Goal: Task Accomplishment & Management: Manage account settings

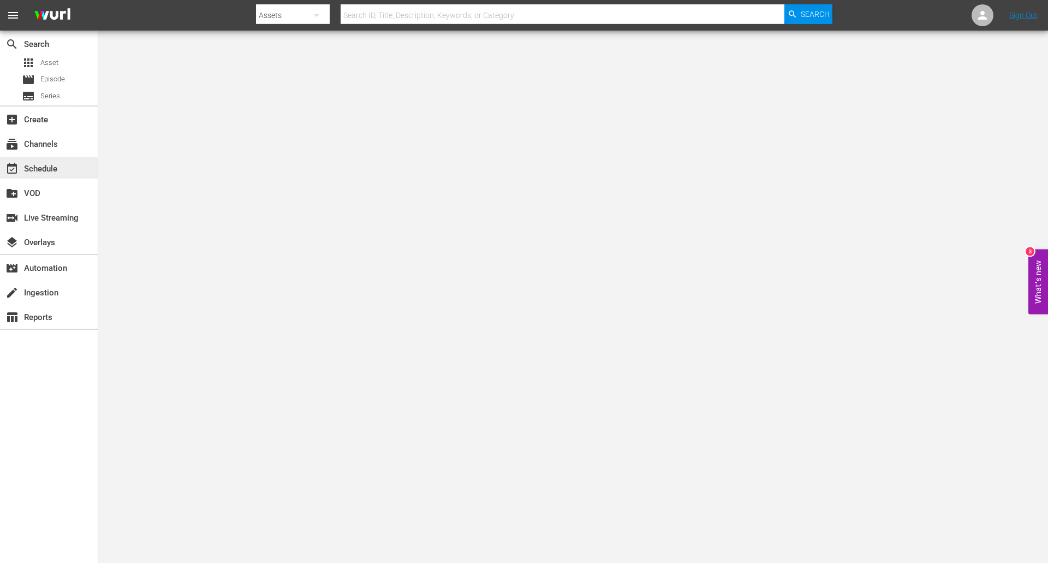
click at [48, 167] on div "event_available Schedule" at bounding box center [30, 167] width 61 height 10
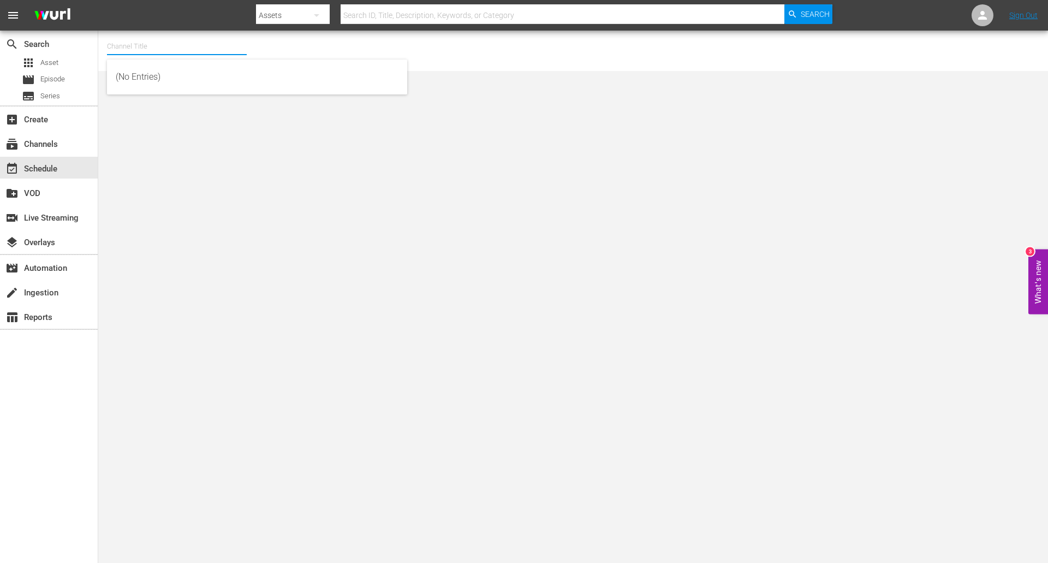
click at [154, 41] on input "text" at bounding box center [177, 46] width 140 height 26
click at [174, 78] on div "Love After Lockup We TV (2043 - amc_networks_loveafterlockupwetv_1)" at bounding box center [257, 77] width 283 height 26
type input "Love After Lockup We TV (2043 - amc_networks_loveafterlockupwetv_1)"
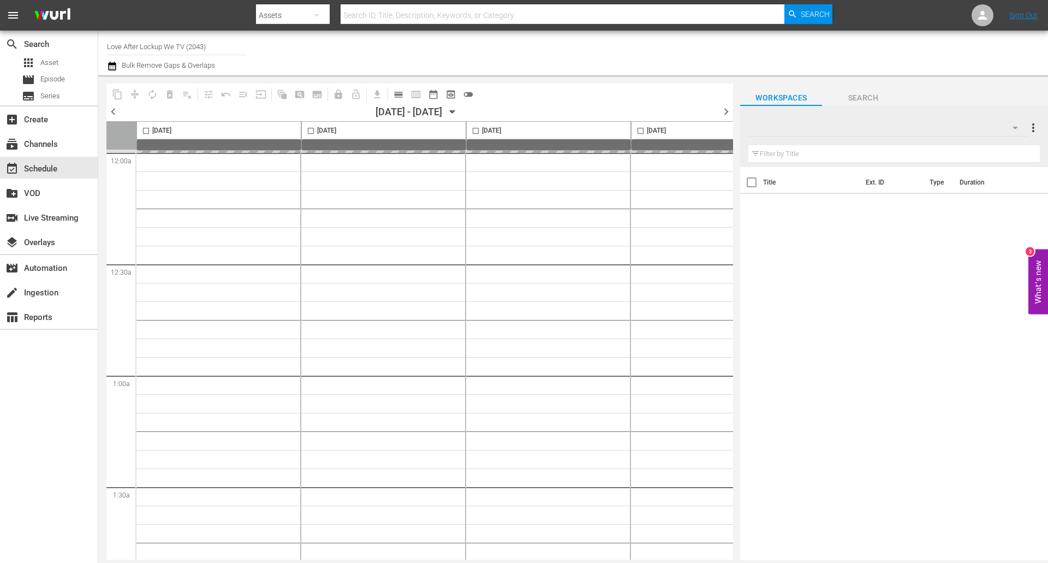
click at [476, 58] on div "Channel Title Love After Lockup We TV (2043) Bulk Remove Gaps & Overlaps" at bounding box center [361, 52] width 509 height 39
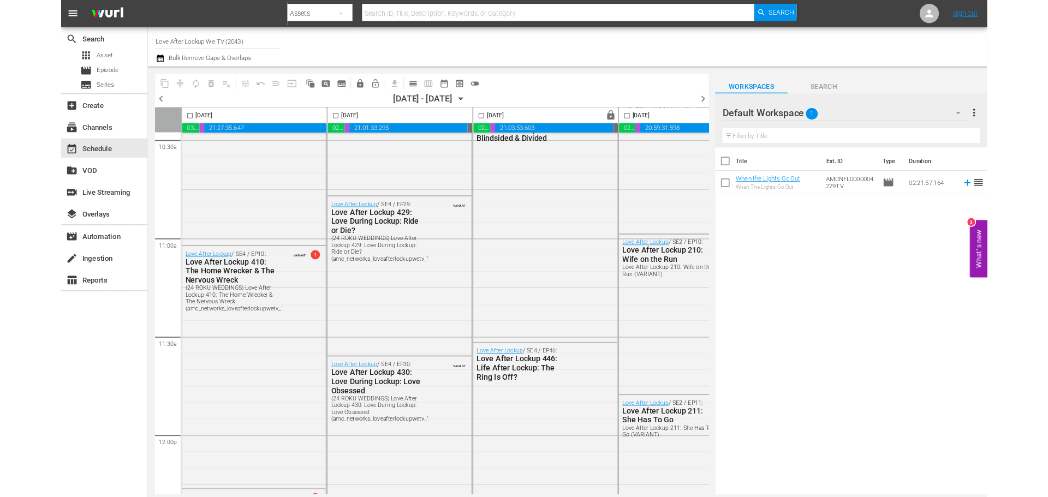
scroll to position [2367, 0]
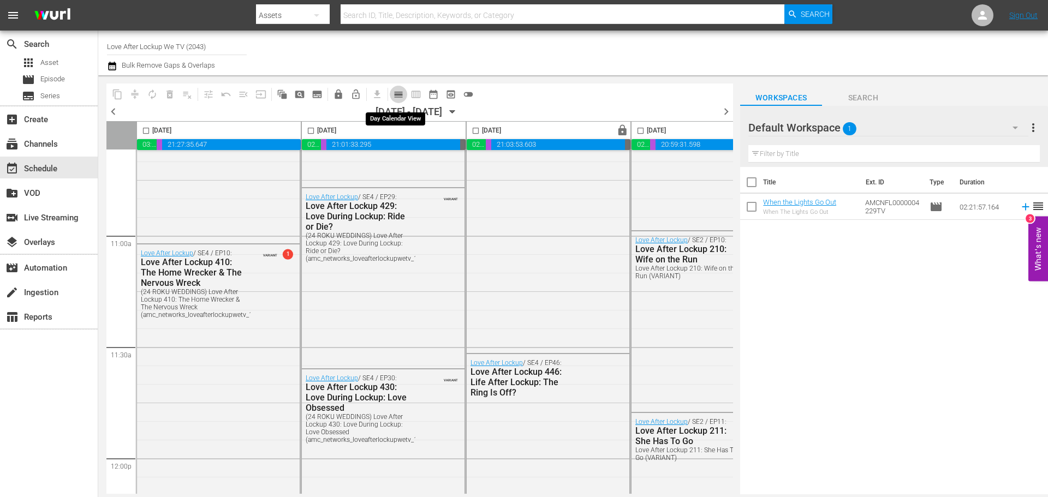
click at [400, 96] on span "calendar_view_day_outlined" at bounding box center [398, 94] width 11 height 11
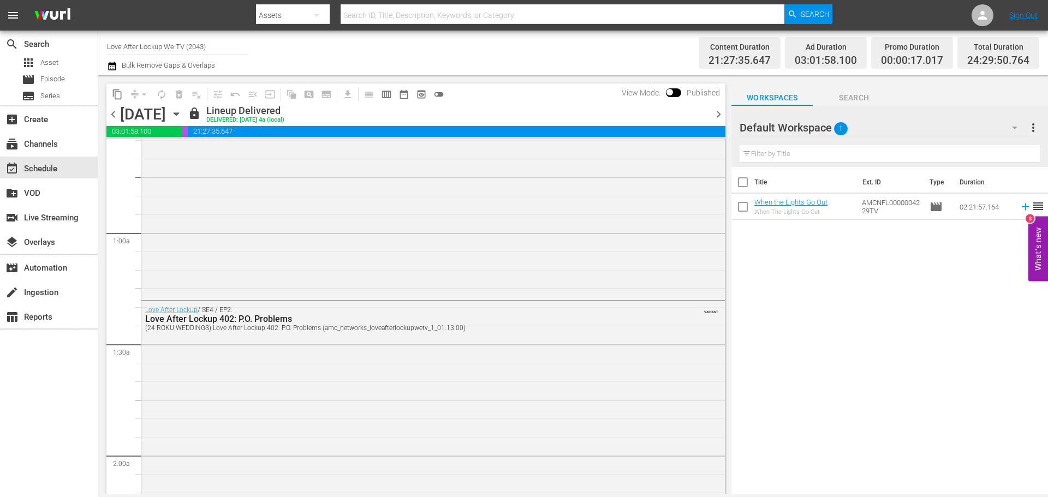
scroll to position [0, 0]
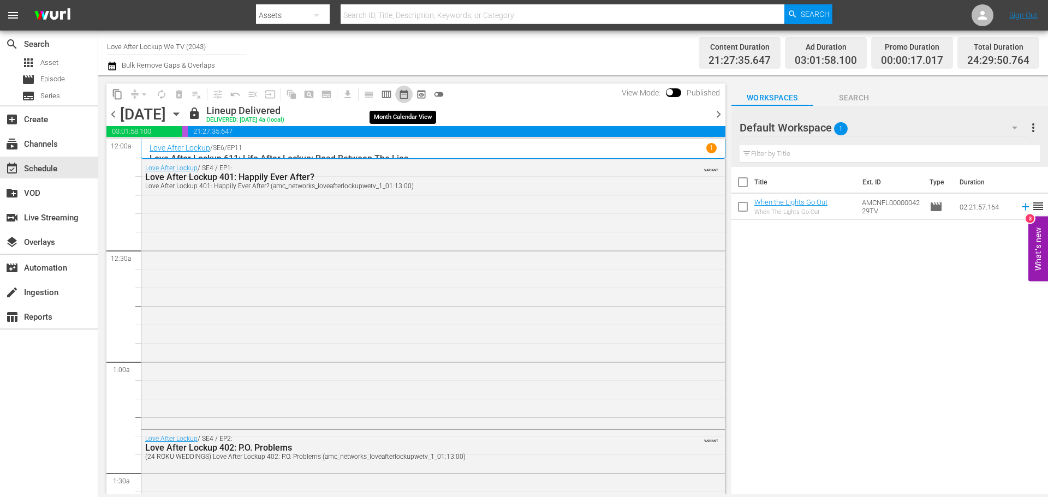
click at [402, 96] on span "date_range_outlined" at bounding box center [403, 94] width 11 height 11
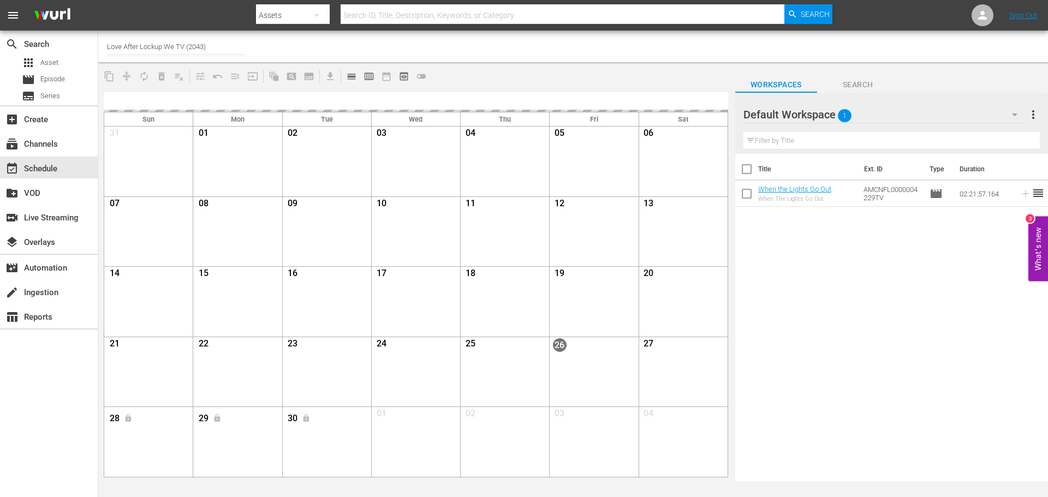
click at [499, 70] on div "content_copy compress autorenew_outlined delete_forever_outlined playlist_remov…" at bounding box center [415, 76] width 635 height 21
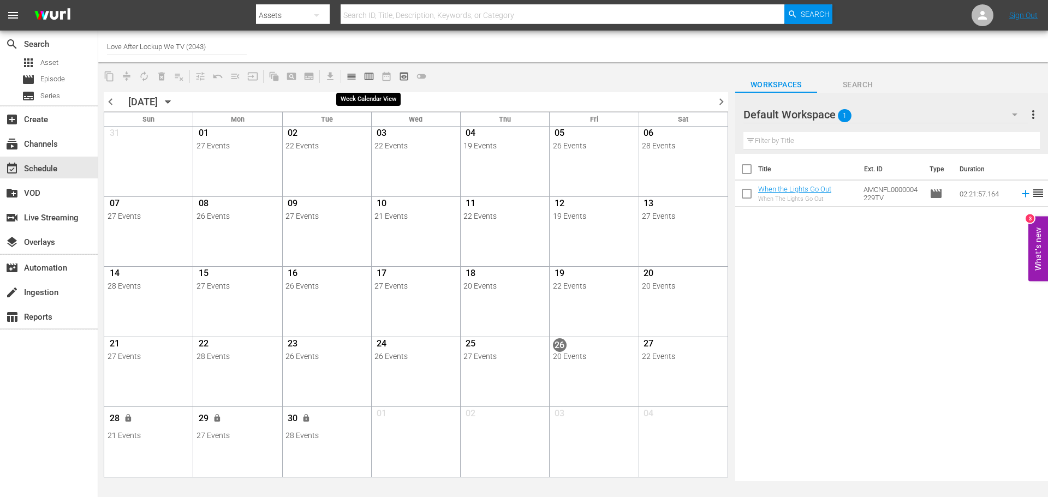
click at [368, 78] on span "calendar_view_week_outlined" at bounding box center [369, 76] width 11 height 11
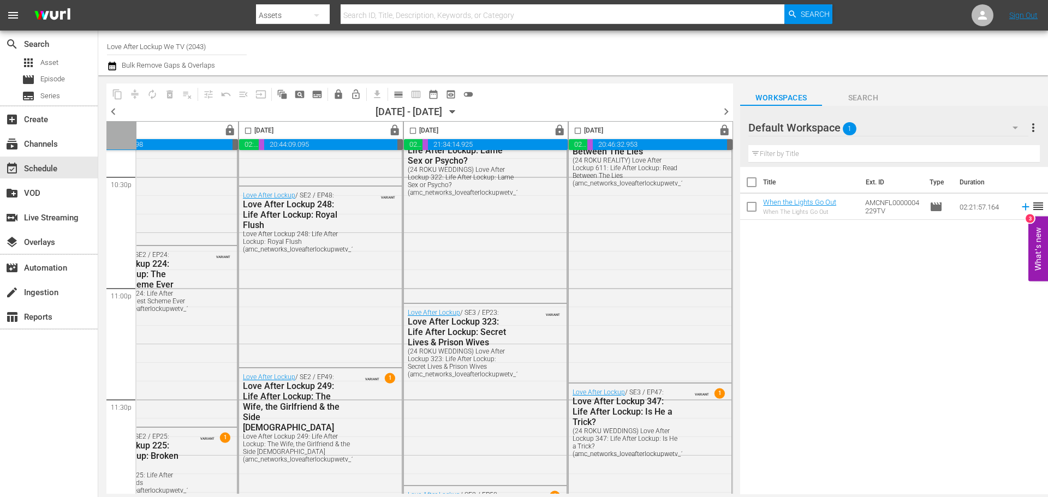
scroll to position [5008, 562]
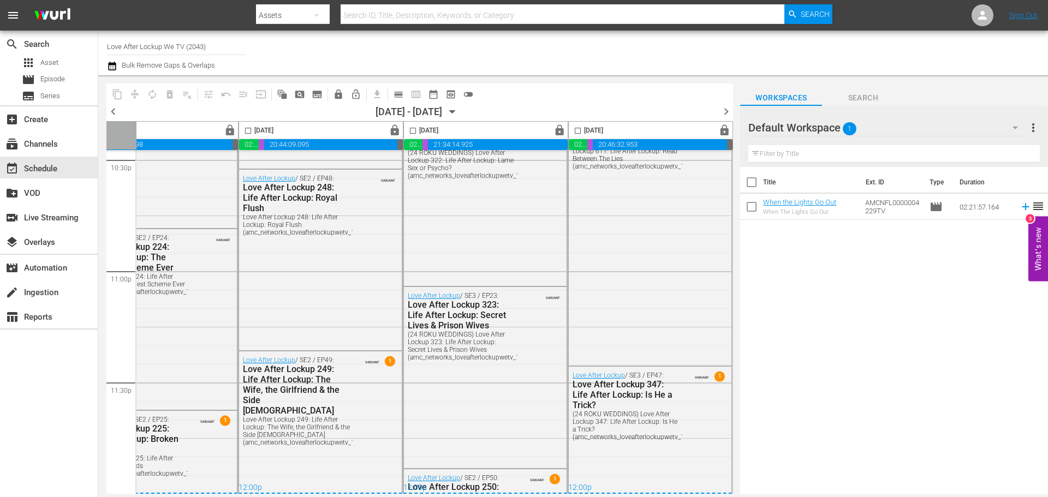
click at [856, 57] on div at bounding box center [828, 52] width 424 height 39
click at [553, 96] on div "content_copy compress autorenew_outlined delete_forever_outlined playlist_remov…" at bounding box center [419, 94] width 627 height 21
click at [723, 113] on span "chevron_right" at bounding box center [726, 112] width 14 height 14
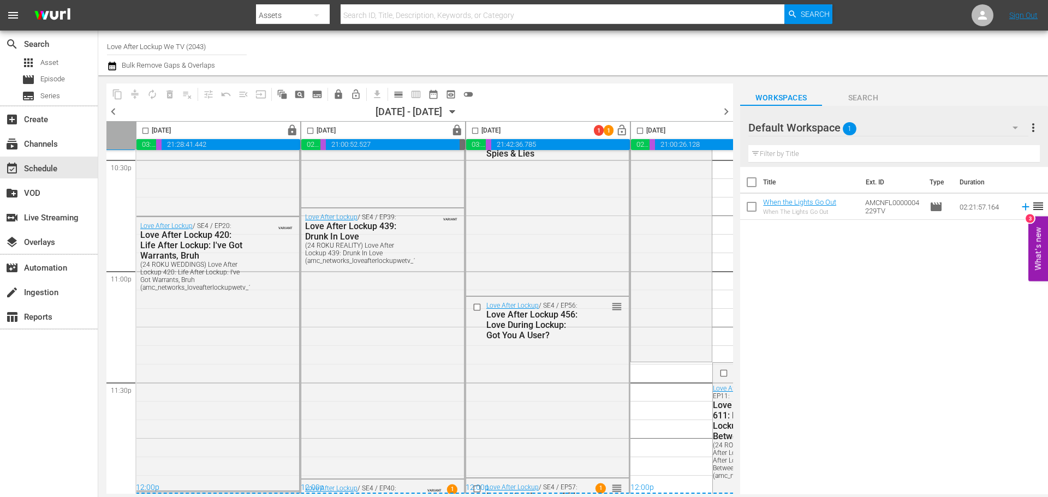
scroll to position [5008, 219]
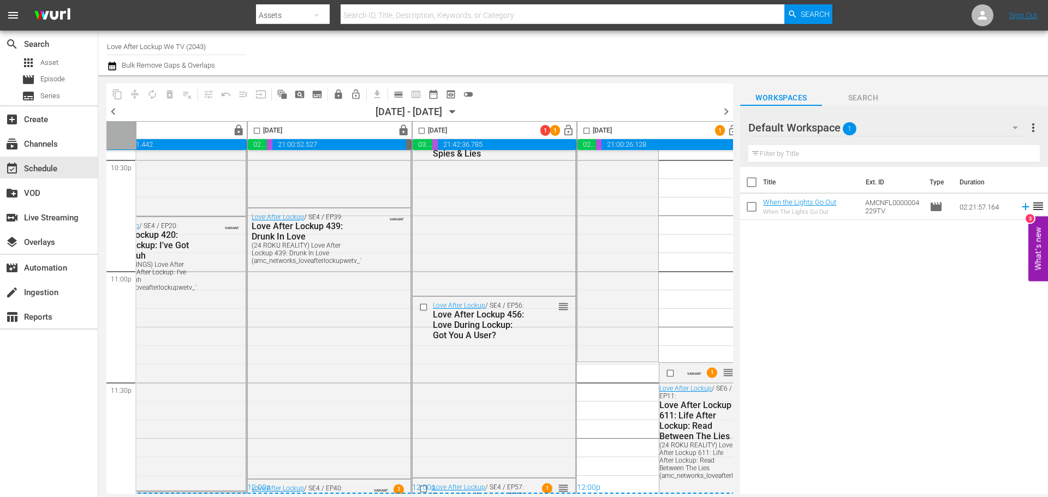
click at [573, 102] on div "content_copy compress autorenew_outlined delete_forever_outlined playlist_remov…" at bounding box center [419, 94] width 627 height 21
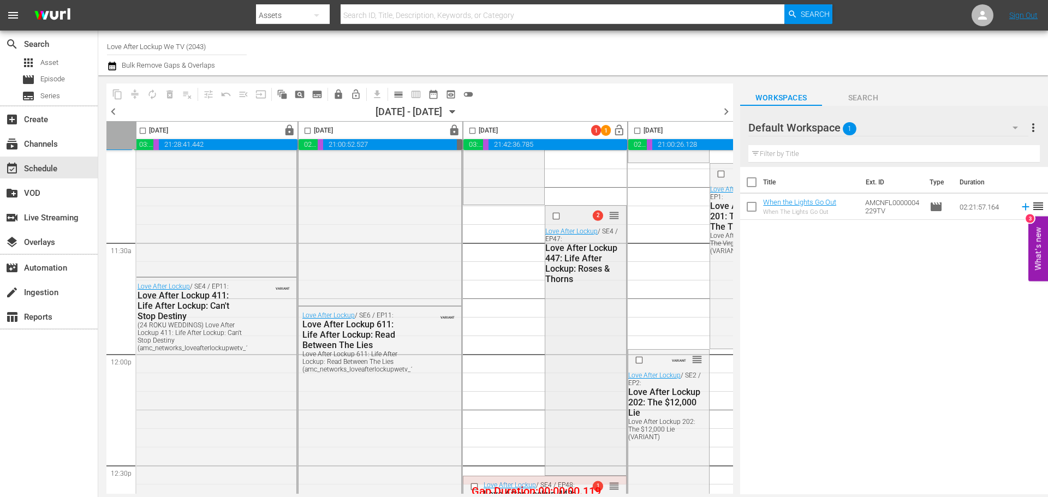
scroll to position [2511, 168]
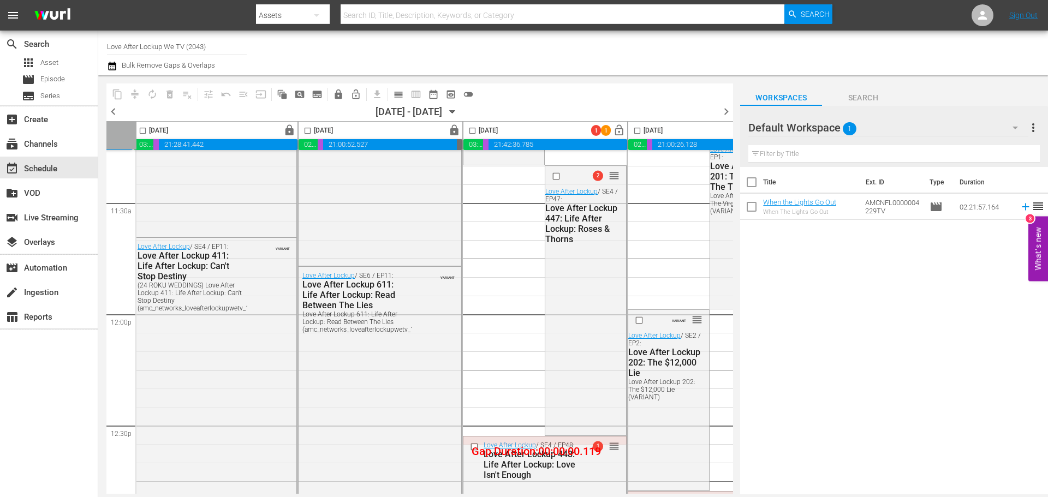
drag, startPoint x: 733, startPoint y: 314, endPoint x: 729, endPoint y: 303, distance: 11.6
click at [729, 303] on div "Friday, October 3rd lock 03:01:31.259 00:00:11.011 21:25:05.965 00:00:00.000 Sa…" at bounding box center [419, 307] width 627 height 373
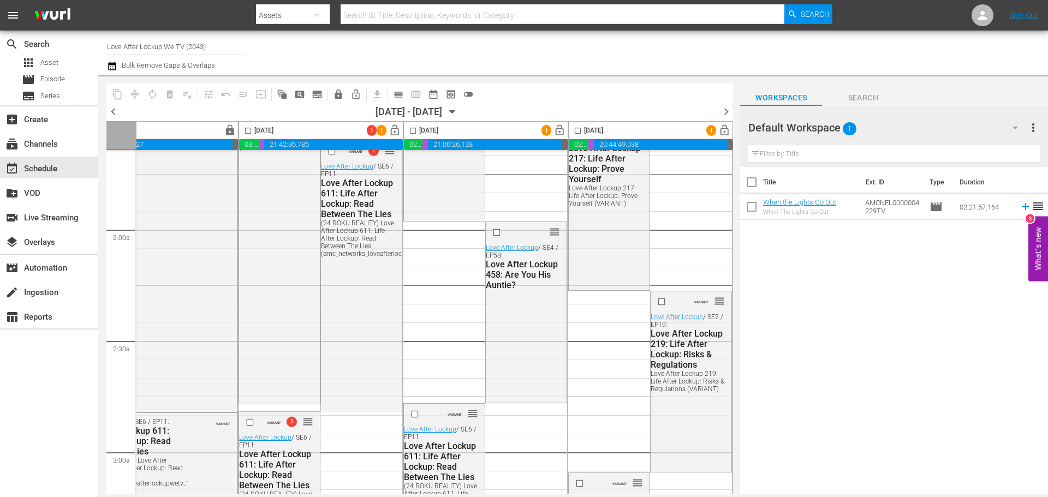
scroll to position [0, 392]
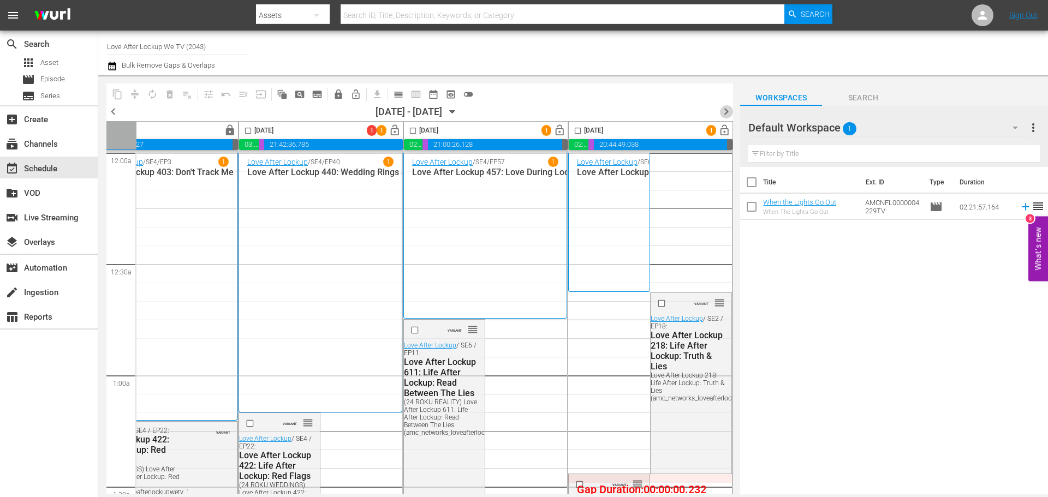
click at [722, 114] on span "chevron_right" at bounding box center [726, 112] width 14 height 14
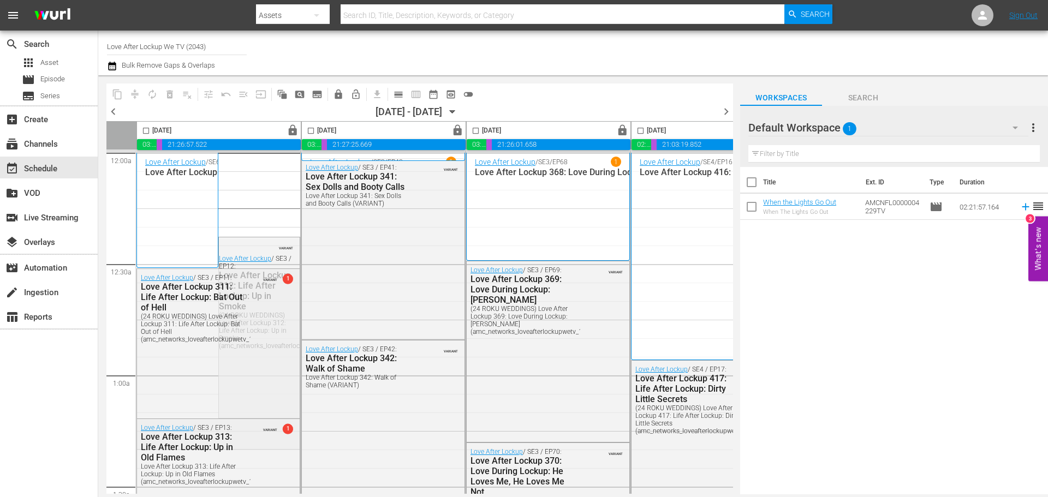
click at [459, 111] on icon "button" at bounding box center [453, 112] width 12 height 12
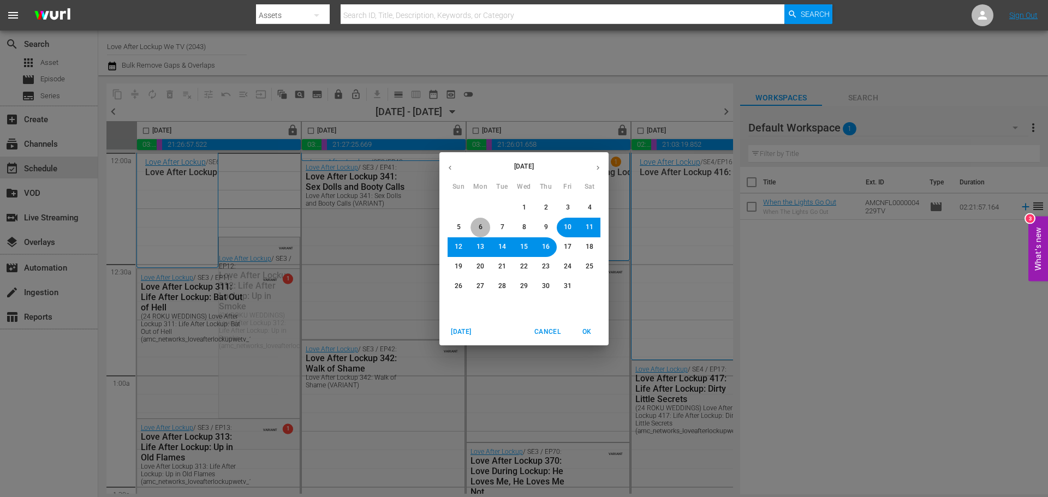
click at [478, 230] on span "6" at bounding box center [480, 227] width 7 height 9
click at [592, 334] on span "OK" at bounding box center [587, 331] width 26 height 11
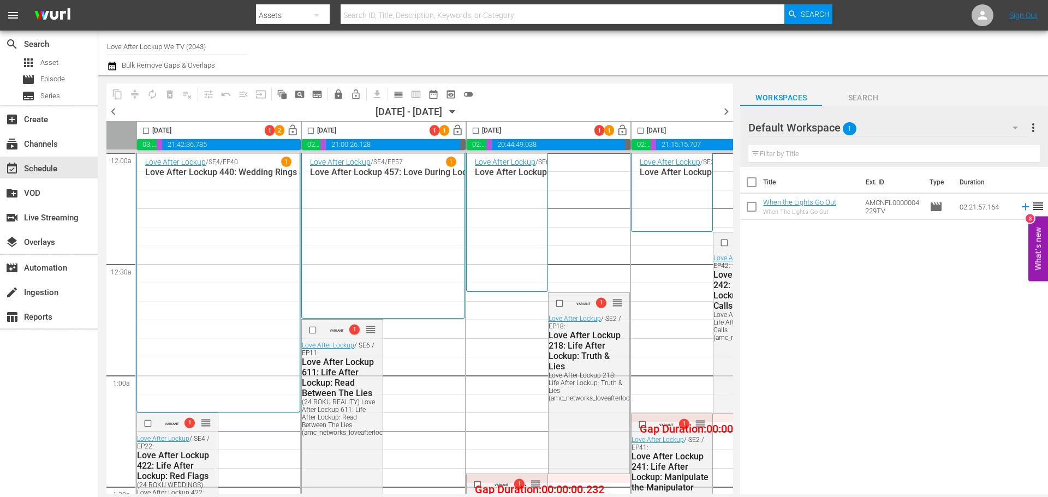
click at [420, 114] on div "10/06/2025 - 10/12/2025" at bounding box center [409, 111] width 67 height 11
click at [459, 116] on icon "button" at bounding box center [453, 112] width 12 height 12
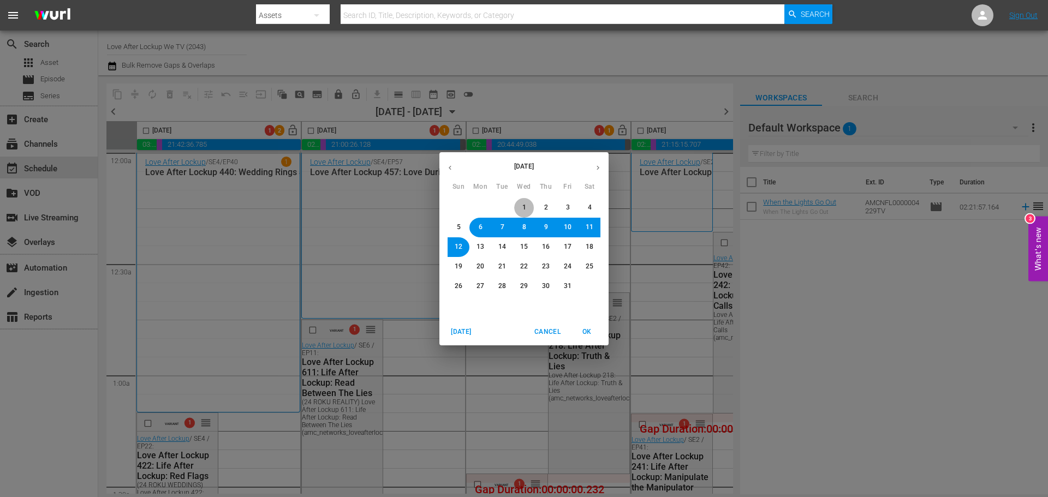
click at [528, 203] on button "1" at bounding box center [524, 208] width 20 height 20
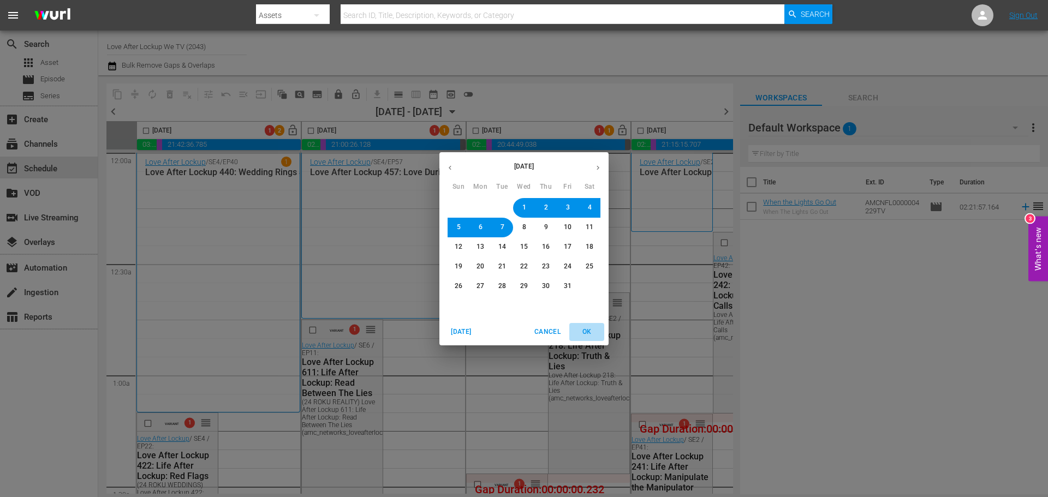
click at [584, 331] on span "OK" at bounding box center [587, 331] width 26 height 11
click at [600, 336] on button "OK" at bounding box center [586, 332] width 35 height 18
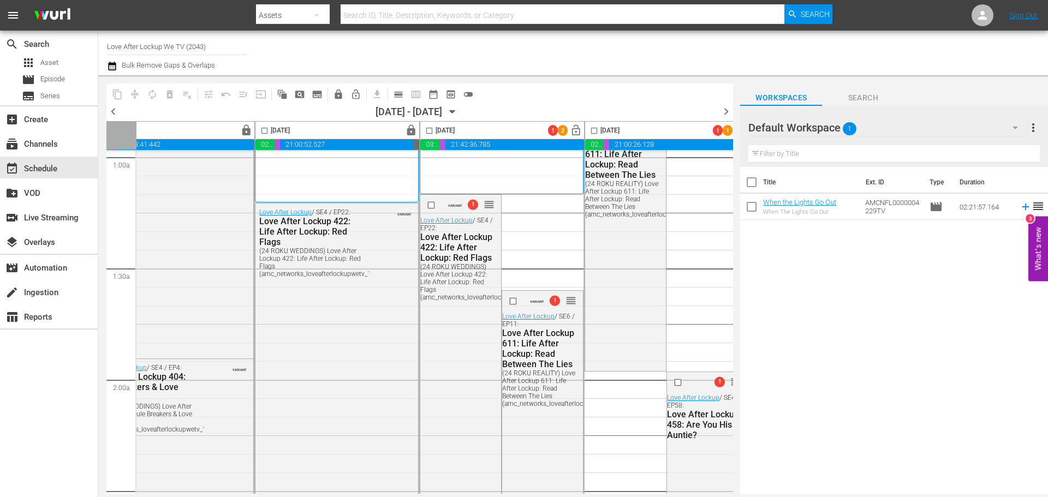
scroll to position [218, 562]
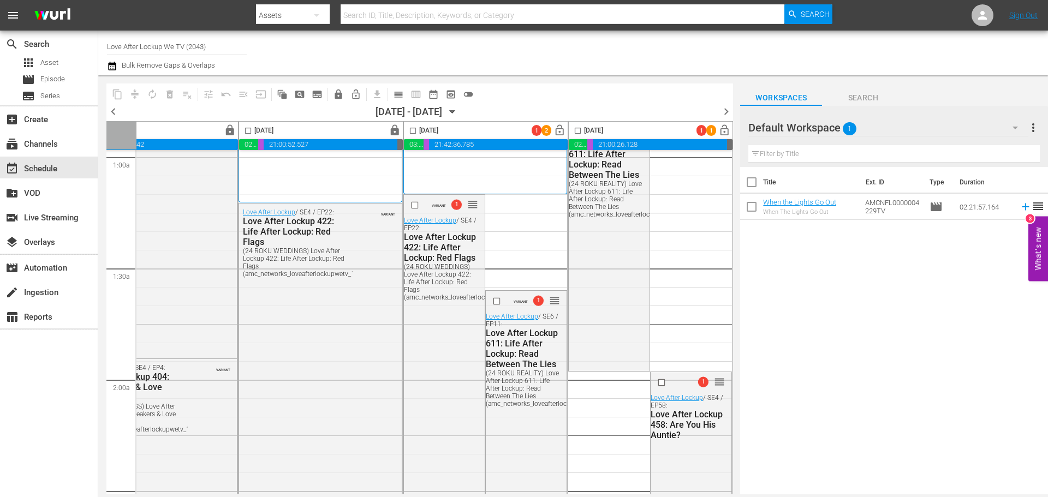
click at [729, 111] on span "chevron_right" at bounding box center [726, 112] width 14 height 14
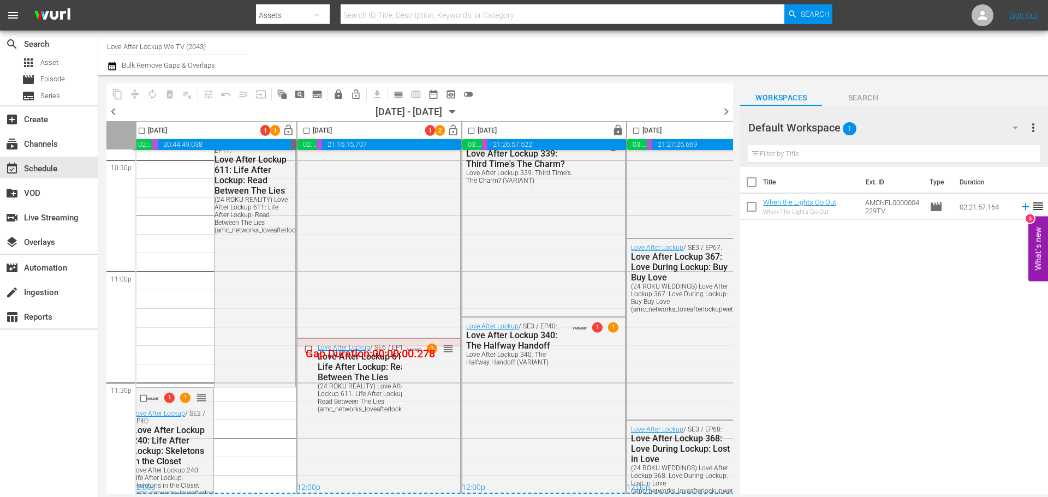
scroll to position [5008, 0]
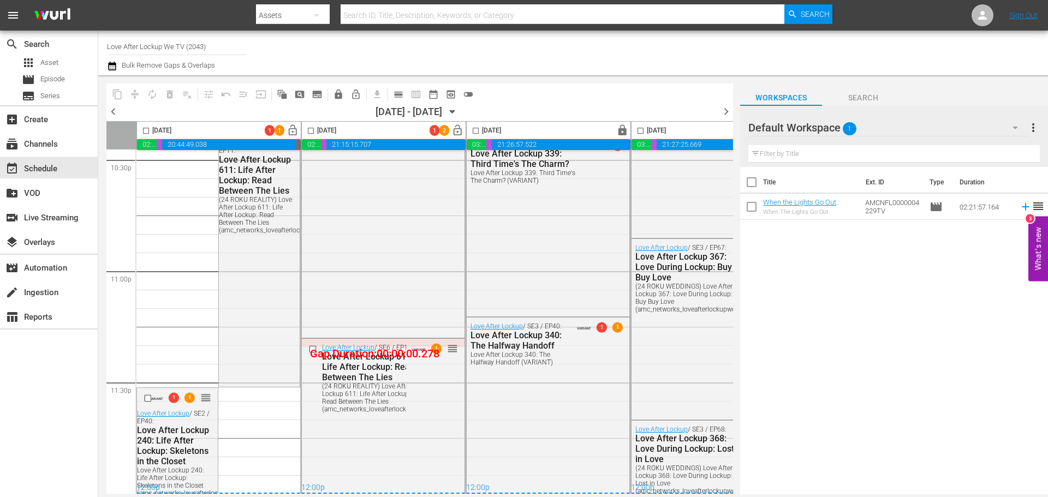
click at [114, 113] on span "chevron_left" at bounding box center [113, 112] width 14 height 14
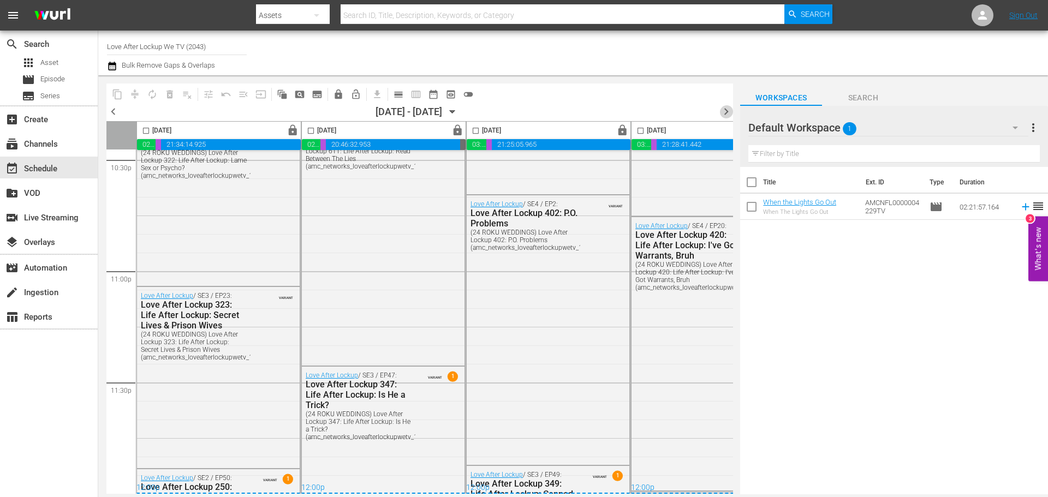
click at [728, 111] on span "chevron_right" at bounding box center [726, 112] width 14 height 14
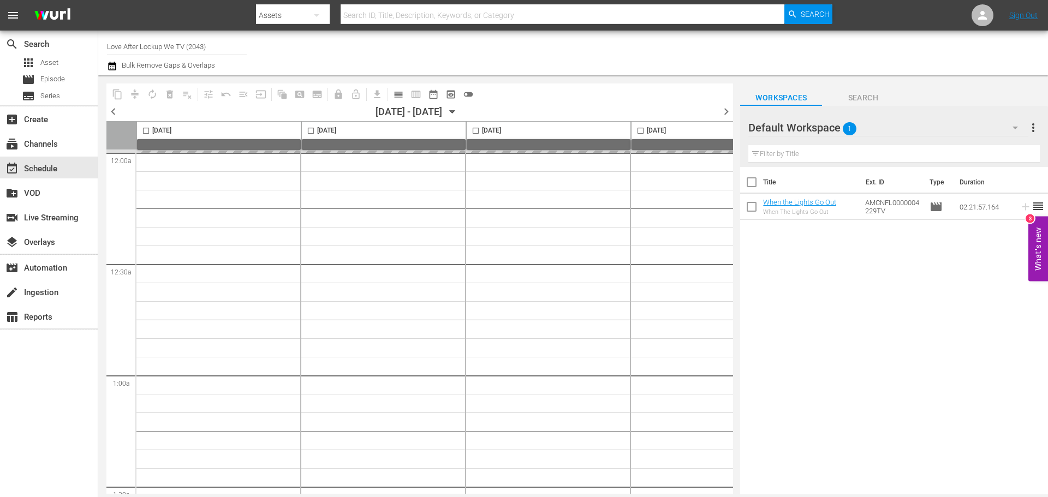
scroll to position [5008, 0]
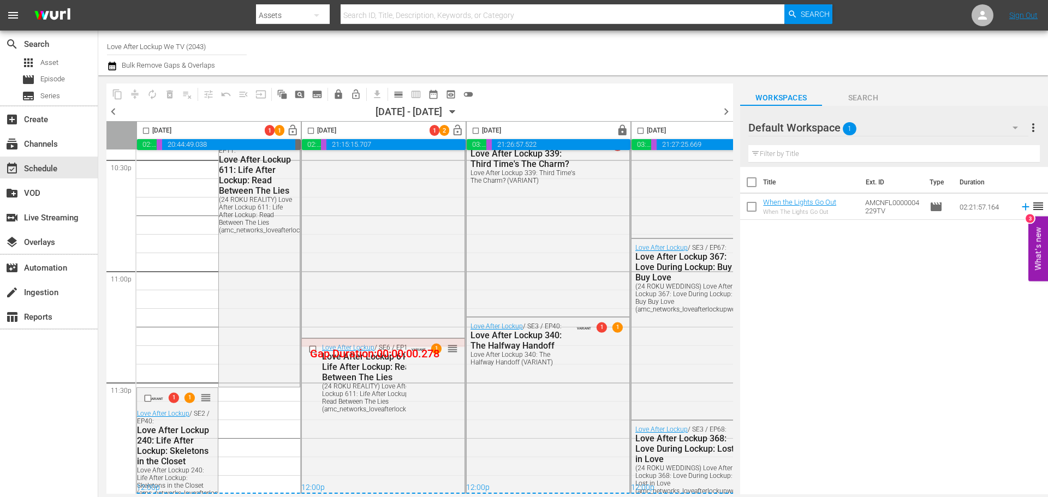
drag, startPoint x: 537, startPoint y: 88, endPoint x: 537, endPoint y: 94, distance: 6.6
click at [537, 88] on div "content_copy compress autorenew_outlined delete_forever_outlined playlist_remov…" at bounding box center [419, 94] width 627 height 21
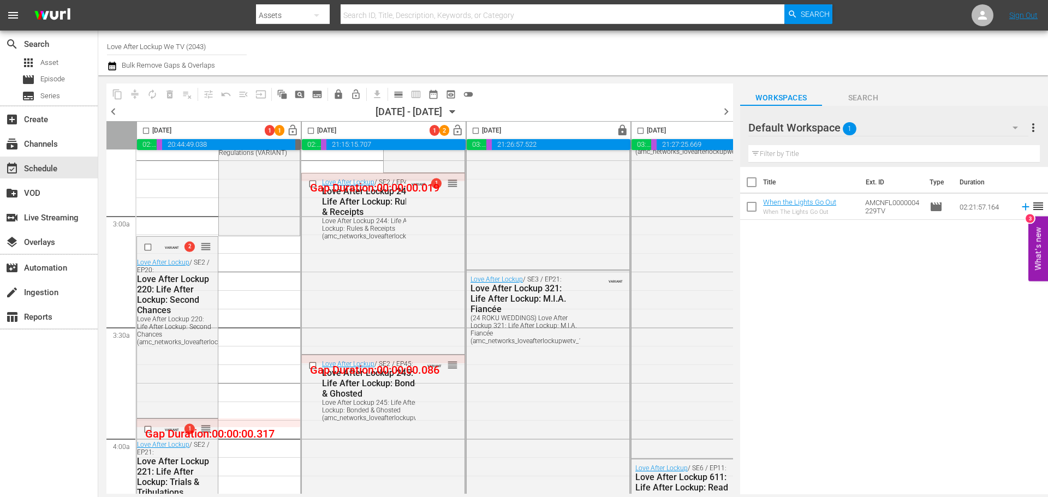
scroll to position [0, 0]
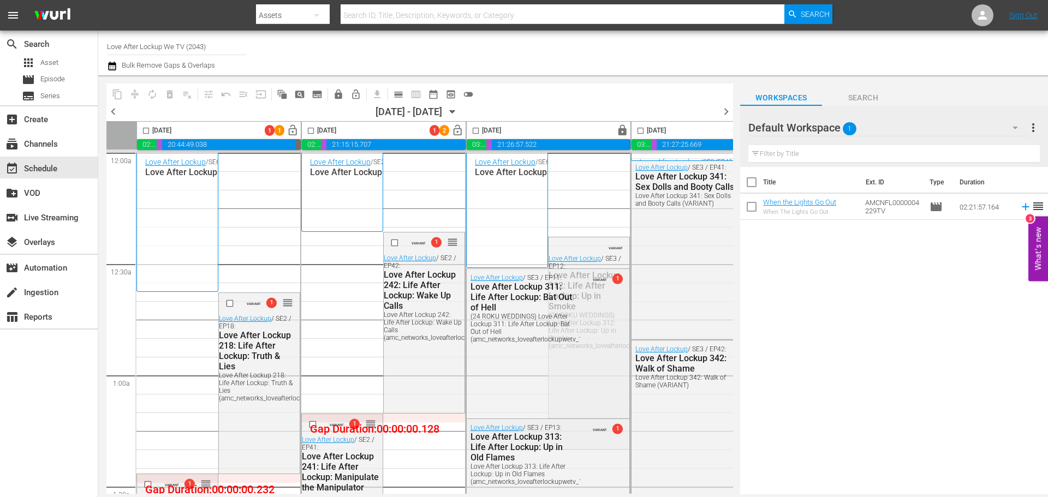
click at [114, 112] on span "chevron_left" at bounding box center [113, 112] width 14 height 14
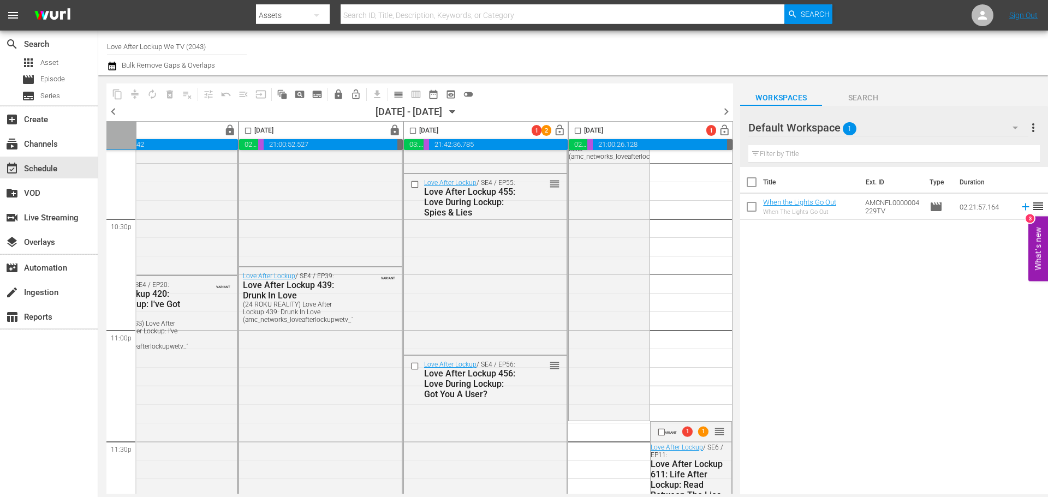
scroll to position [5008, 562]
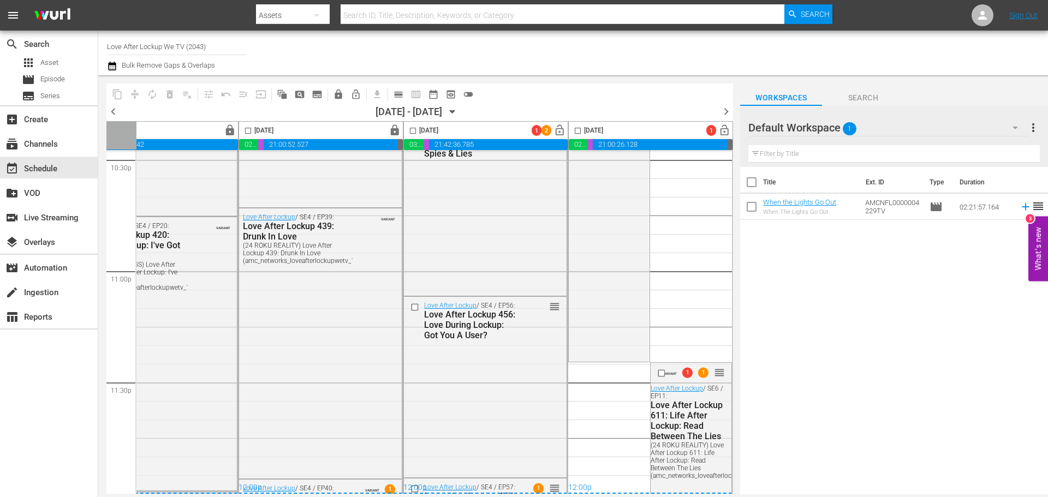
click at [111, 68] on icon "button" at bounding box center [112, 66] width 8 height 9
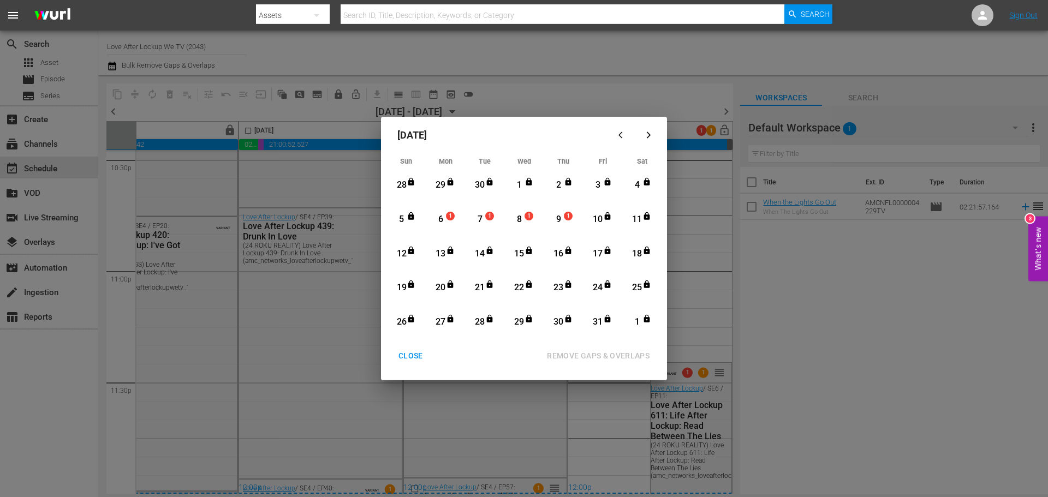
click at [402, 216] on div "5" at bounding box center [402, 219] width 14 height 13
click at [403, 255] on div "12" at bounding box center [402, 254] width 14 height 13
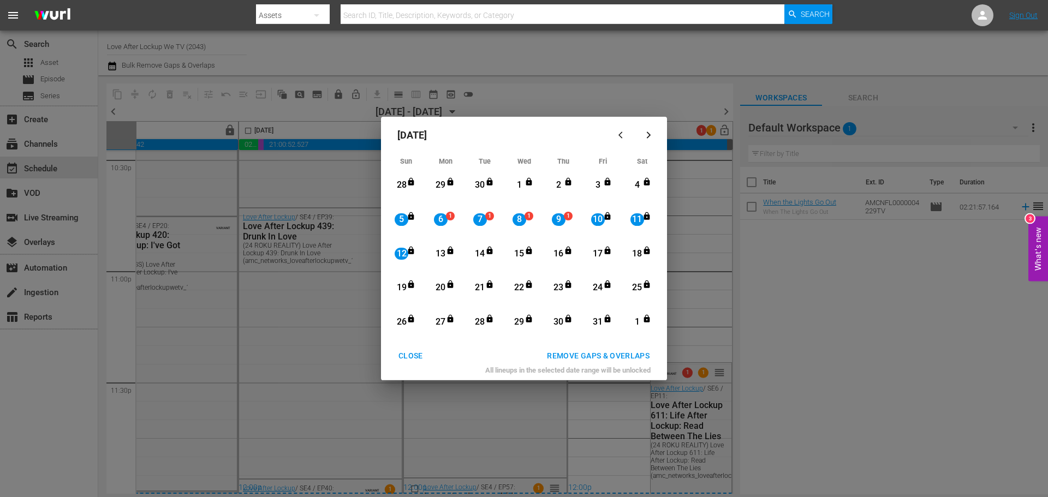
click at [586, 358] on div "REMOVE GAPS & OVERLAPS" at bounding box center [598, 356] width 120 height 14
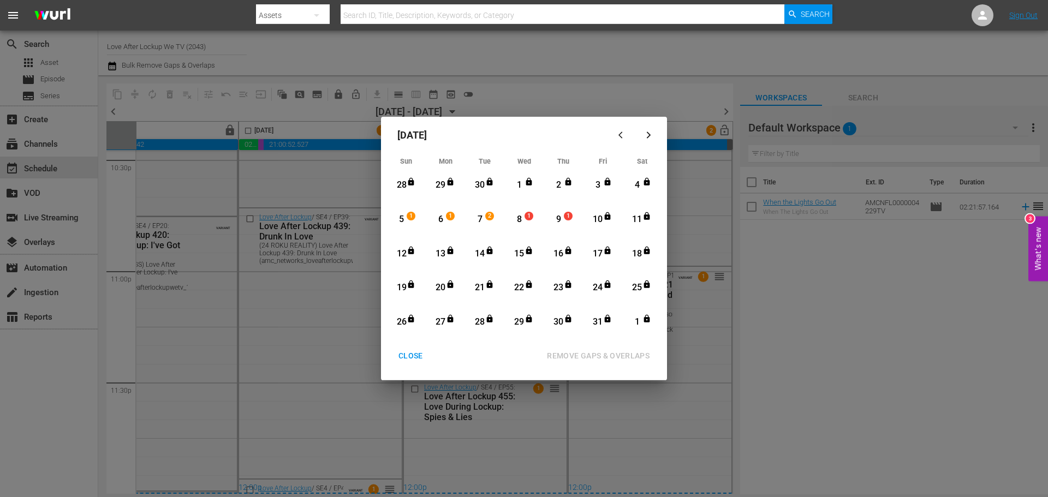
click at [602, 100] on div "October 2025 Sun Mon Tue Wed Thu Fri Sat 28 View Lineup 29 View Lineup 30 View …" at bounding box center [524, 248] width 1048 height 497
click at [409, 356] on div "CLOSE" at bounding box center [411, 356] width 42 height 14
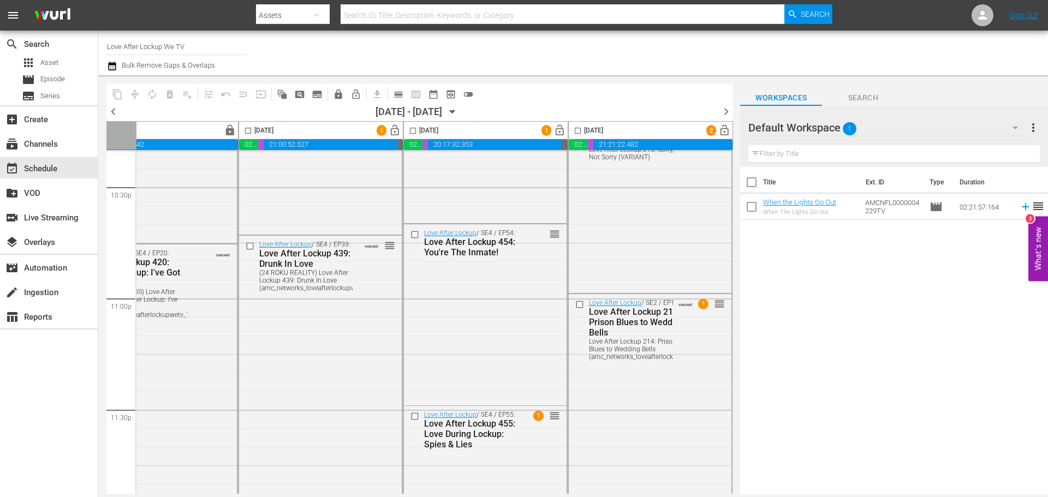
scroll to position [5008, 562]
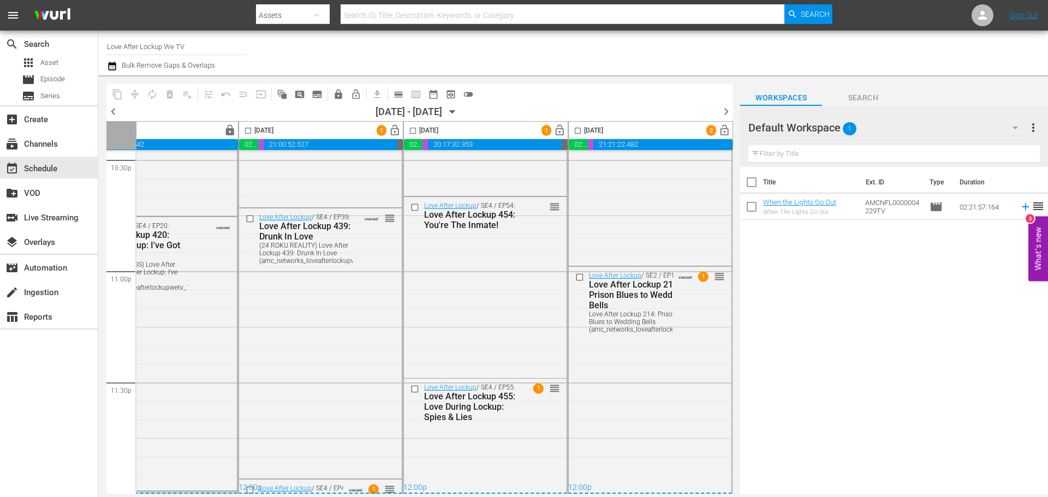
click at [727, 110] on span "chevron_right" at bounding box center [726, 112] width 14 height 14
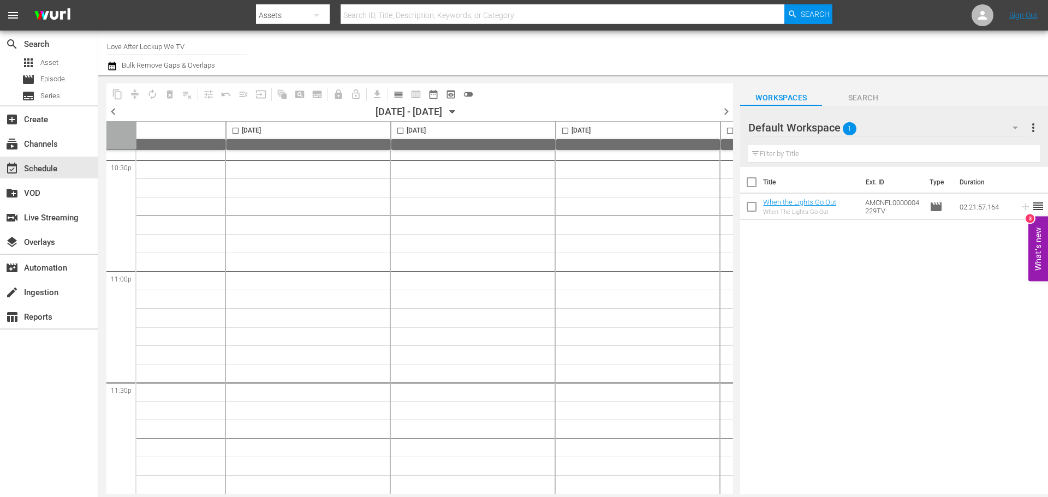
scroll to position [5008, 0]
drag, startPoint x: 729, startPoint y: 478, endPoint x: 728, endPoint y: 463, distance: 14.2
click at [730, 444] on div "Wednesday, October 8th Thursday, October 9th Friday, October 10th Saturday, Oct…" at bounding box center [419, 307] width 627 height 373
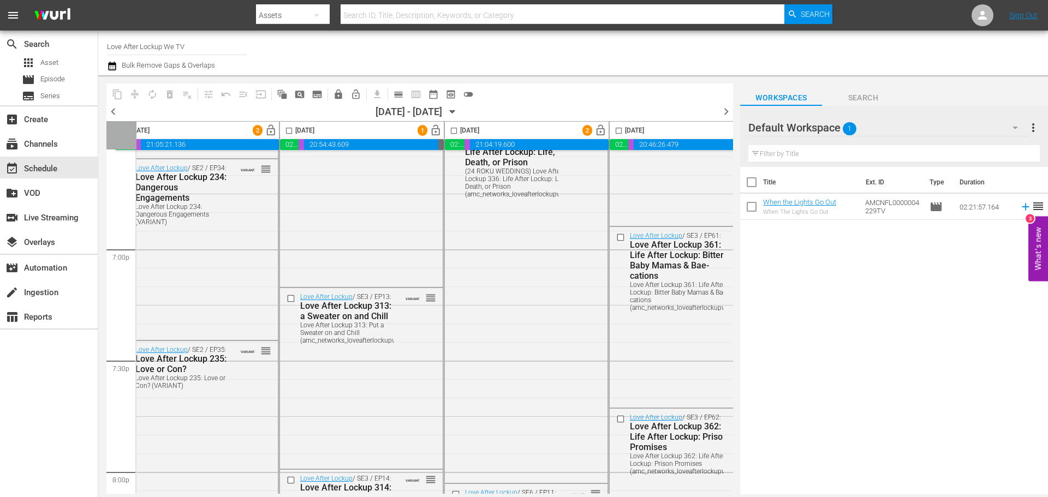
scroll to position [4135, 0]
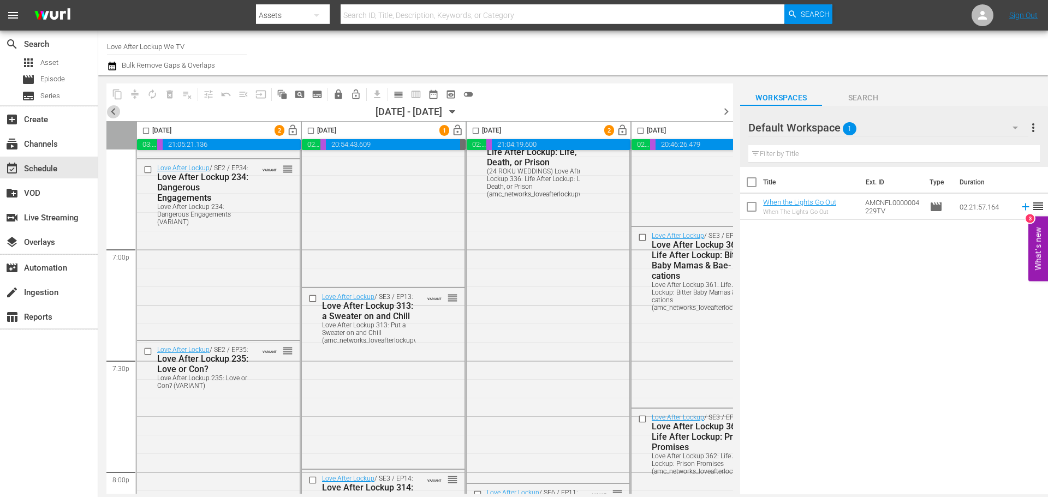
click at [110, 112] on span "chevron_left" at bounding box center [113, 112] width 14 height 14
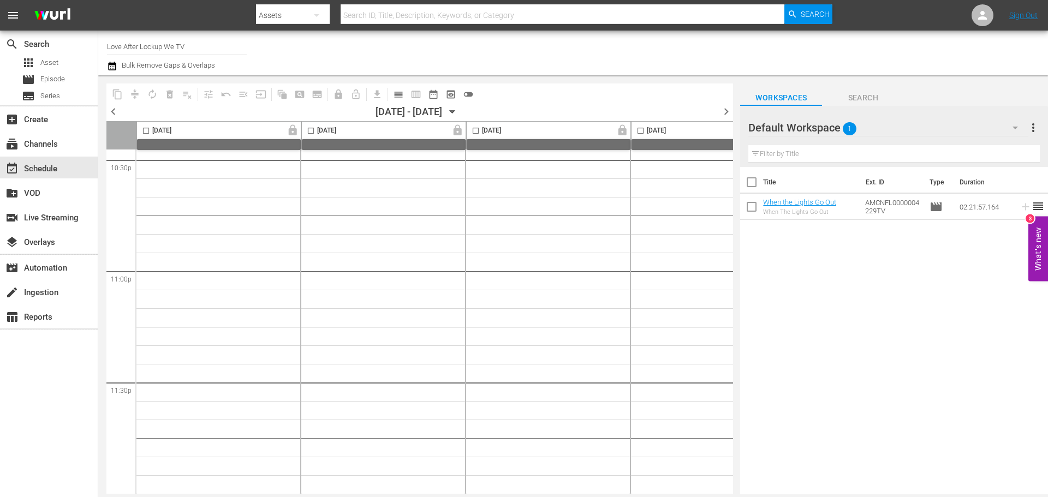
scroll to position [5008, 562]
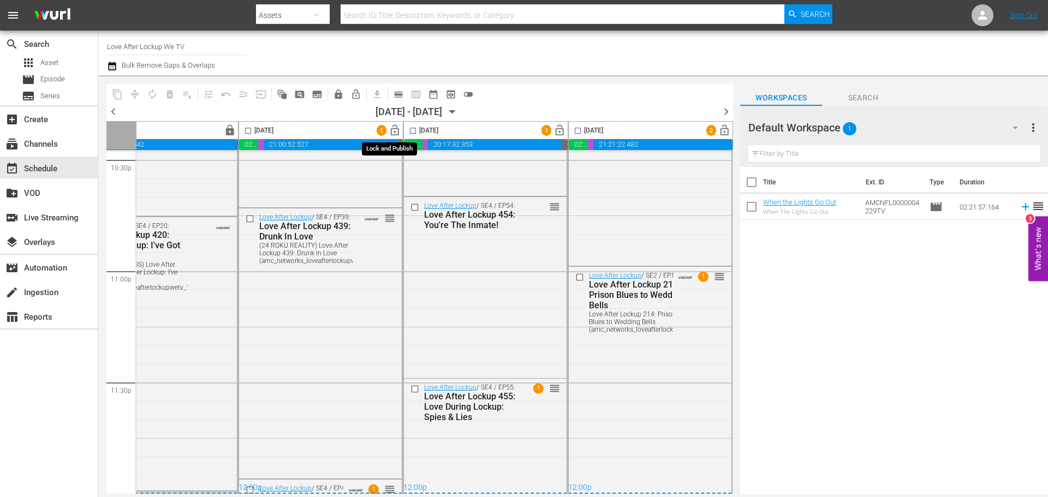
click at [391, 131] on span "lock_open" at bounding box center [395, 130] width 13 height 13
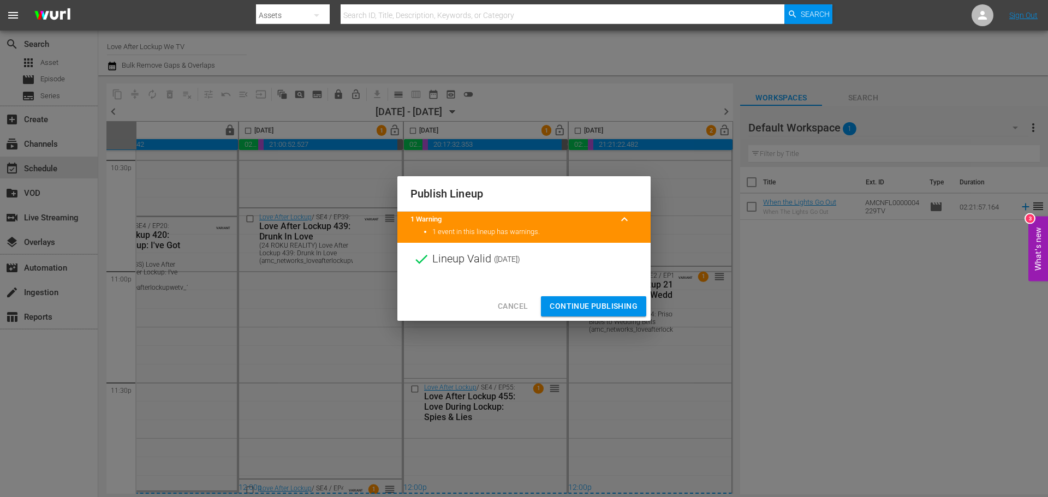
click at [574, 309] on span "Continue Publishing" at bounding box center [594, 307] width 88 height 14
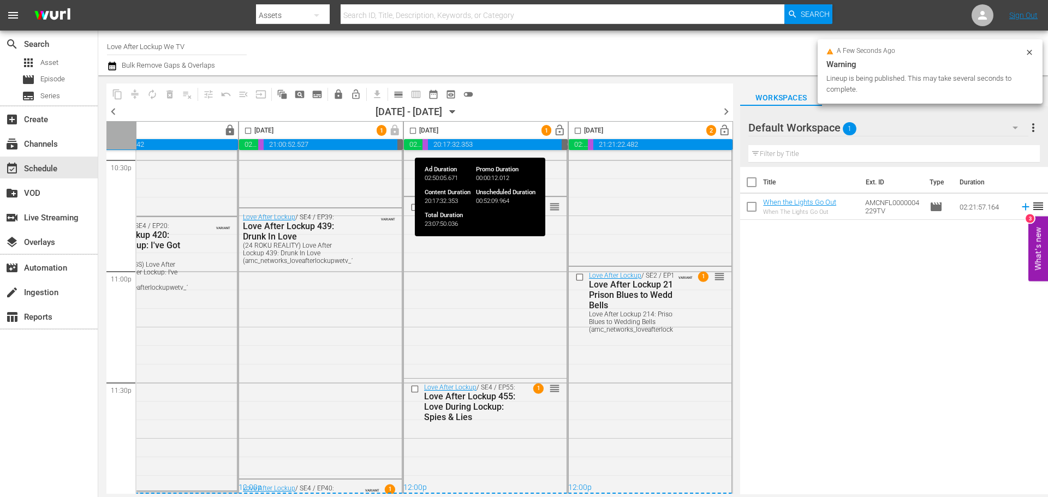
click at [556, 130] on span "lock_open" at bounding box center [560, 130] width 13 height 13
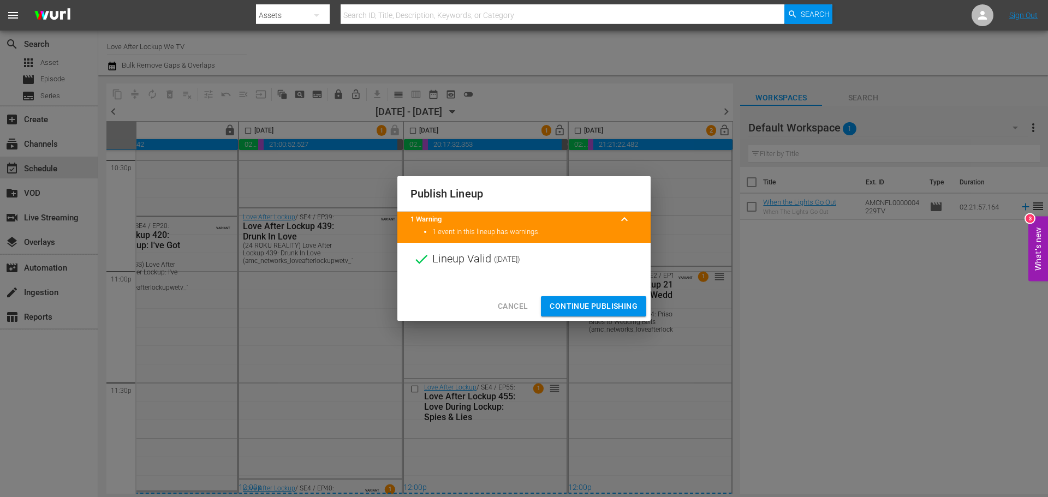
click at [586, 313] on span "Continue Publishing" at bounding box center [594, 307] width 88 height 14
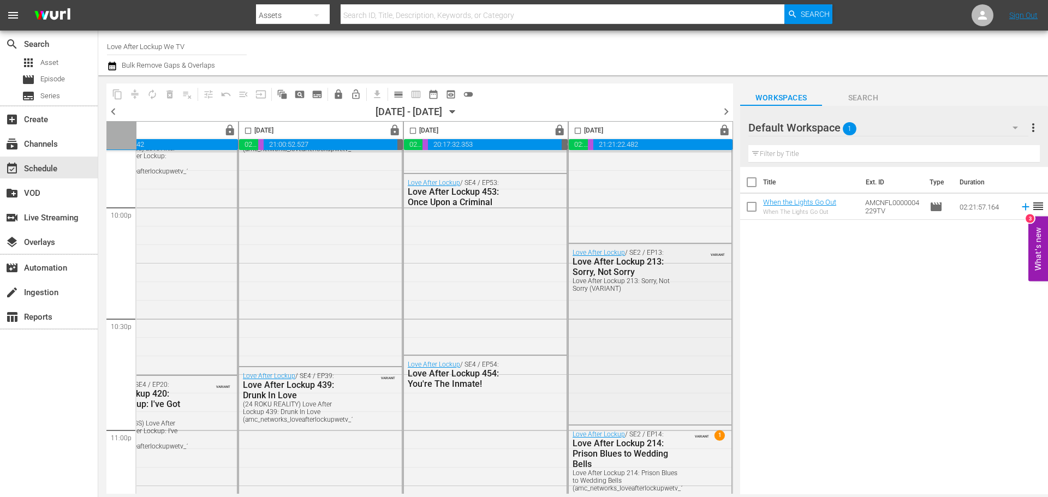
scroll to position [4845, 562]
click at [727, 110] on span "chevron_right" at bounding box center [726, 112] width 14 height 14
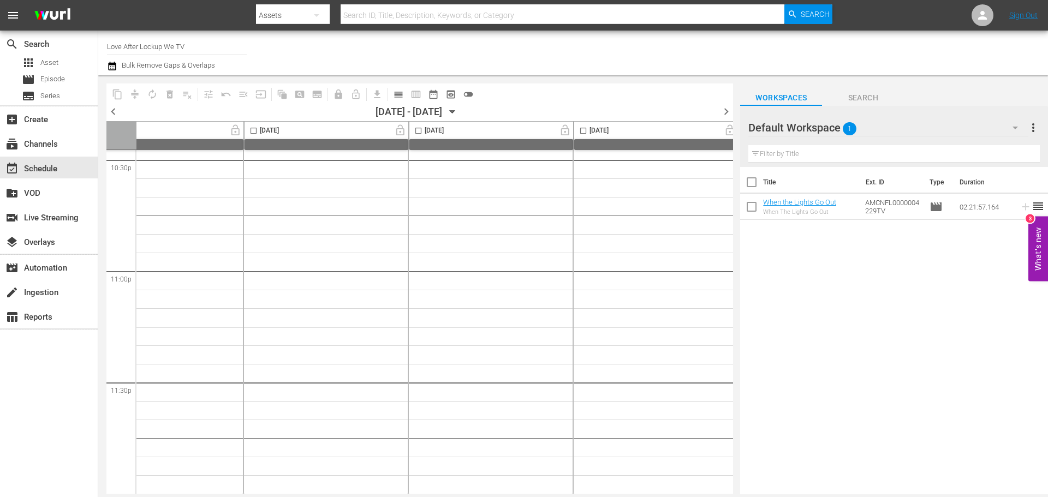
scroll to position [5008, 26]
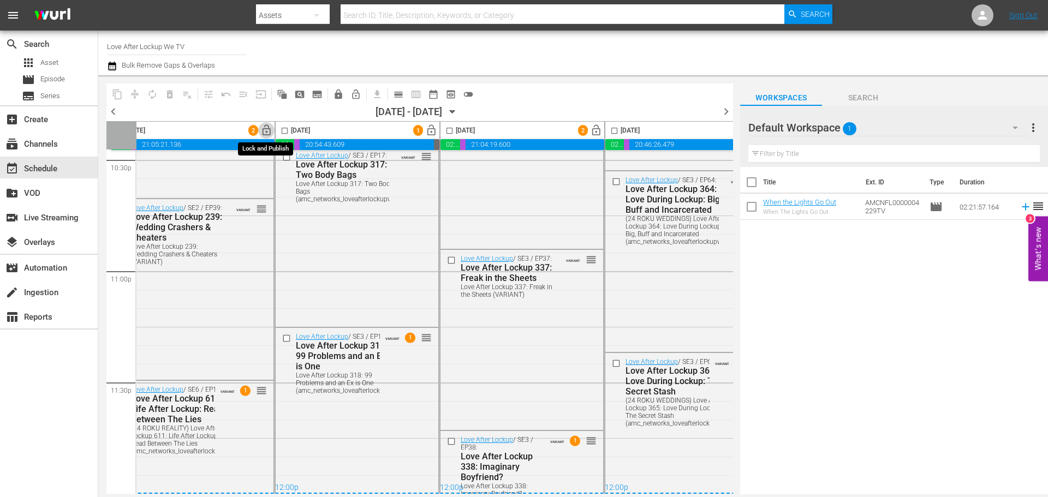
click at [270, 133] on span "lock_open" at bounding box center [266, 130] width 13 height 13
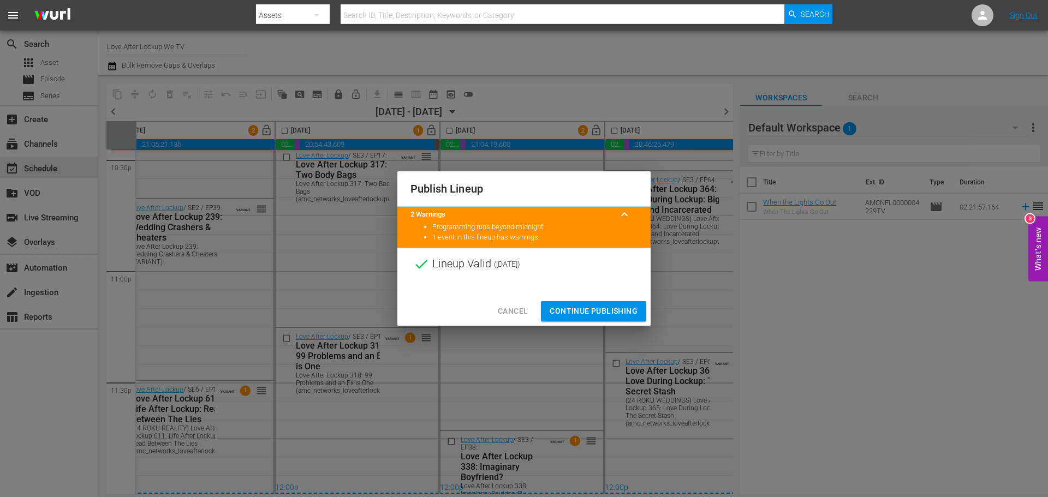
click at [606, 316] on span "Continue Publishing" at bounding box center [594, 312] width 88 height 14
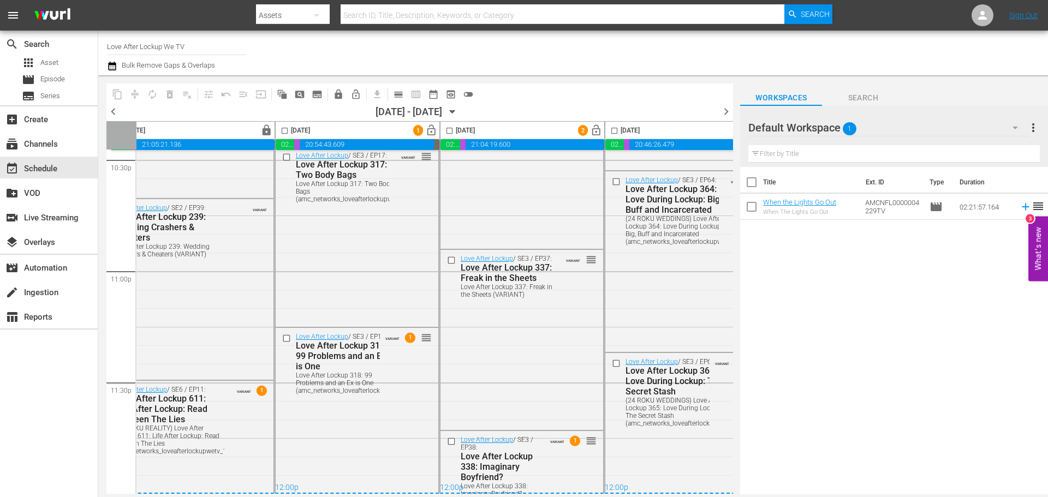
click at [431, 130] on span "lock_open" at bounding box center [431, 130] width 13 height 13
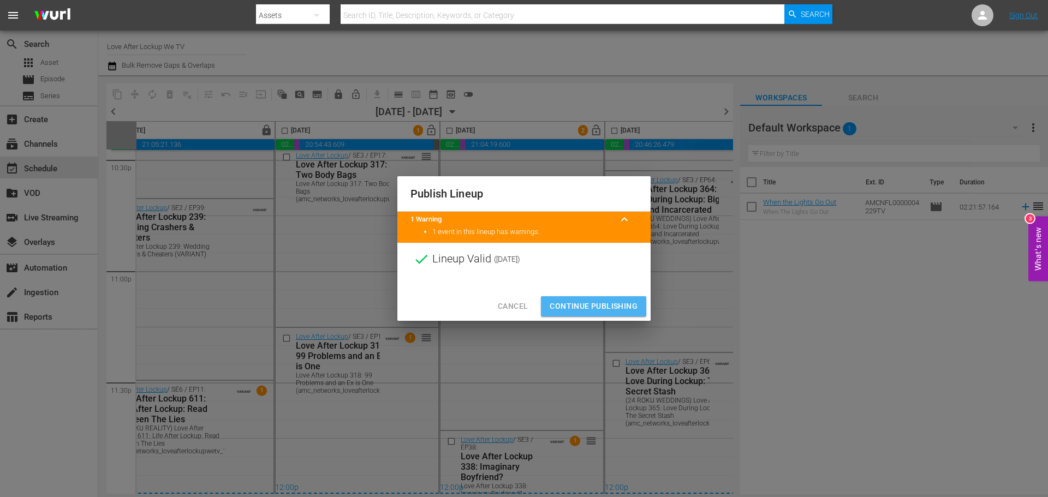
click at [578, 314] on button "Continue Publishing" at bounding box center [593, 306] width 105 height 20
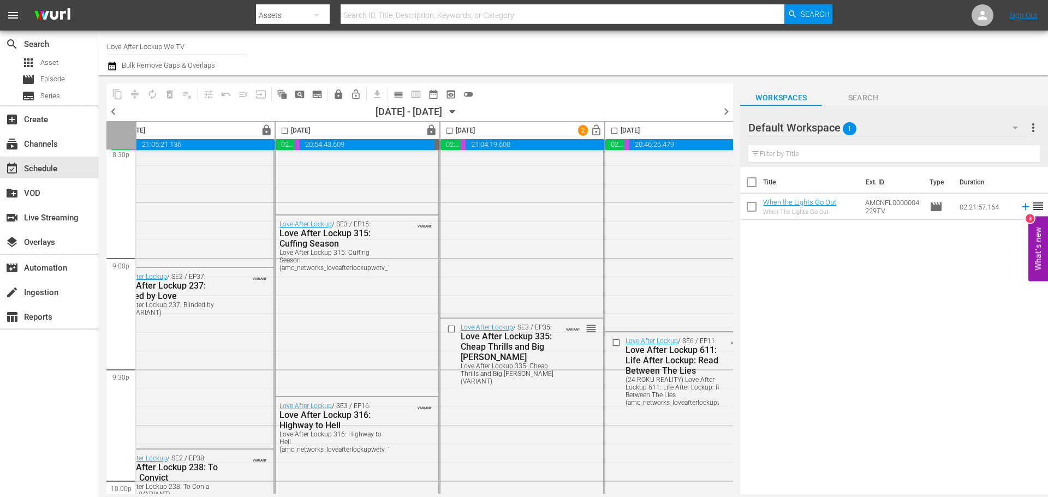
scroll to position [0, 26]
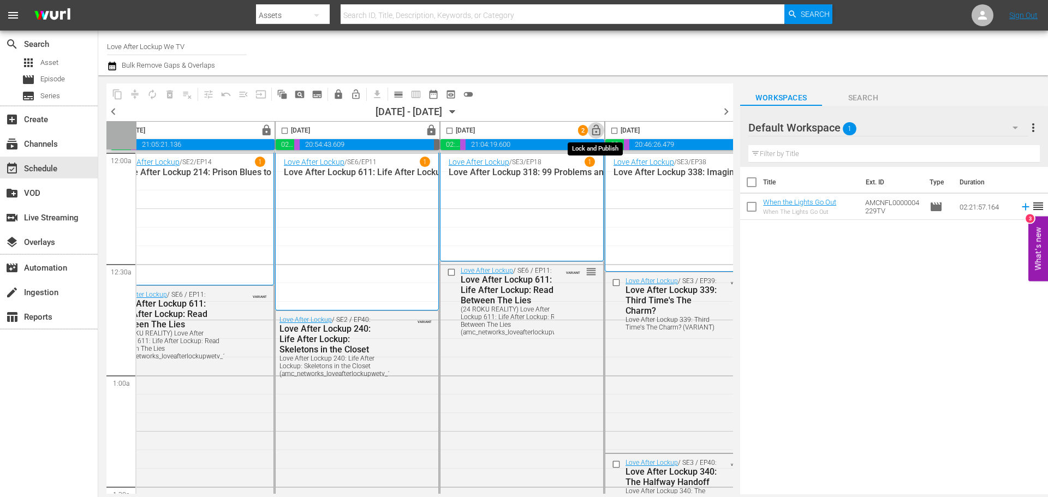
click at [597, 128] on span "lock_open" at bounding box center [596, 130] width 13 height 13
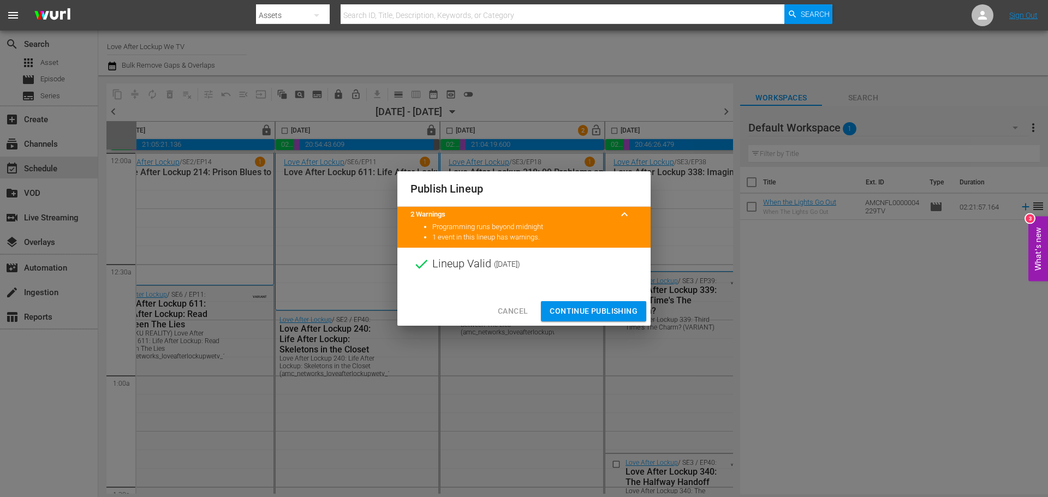
click at [588, 314] on span "Continue Publishing" at bounding box center [594, 312] width 88 height 14
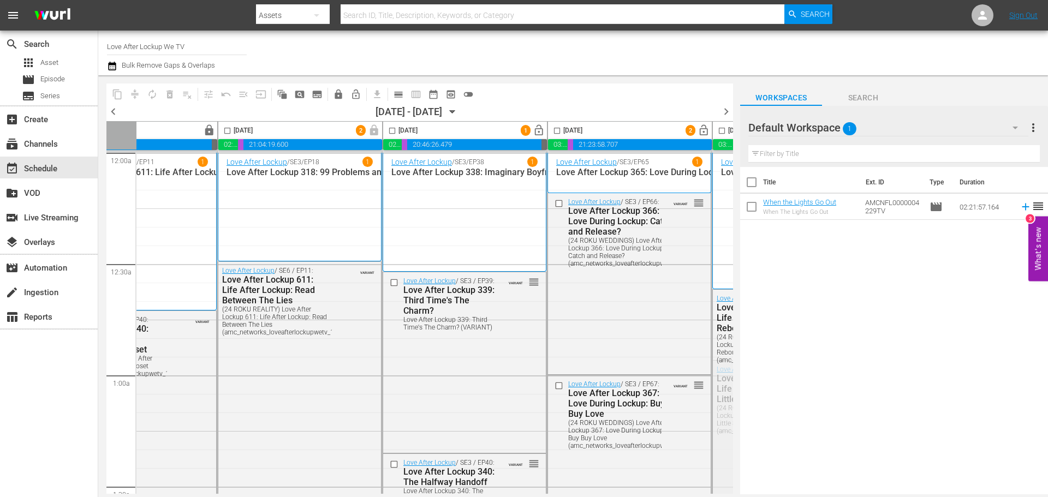
scroll to position [0, 249]
click at [539, 132] on span "lock_open" at bounding box center [538, 130] width 13 height 13
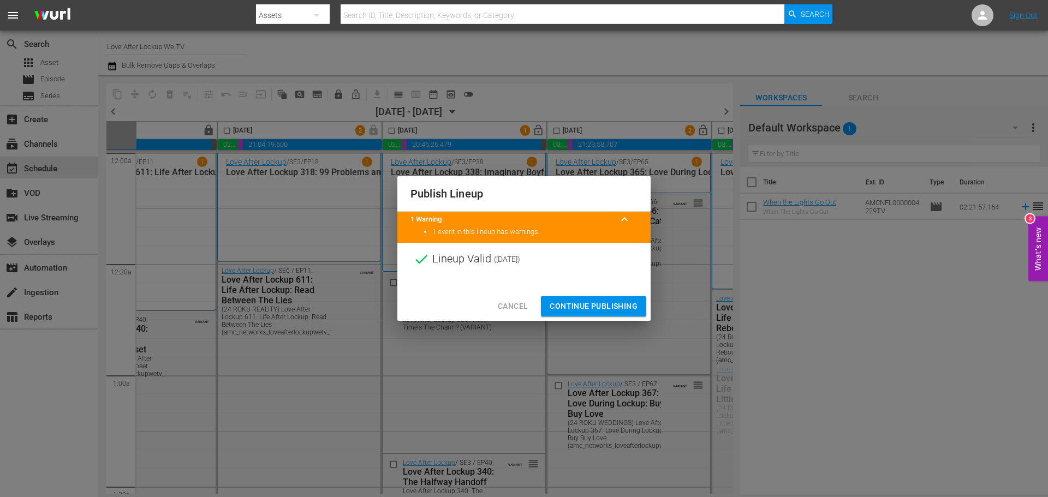
click at [580, 302] on span "Continue Publishing" at bounding box center [594, 307] width 88 height 14
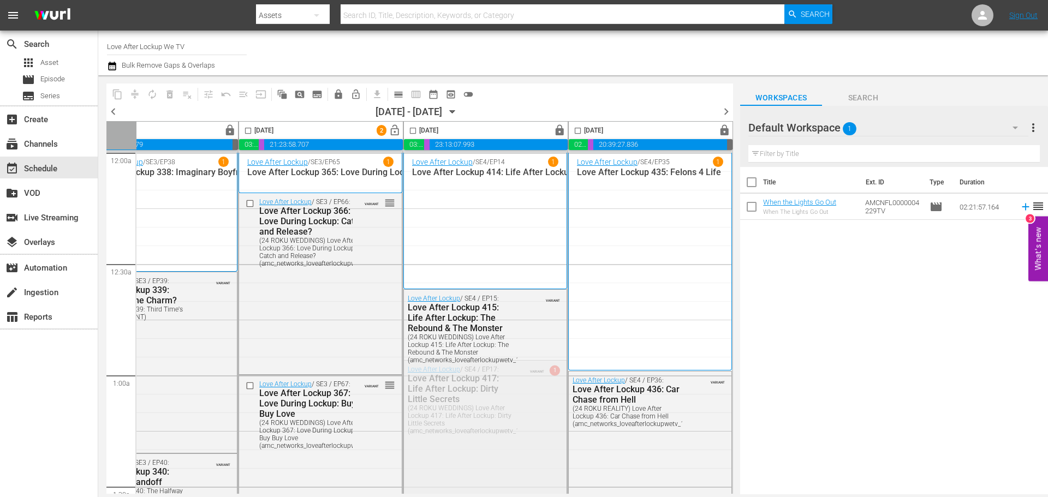
scroll to position [0, 562]
click at [390, 133] on span "lock_open" at bounding box center [395, 130] width 13 height 13
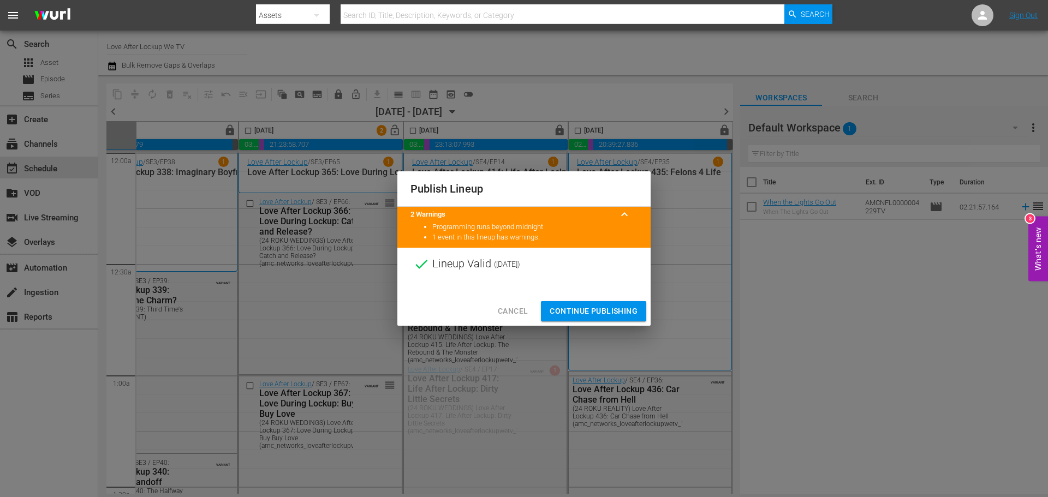
click at [615, 313] on span "Continue Publishing" at bounding box center [594, 312] width 88 height 14
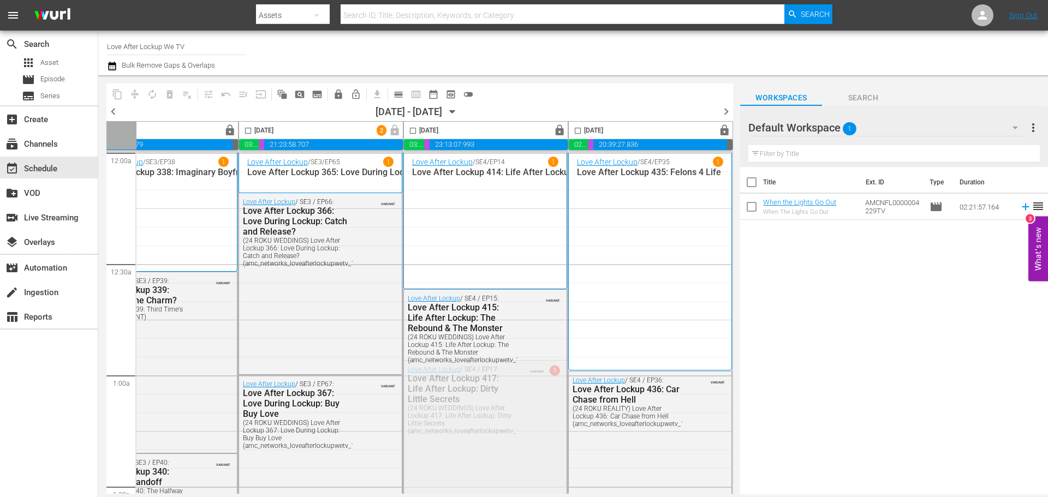
click at [112, 68] on icon "button" at bounding box center [112, 66] width 8 height 9
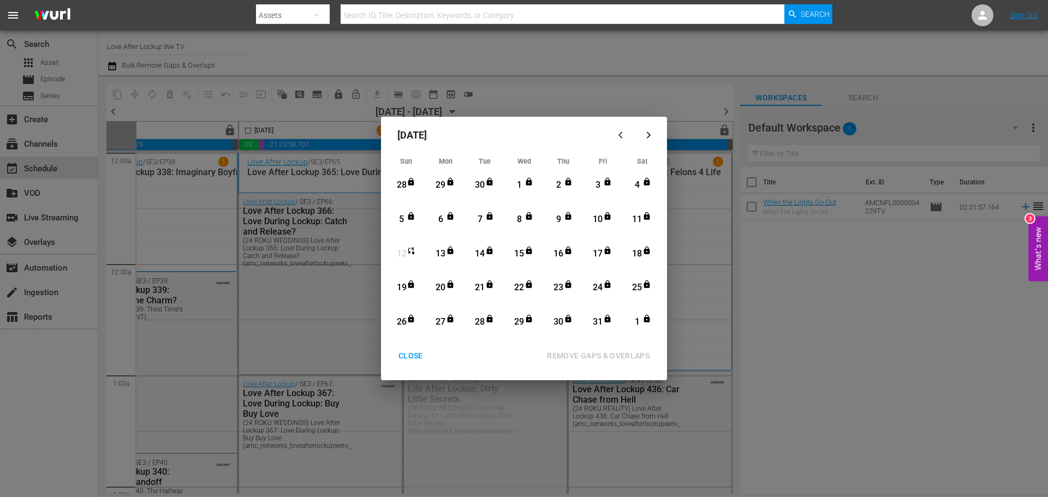
click at [409, 252] on icon "Month View" at bounding box center [411, 250] width 6 height 7
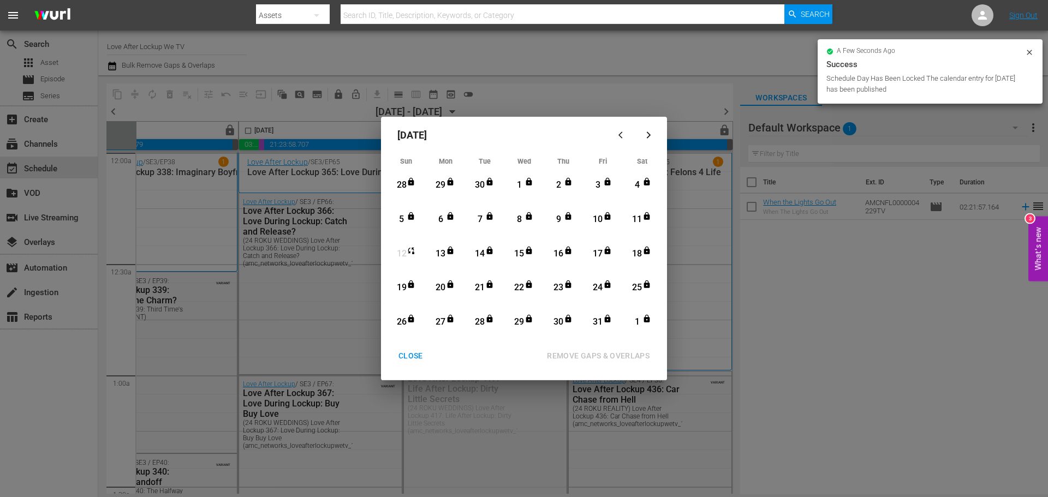
click at [404, 255] on div "12" at bounding box center [402, 254] width 14 height 13
click at [664, 74] on div "October 2025 Sun Mon Tue Wed Thu Fri Sat 28 View Lineup 29 View Lineup 30 View …" at bounding box center [524, 248] width 1048 height 497
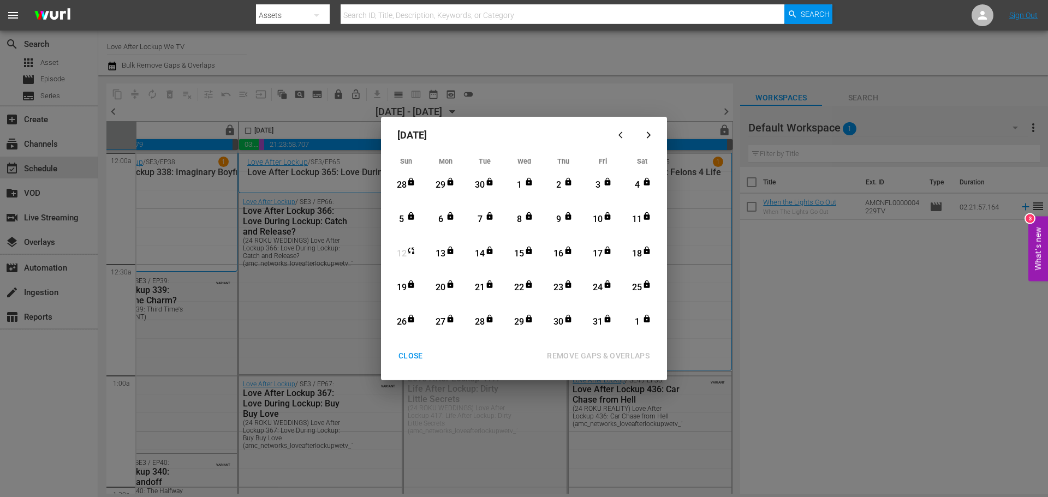
click at [413, 352] on div "CLOSE" at bounding box center [411, 356] width 42 height 14
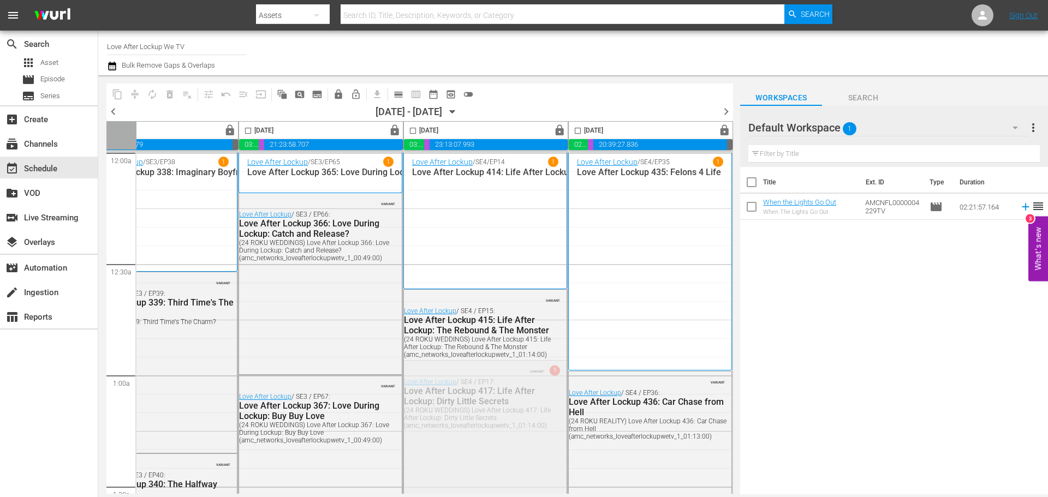
click at [411, 357] on div "CLOSE" at bounding box center [411, 356] width 42 height 14
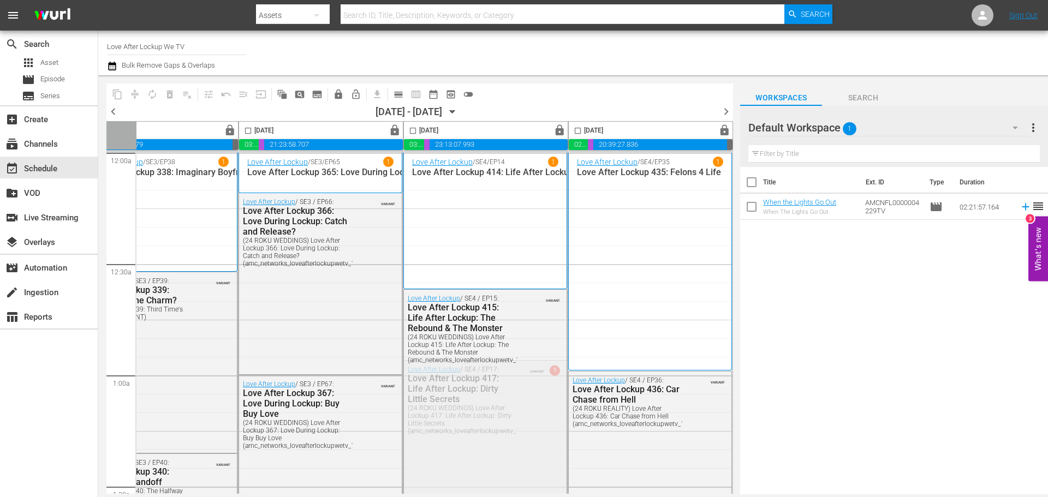
click at [115, 66] on icon "button" at bounding box center [112, 66] width 10 height 13
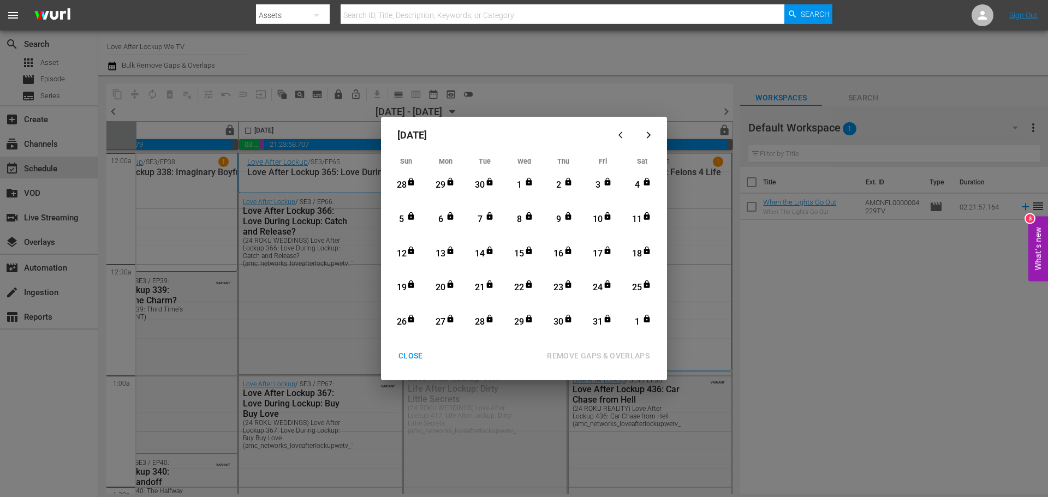
click at [403, 257] on div "12" at bounding box center [402, 254] width 14 height 13
click at [600, 323] on div "31" at bounding box center [598, 322] width 14 height 13
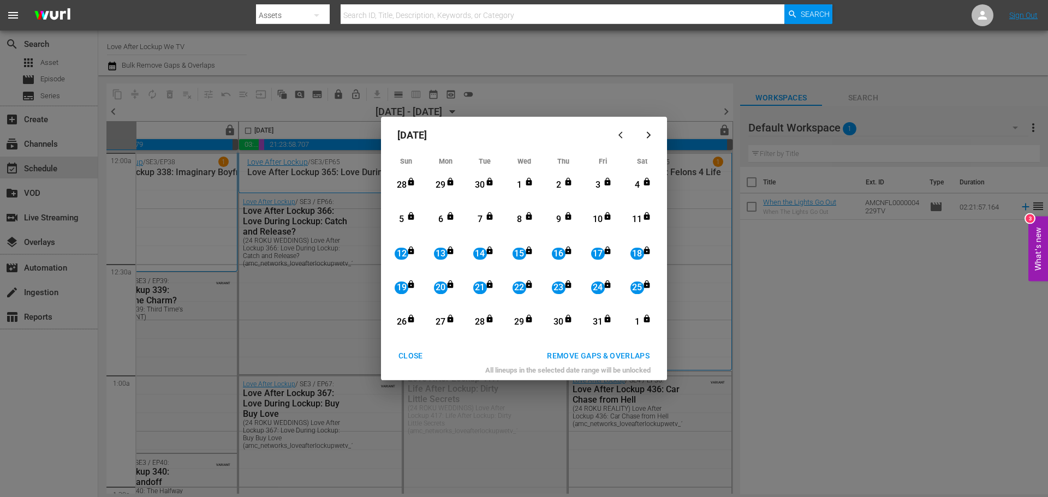
click at [594, 352] on div "REMOVE GAPS & OVERLAPS" at bounding box center [598, 356] width 120 height 14
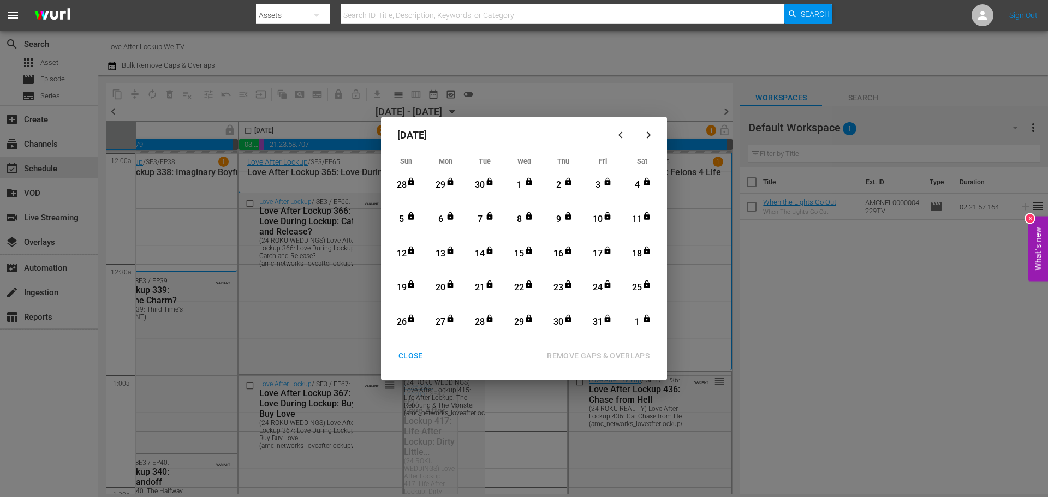
click at [411, 357] on div "CLOSE" at bounding box center [411, 356] width 42 height 14
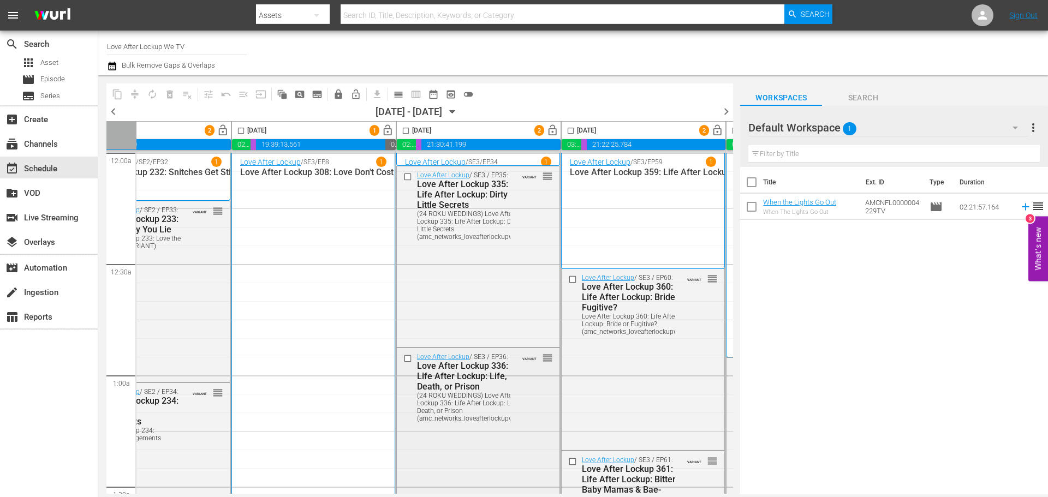
scroll to position [0, 397]
click at [272, 276] on div "Love After Lockup / SE3 / EP8 1 Love After Lockup 308: Love Don't Cost a Ring" at bounding box center [315, 332] width 146 height 351
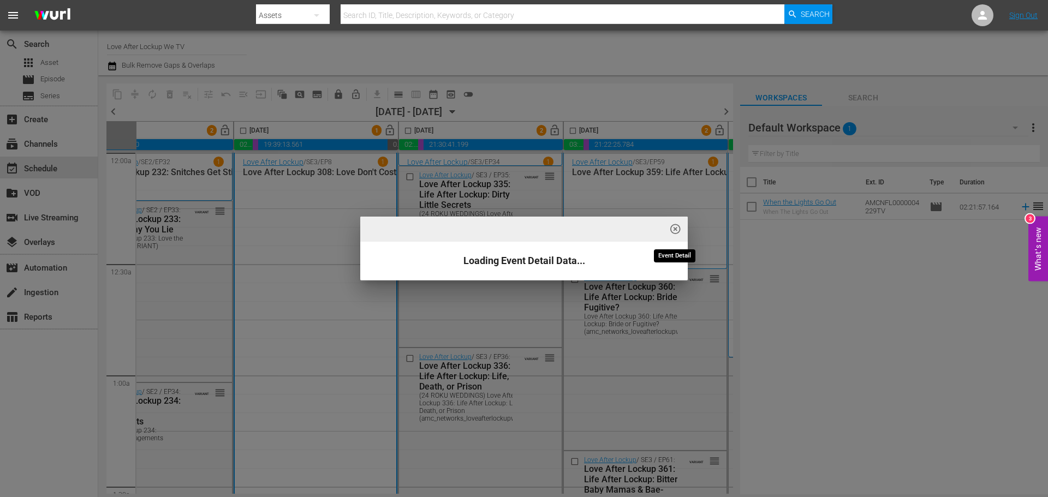
click at [675, 228] on span "highlight_off_icon" at bounding box center [675, 229] width 13 height 13
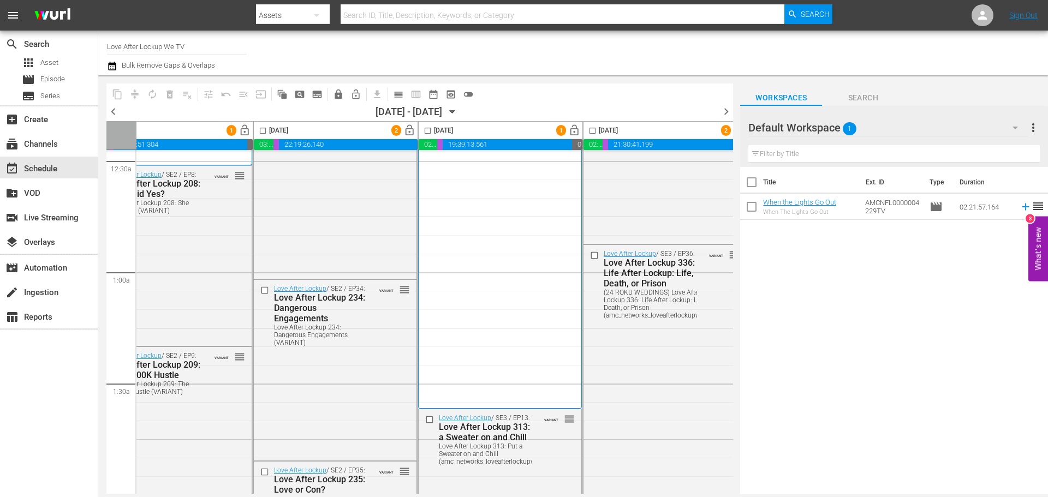
scroll to position [0, 213]
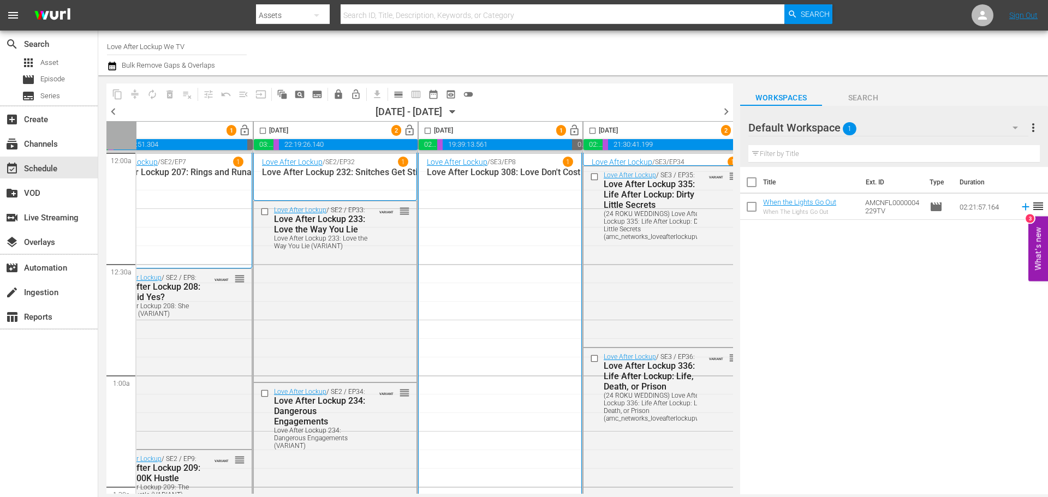
click at [501, 252] on div "Love After Lockup / SE3 / EP8 1 Love After Lockup 308: Love Don't Cost a Ring" at bounding box center [500, 332] width 146 height 351
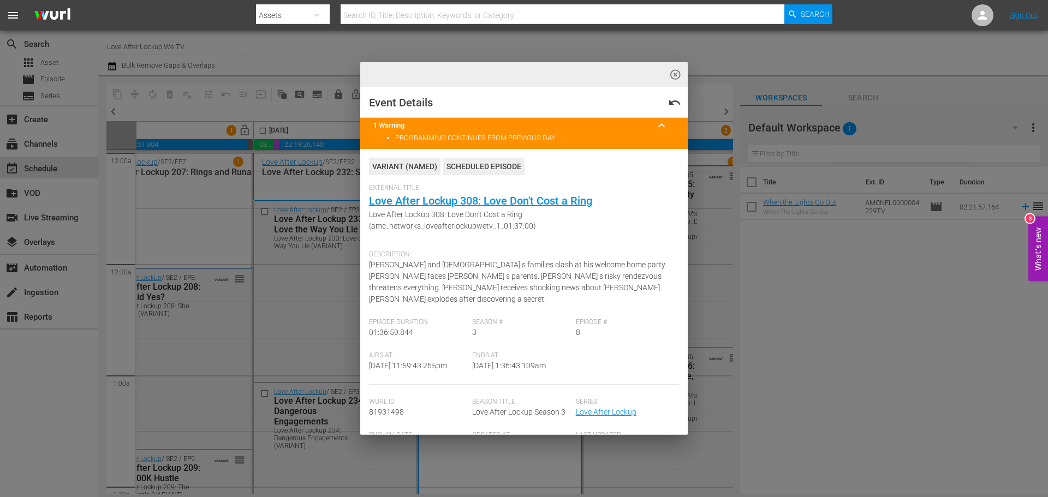
click at [453, 352] on span "Airs At" at bounding box center [418, 356] width 98 height 9
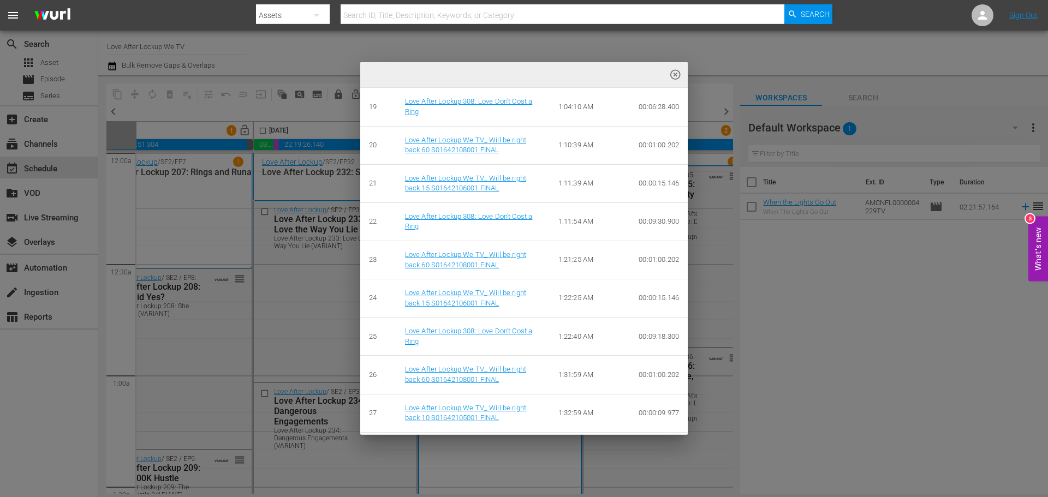
scroll to position [1348, 0]
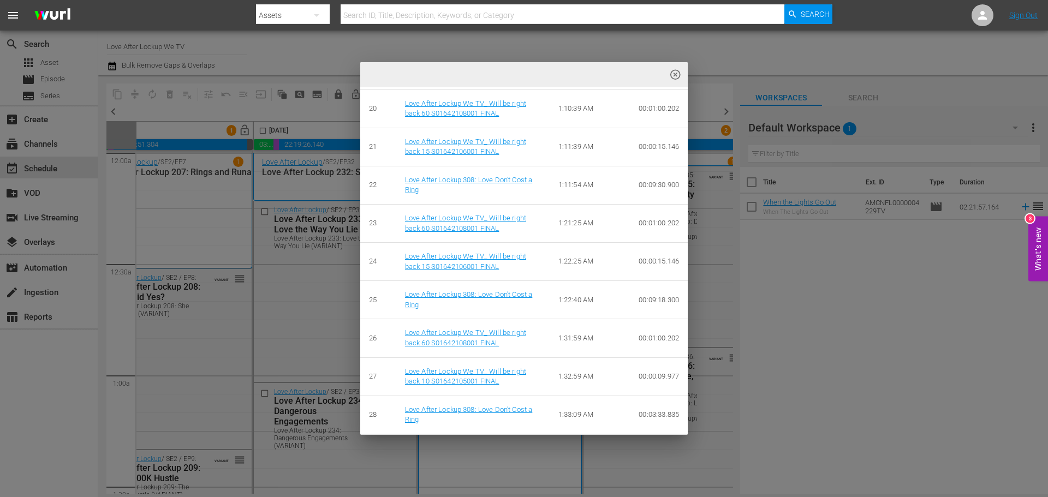
click at [676, 70] on span "highlight_off_icon" at bounding box center [675, 75] width 13 height 13
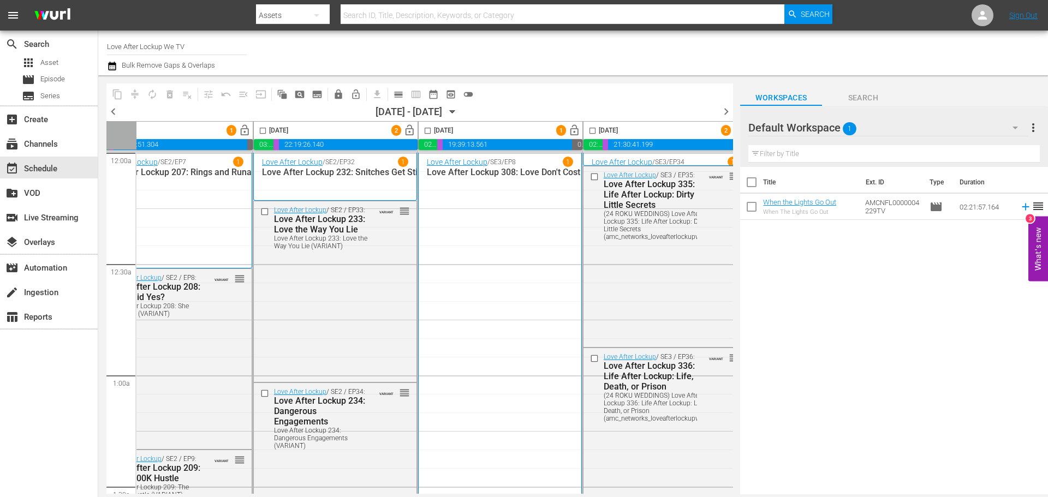
click at [570, 33] on div "highlight_off_icon Loading Event Detail Data..." at bounding box center [524, 248] width 1048 height 497
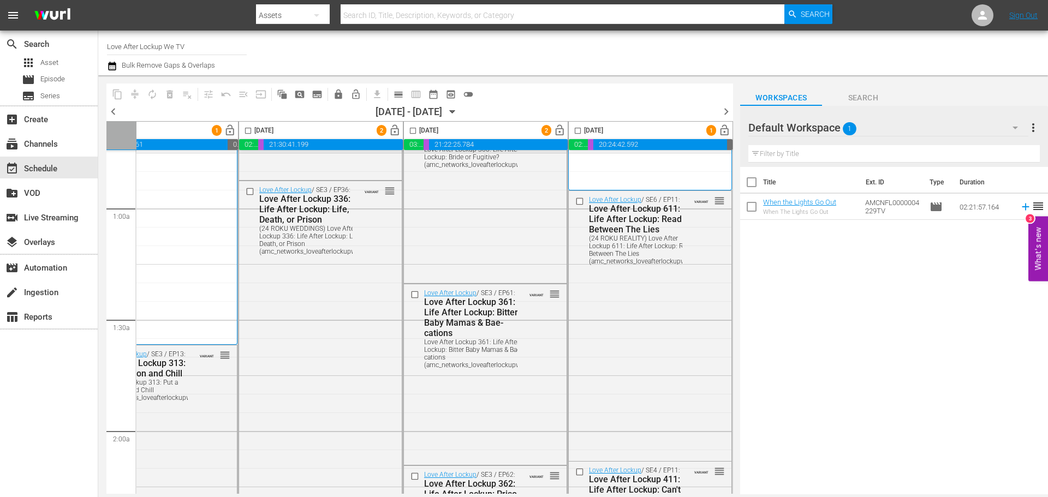
scroll to position [0, 562]
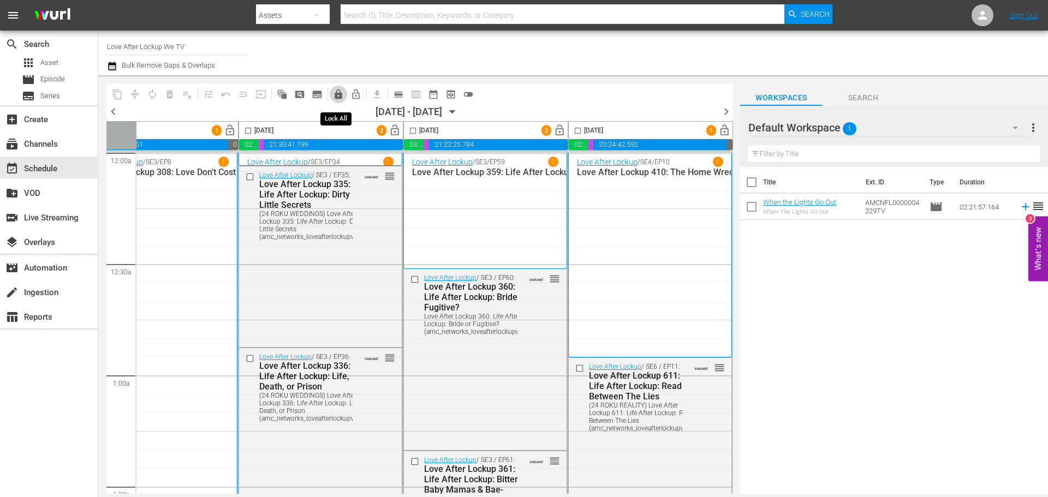
click at [339, 97] on span "lock" at bounding box center [338, 94] width 11 height 11
click at [723, 112] on span "chevron_right" at bounding box center [726, 112] width 14 height 14
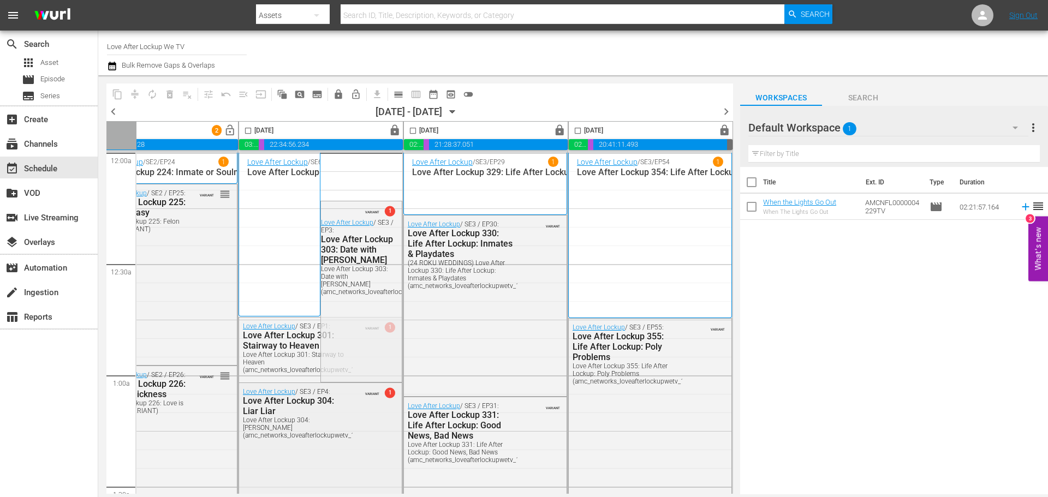
scroll to position [0, 34]
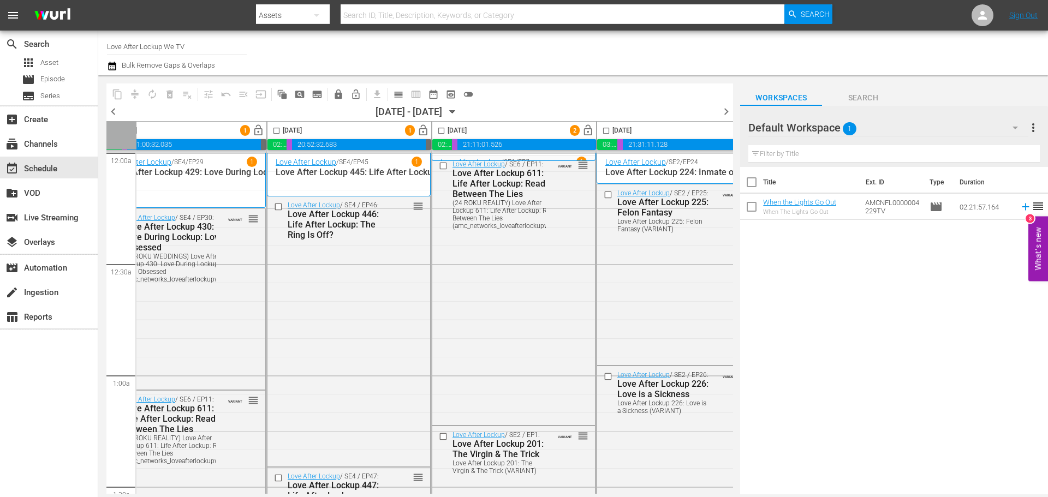
click at [567, 92] on div "content_copy compress autorenew_outlined delete_forever_outlined playlist_remov…" at bounding box center [419, 94] width 627 height 21
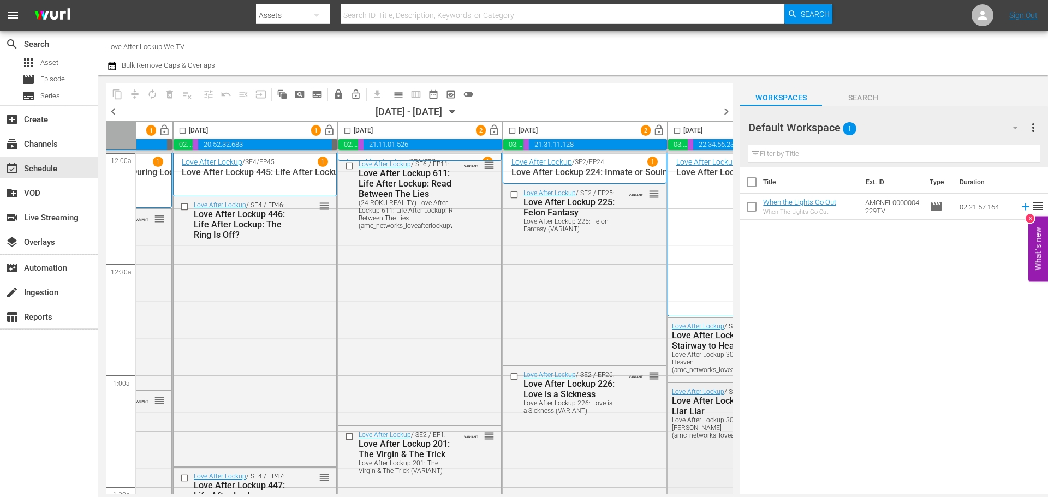
scroll to position [0, 0]
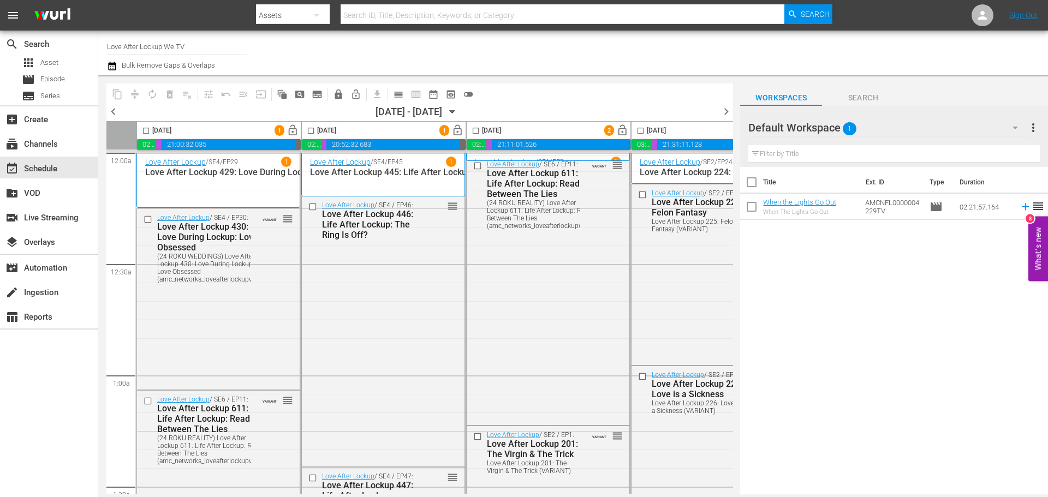
click at [109, 66] on icon "button" at bounding box center [112, 66] width 10 height 13
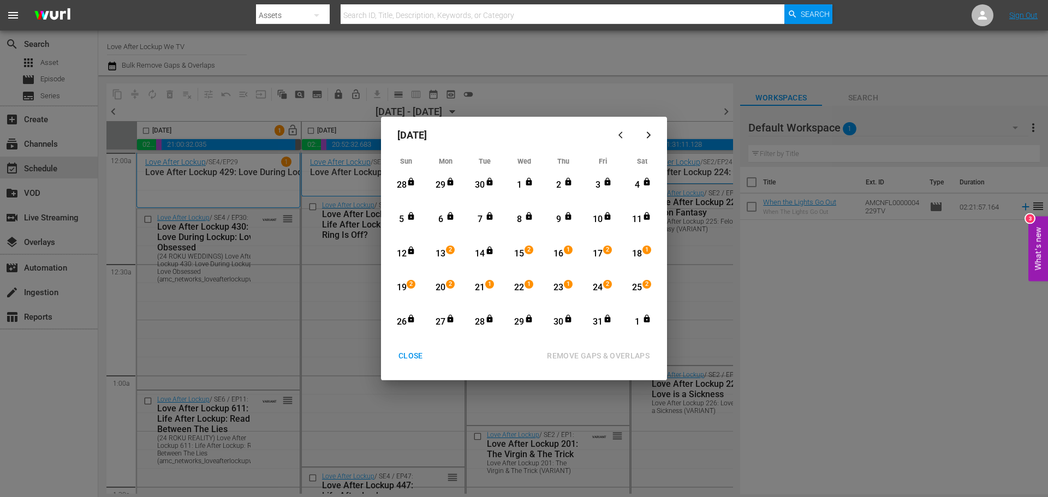
click at [620, 87] on div "October 2025 Sun Mon Tue Wed Thu Fri Sat 28 View Lineup 29 View Lineup 30 View …" at bounding box center [524, 248] width 1048 height 497
click at [419, 359] on div "CLOSE" at bounding box center [411, 356] width 42 height 14
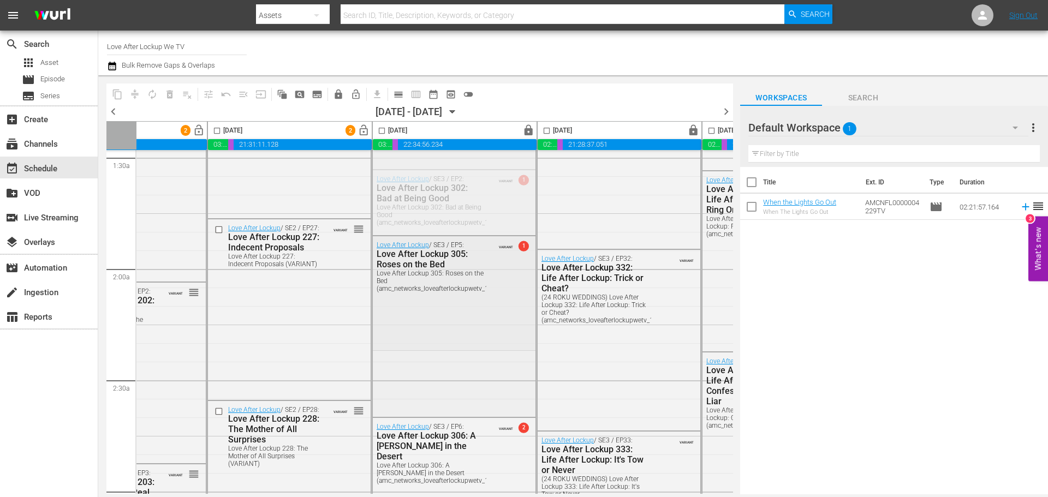
scroll to position [437, 424]
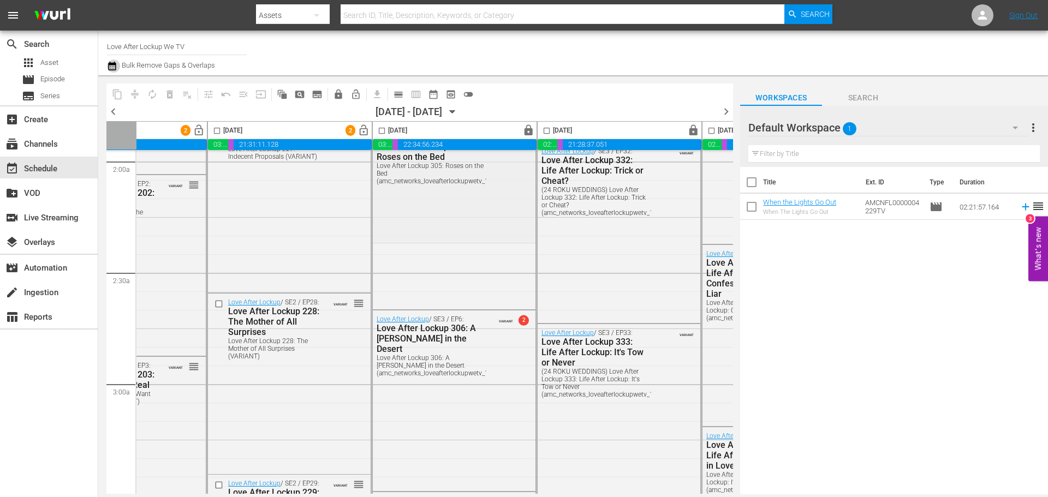
click at [118, 66] on button "button" at bounding box center [113, 66] width 13 height 13
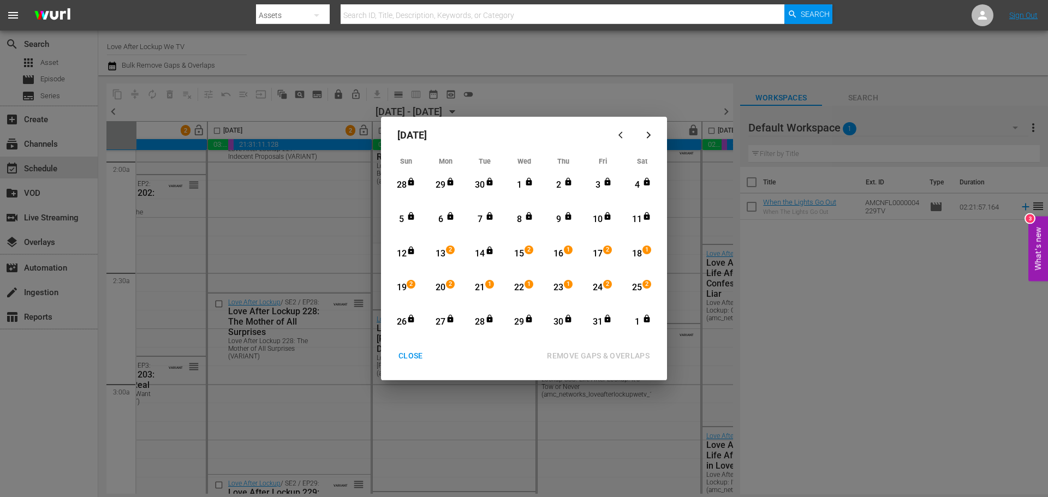
click at [639, 289] on div "25" at bounding box center [637, 288] width 14 height 13
click at [603, 322] on div "31" at bounding box center [598, 322] width 14 height 13
click at [597, 354] on div "REMOVE GAPS & OVERLAPS" at bounding box center [598, 356] width 120 height 14
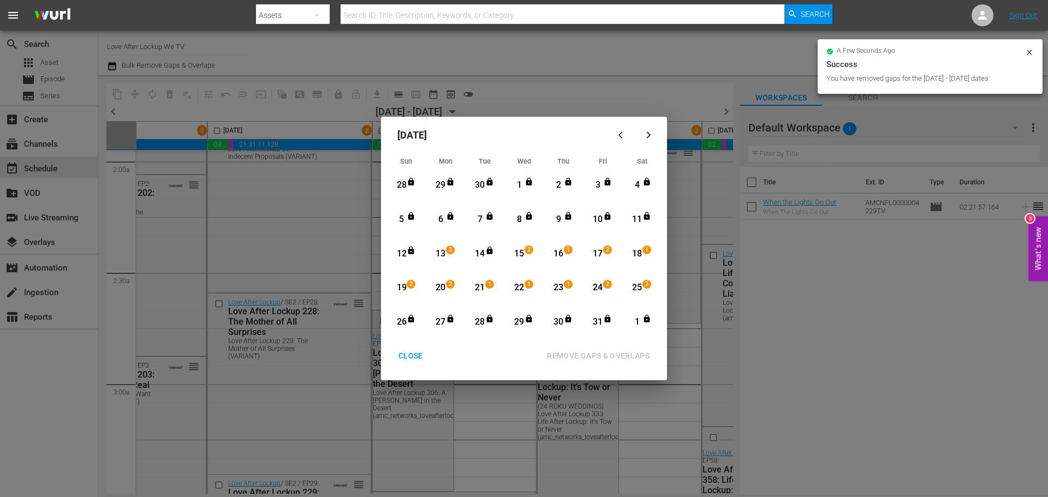
click at [607, 74] on div "October 2025 Sun Mon Tue Wed Thu Fri Sat 28 View Lineup 29 View Lineup 30 View …" at bounding box center [524, 248] width 1048 height 497
click at [409, 360] on div "CLOSE" at bounding box center [411, 356] width 42 height 14
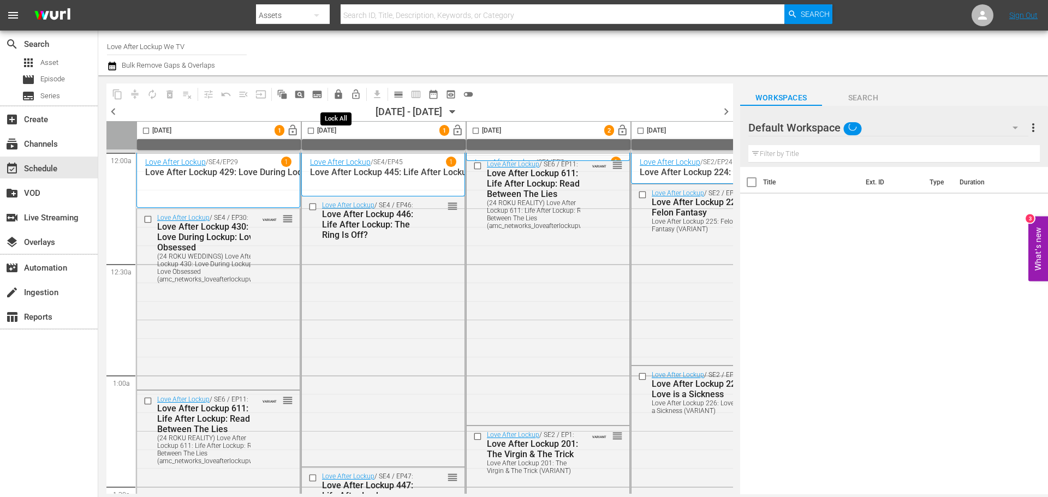
click at [336, 95] on span "lock" at bounding box center [338, 94] width 11 height 11
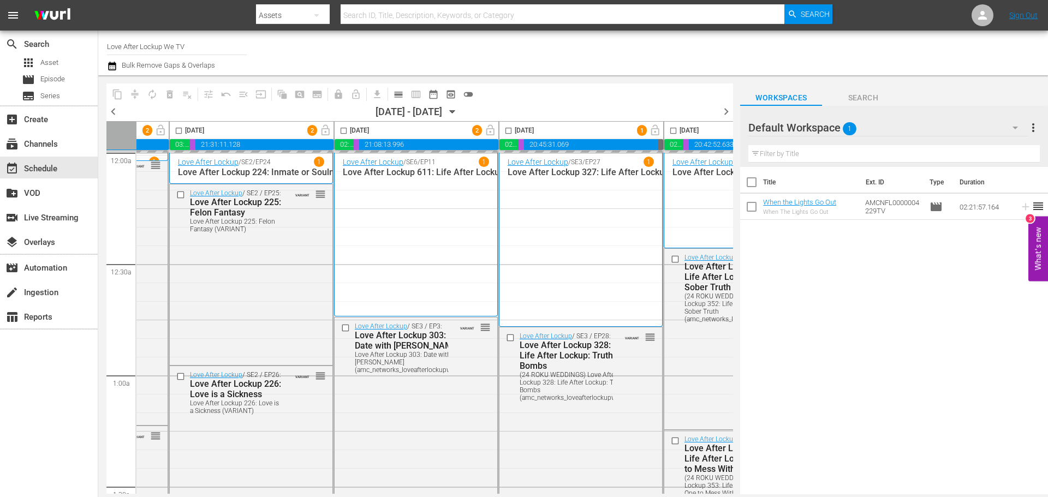
scroll to position [0, 562]
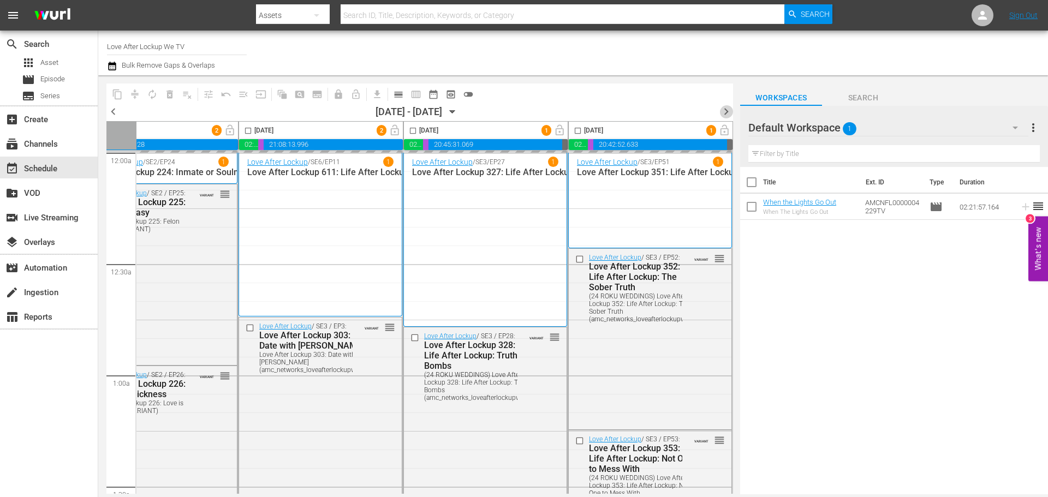
click at [725, 110] on span "chevron_right" at bounding box center [726, 112] width 14 height 14
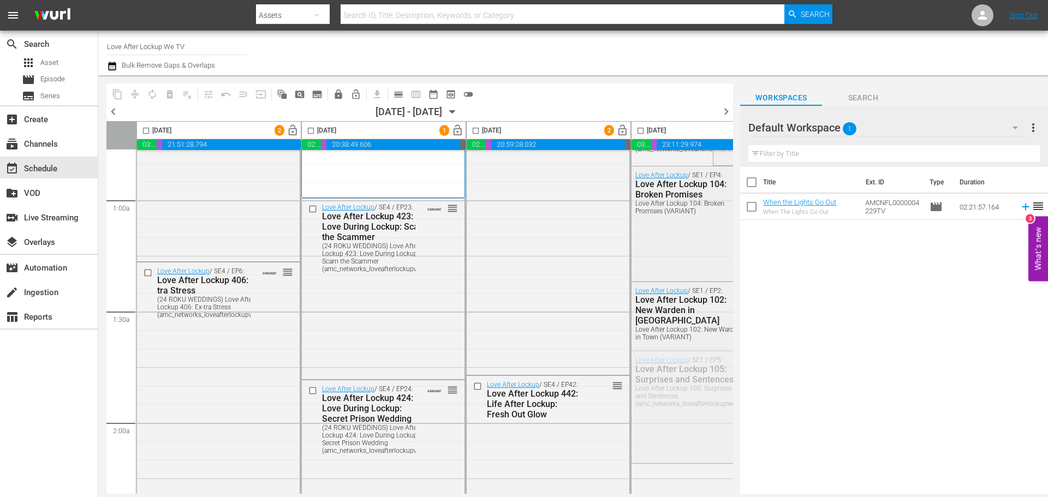
scroll to position [159, 0]
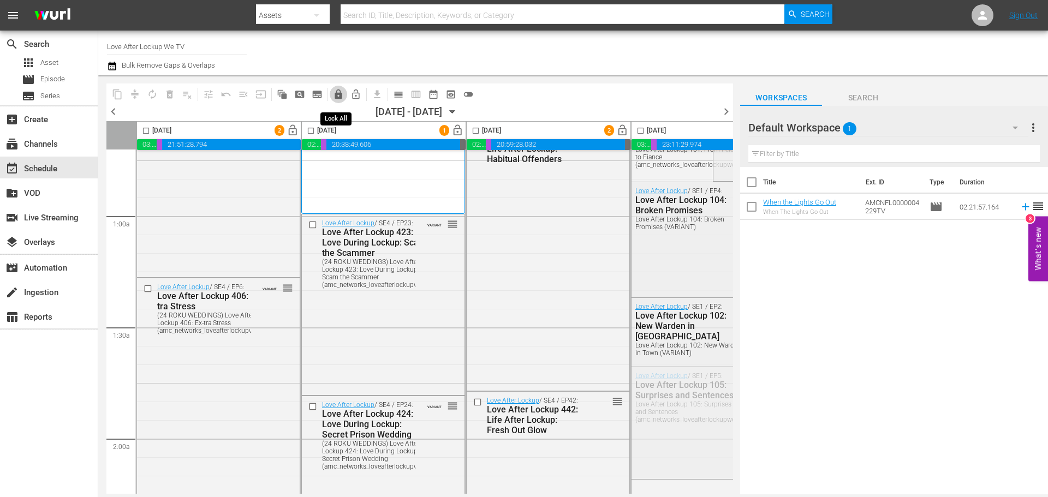
click at [339, 94] on span "lock" at bounding box center [338, 94] width 11 height 11
click at [401, 98] on span "calendar_view_day_outlined" at bounding box center [398, 94] width 11 height 11
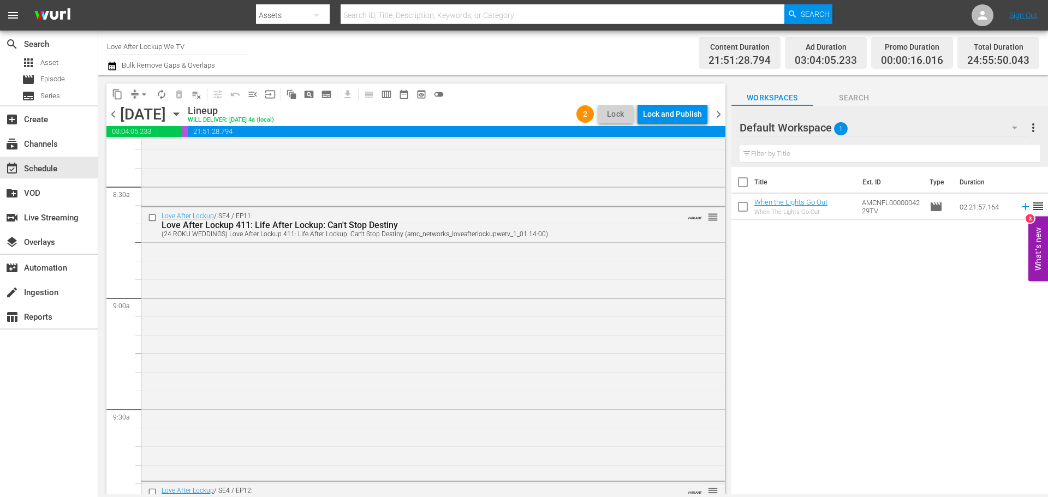
scroll to position [1882, 0]
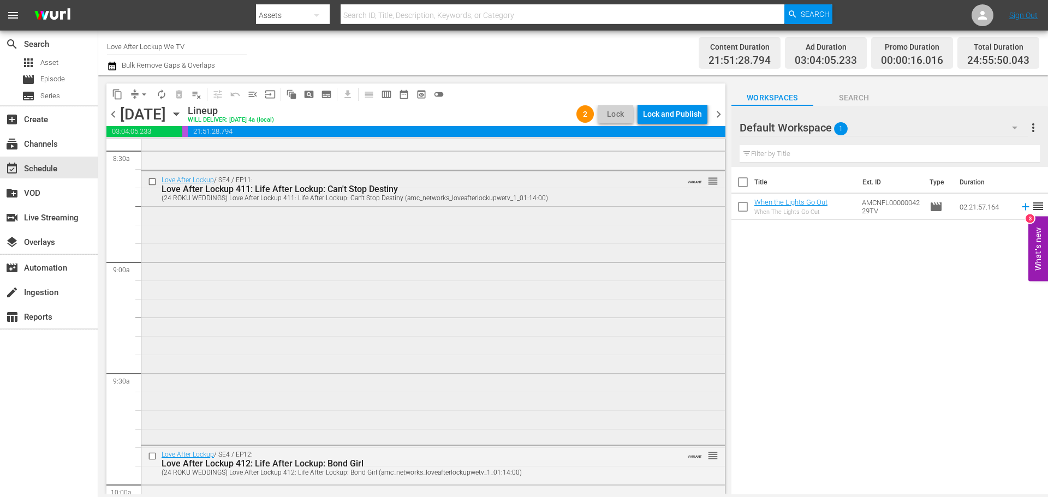
click at [513, 282] on div "Love After Lockup / SE4 / EP11: Love After Lockup 411: Life After Lockup: Can't…" at bounding box center [433, 306] width 584 height 271
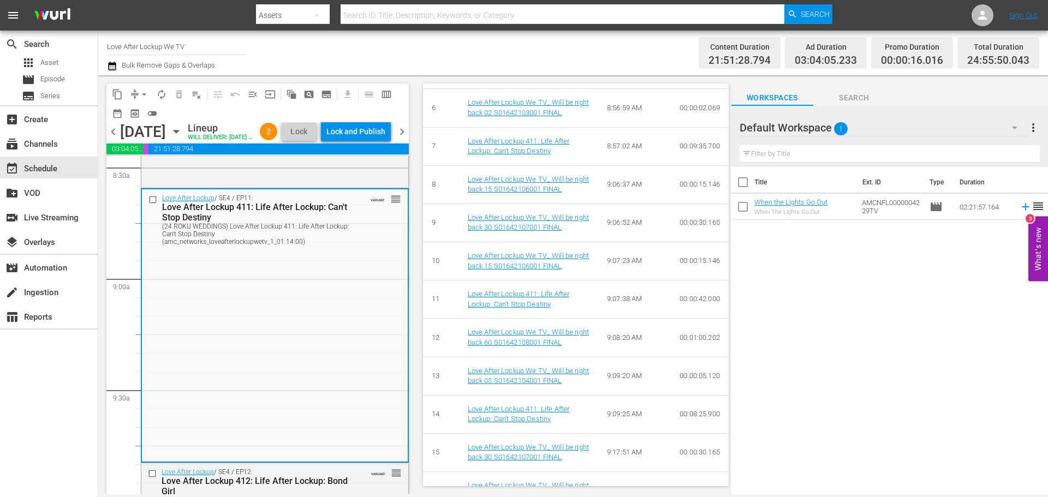
scroll to position [928, 0]
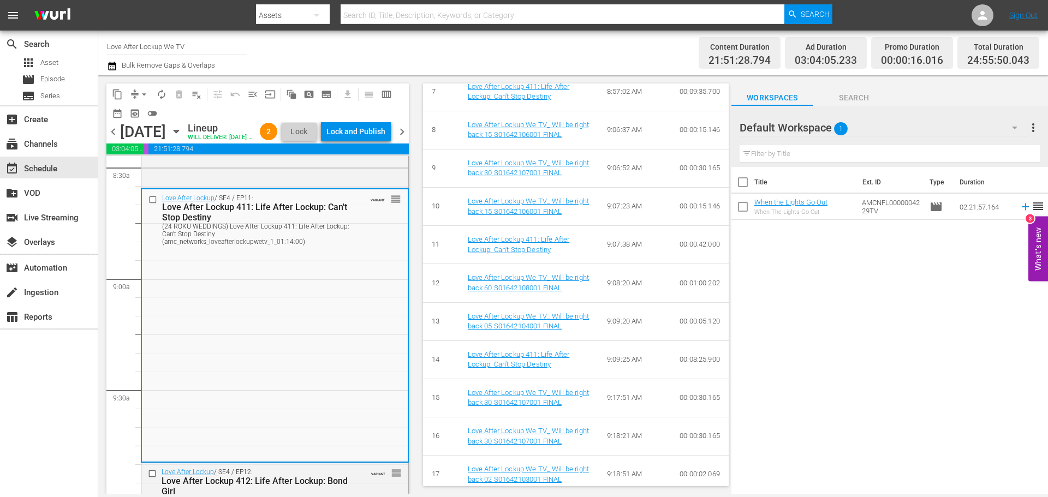
click at [386, 96] on span "calendar_view_week_outlined" at bounding box center [386, 94] width 11 height 11
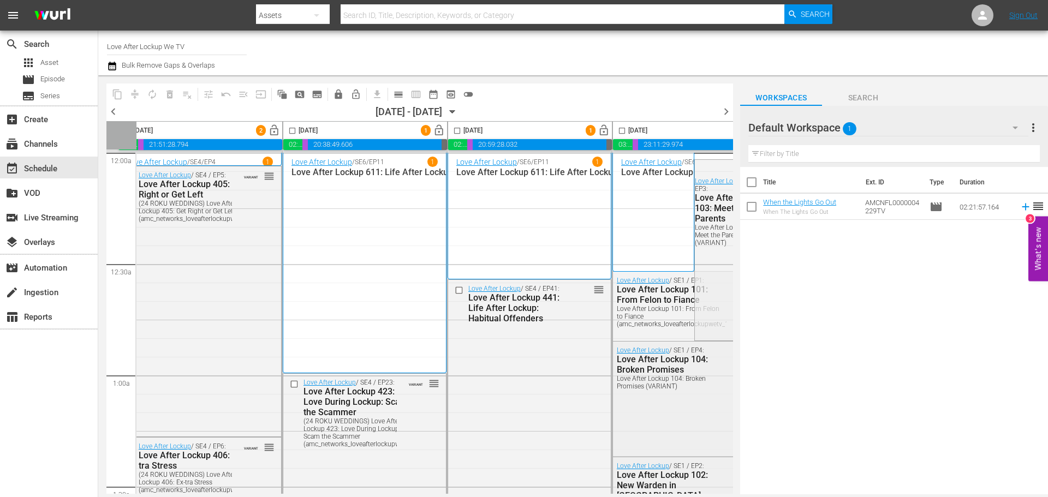
scroll to position [0, 0]
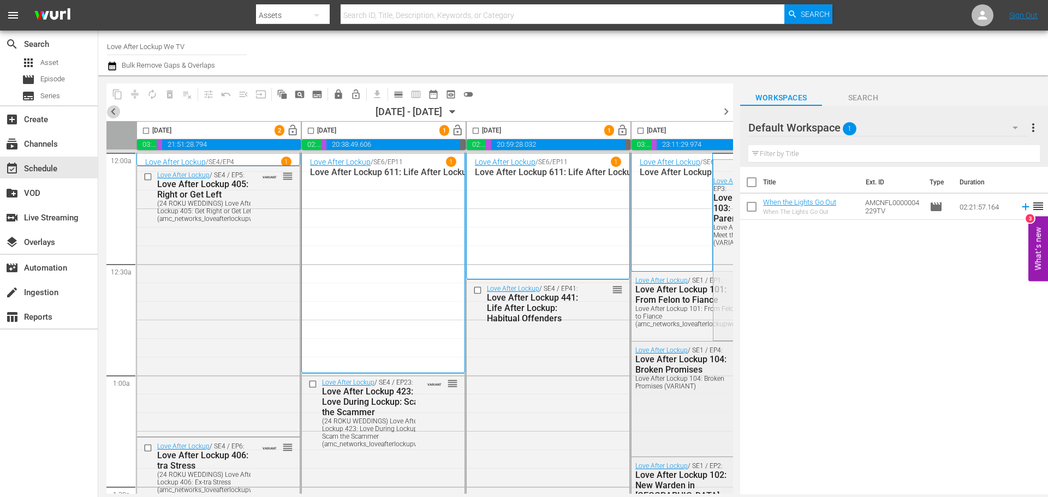
click at [117, 109] on span "chevron_left" at bounding box center [113, 112] width 14 height 14
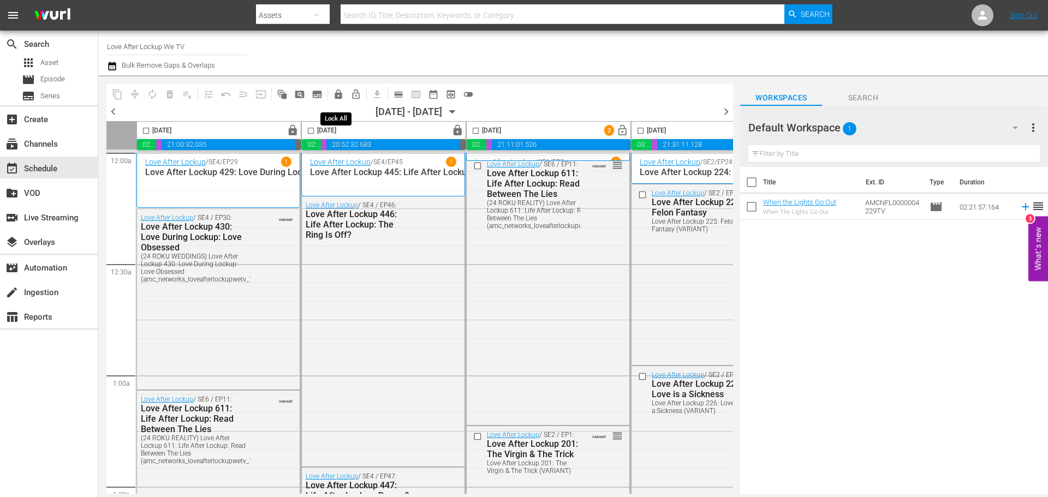
click at [337, 100] on button "lock" at bounding box center [338, 94] width 17 height 17
click at [552, 101] on div "content_copy compress autorenew_outlined delete_forever_outlined playlist_remov…" at bounding box center [419, 94] width 627 height 21
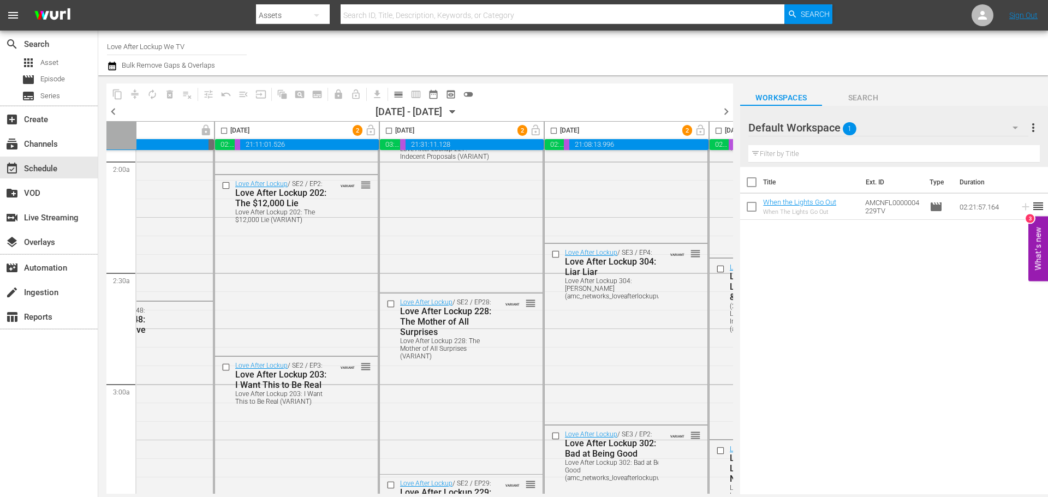
scroll to position [437, 272]
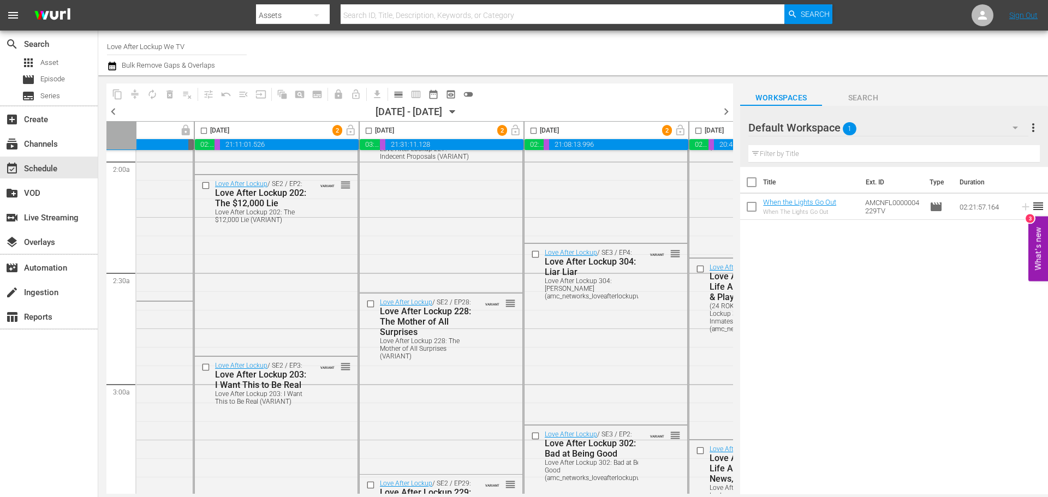
click at [532, 496] on body "menu Search By Assets Search ID, Title, Description, Keywords, or Category Sear…" at bounding box center [524, 248] width 1048 height 497
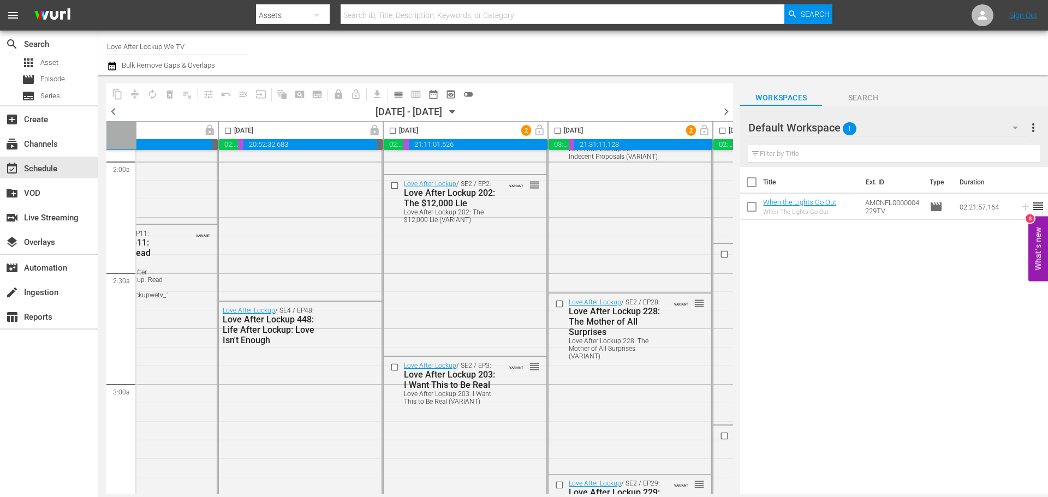
scroll to position [437, 159]
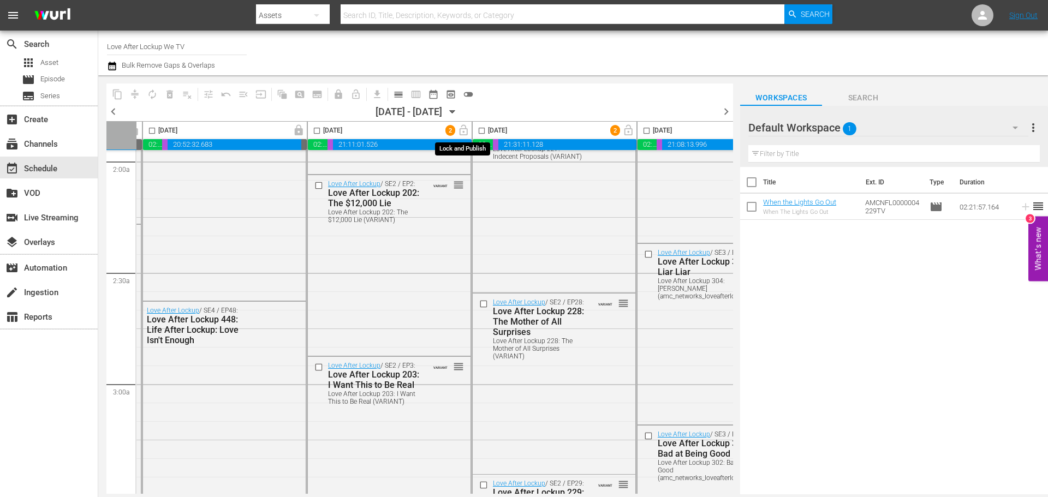
click at [462, 131] on span "lock_open" at bounding box center [463, 130] width 17 height 9
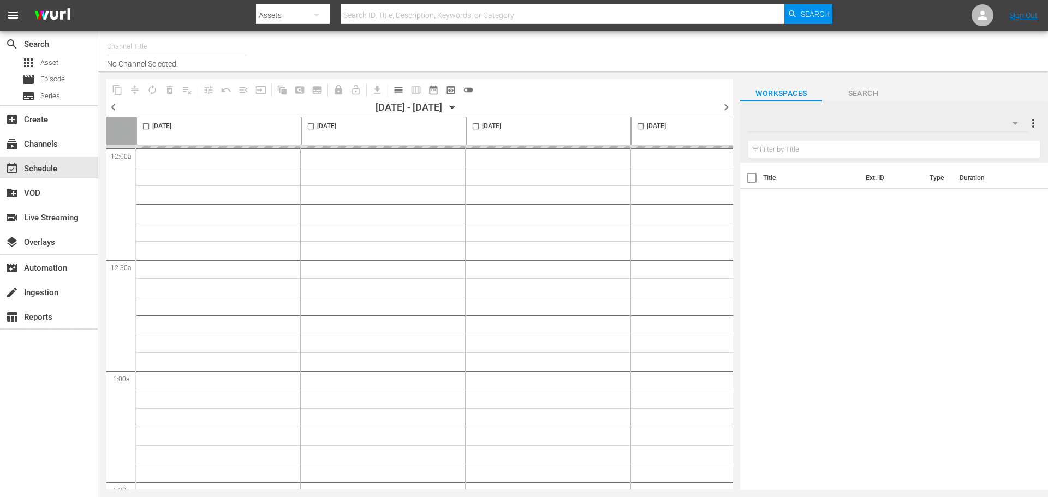
type input "Love After Lockup We TV (2043)"
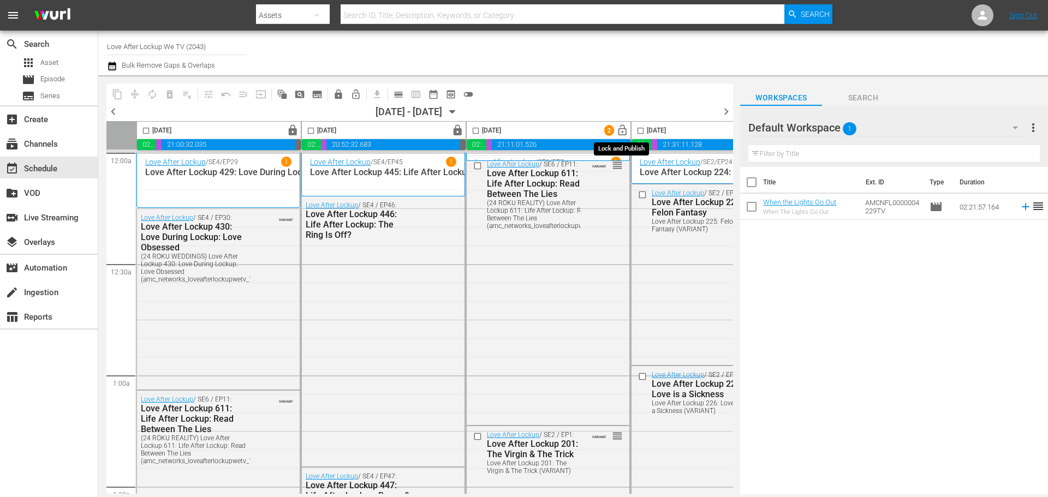
click at [623, 132] on span "lock_open" at bounding box center [622, 130] width 13 height 13
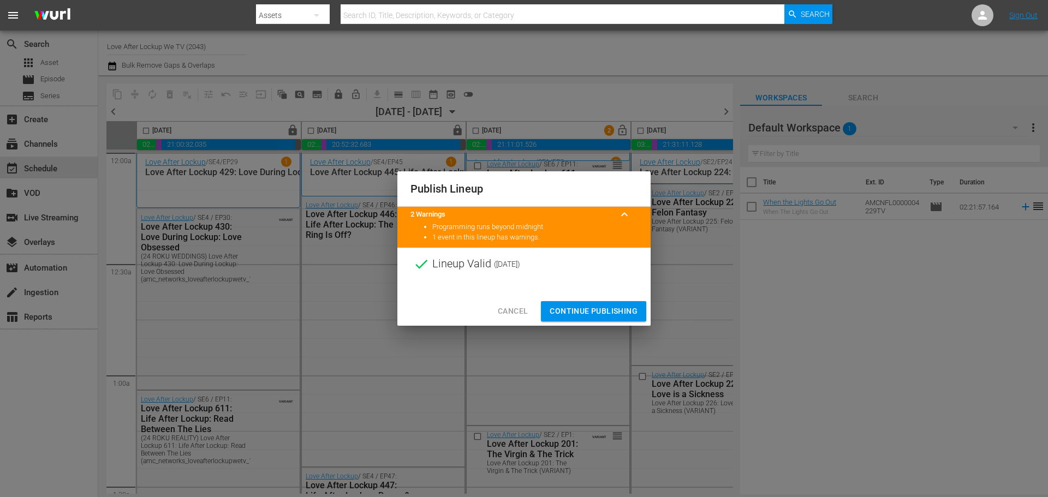
click at [606, 313] on span "Continue Publishing" at bounding box center [594, 312] width 88 height 14
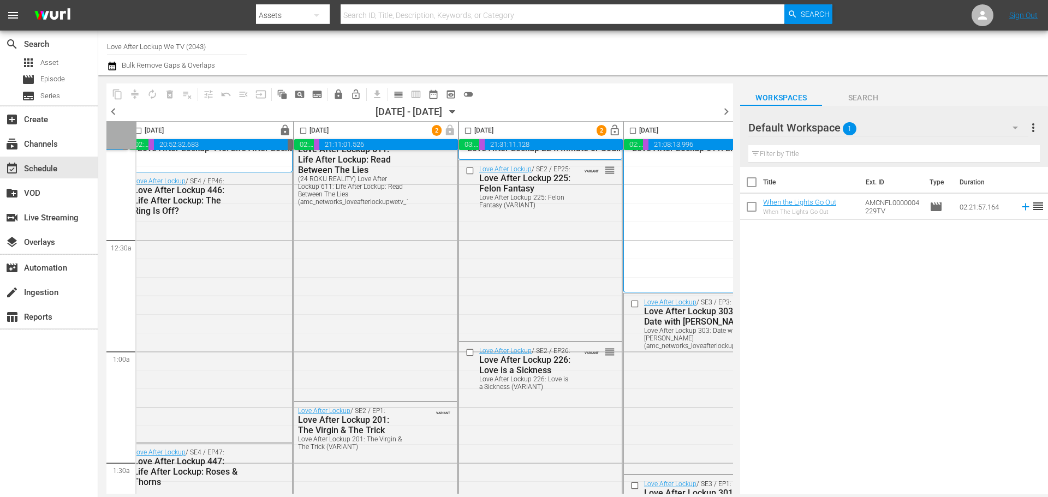
scroll to position [0, 172]
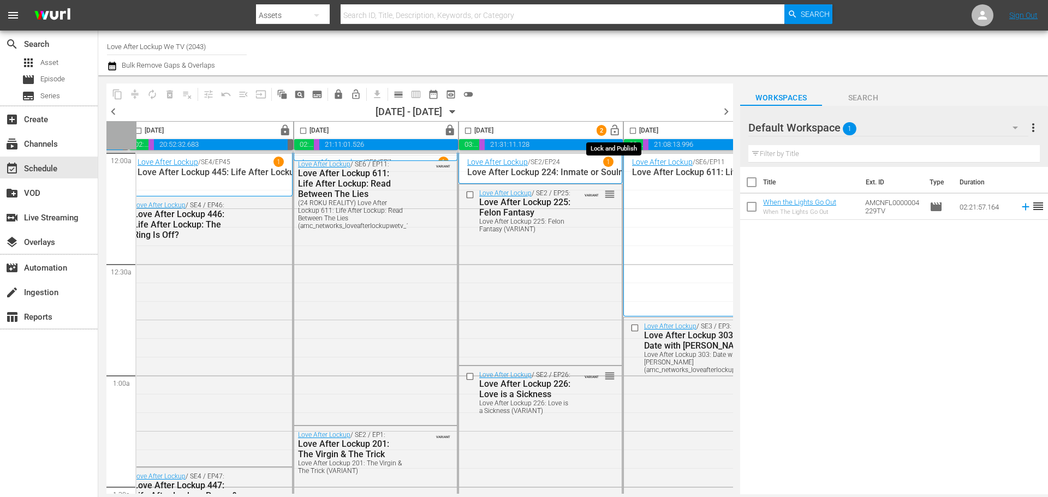
click at [619, 130] on span "lock_open" at bounding box center [615, 130] width 13 height 13
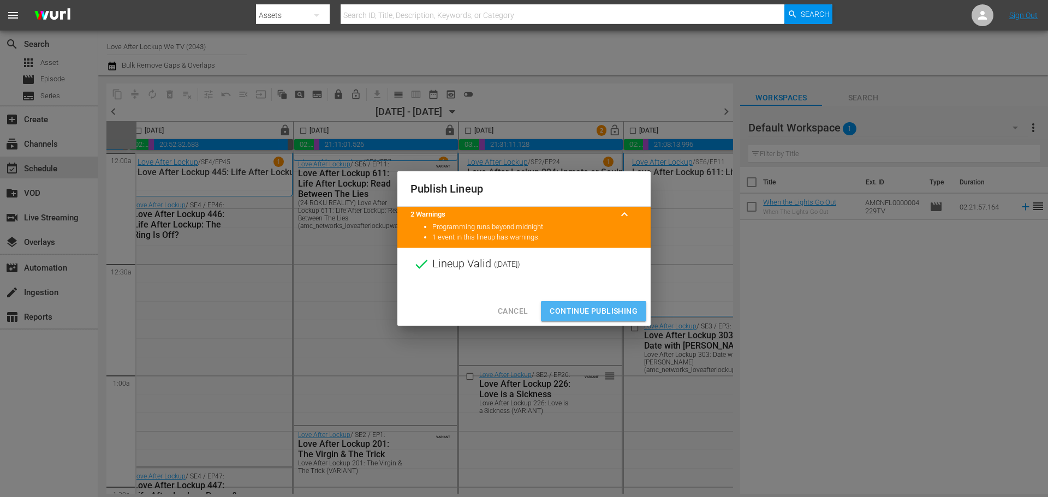
click at [582, 314] on span "Continue Publishing" at bounding box center [594, 312] width 88 height 14
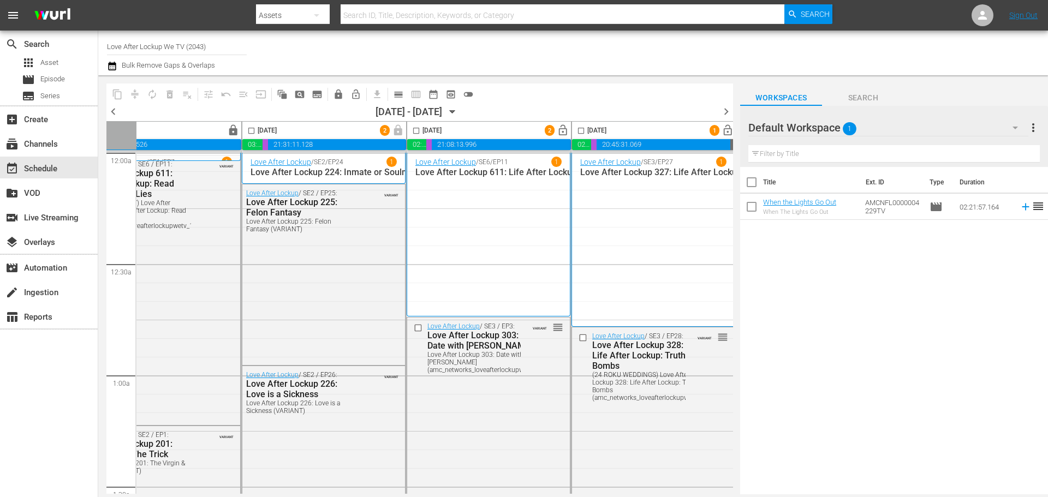
scroll to position [0, 390]
click at [561, 129] on span "lock_open" at bounding box center [562, 130] width 13 height 13
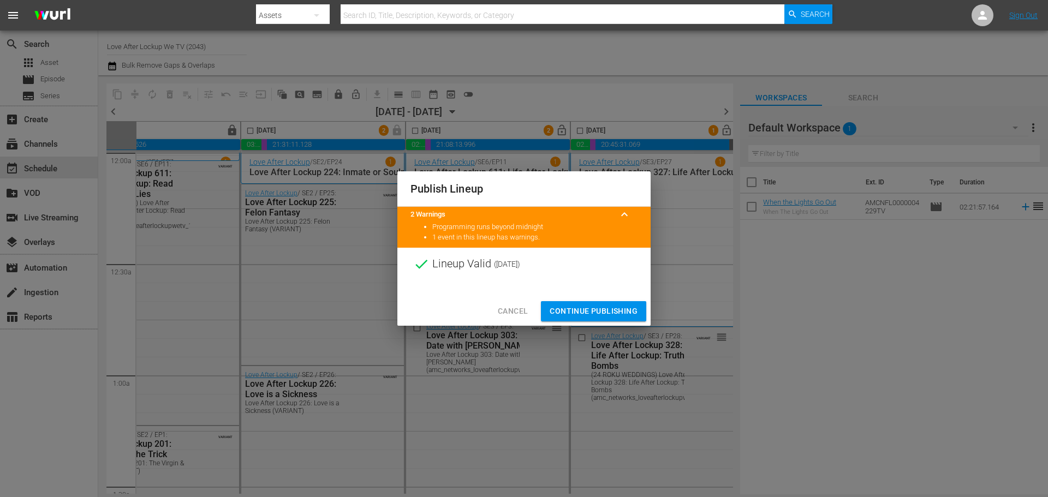
click at [590, 307] on span "Continue Publishing" at bounding box center [594, 312] width 88 height 14
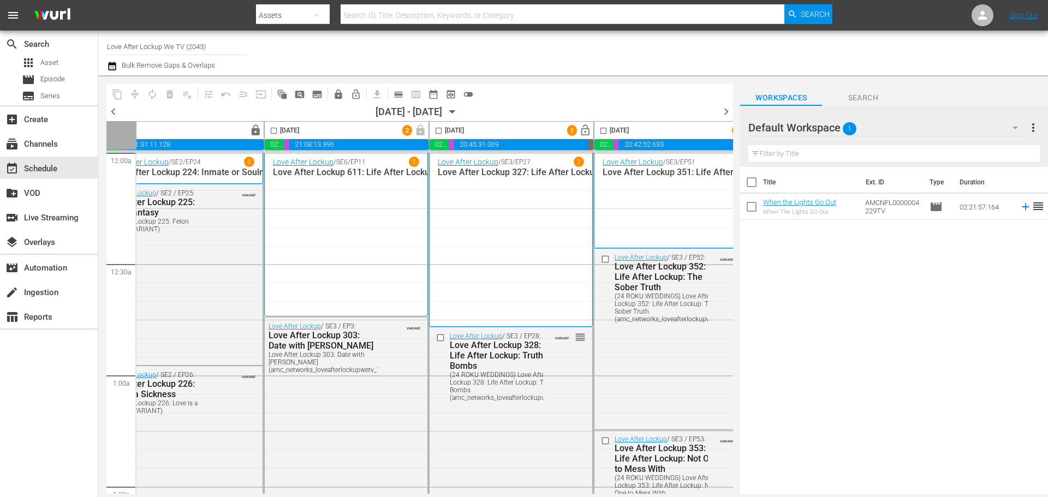
scroll to position [0, 562]
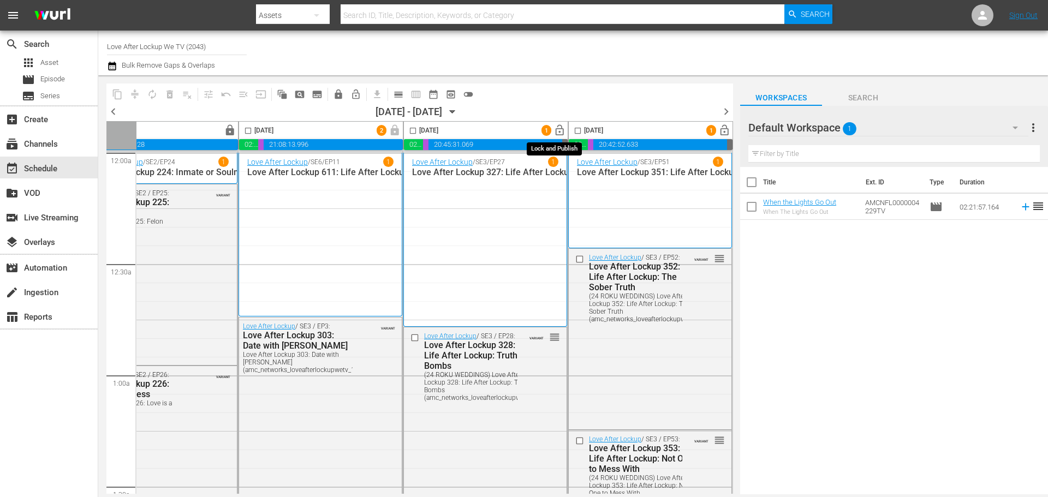
click at [555, 130] on span "lock_open" at bounding box center [560, 130] width 13 height 13
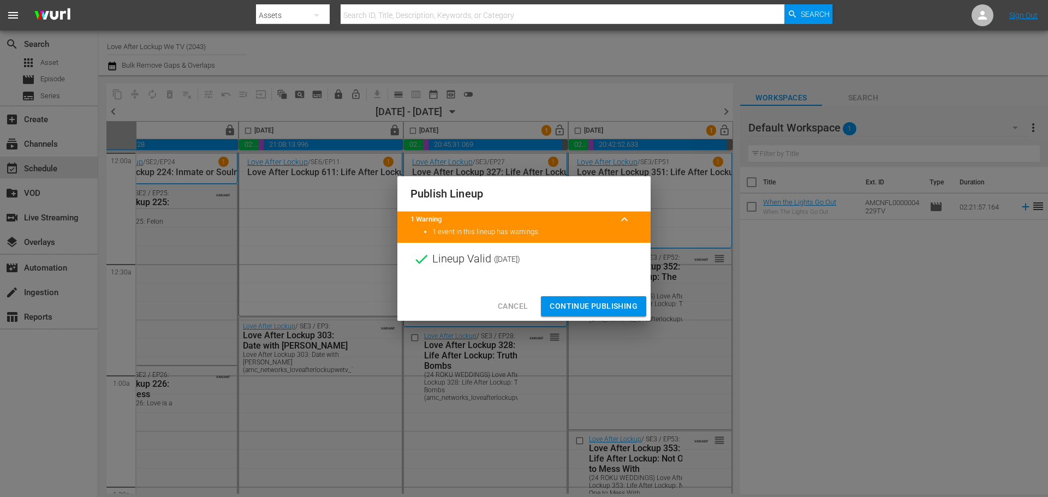
click at [567, 306] on span "Continue Publishing" at bounding box center [594, 307] width 88 height 14
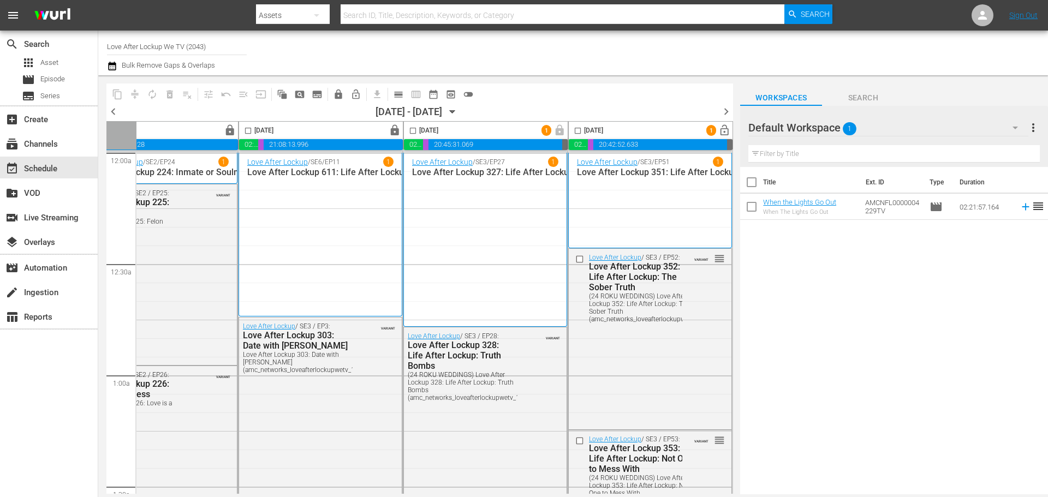
click at [723, 133] on span "lock_open" at bounding box center [724, 130] width 13 height 13
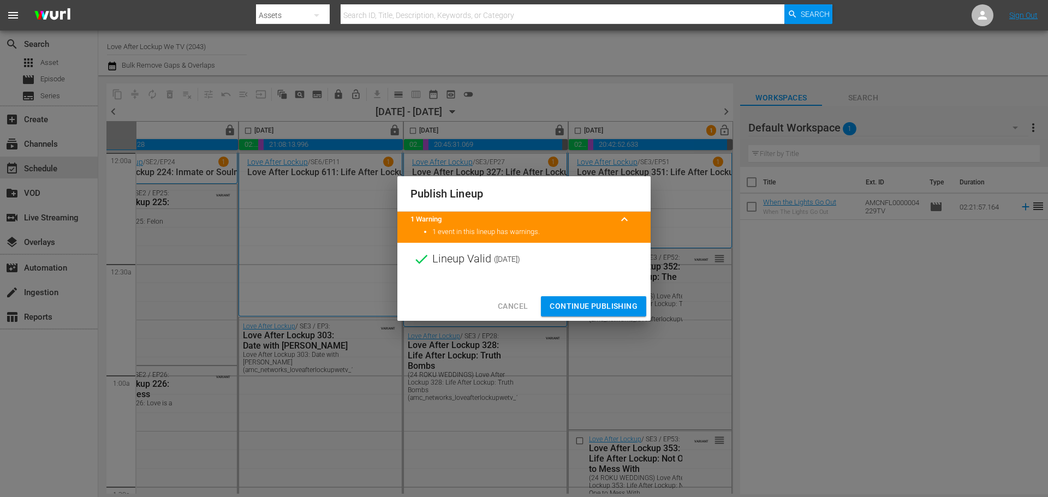
click at [600, 302] on span "Continue Publishing" at bounding box center [594, 307] width 88 height 14
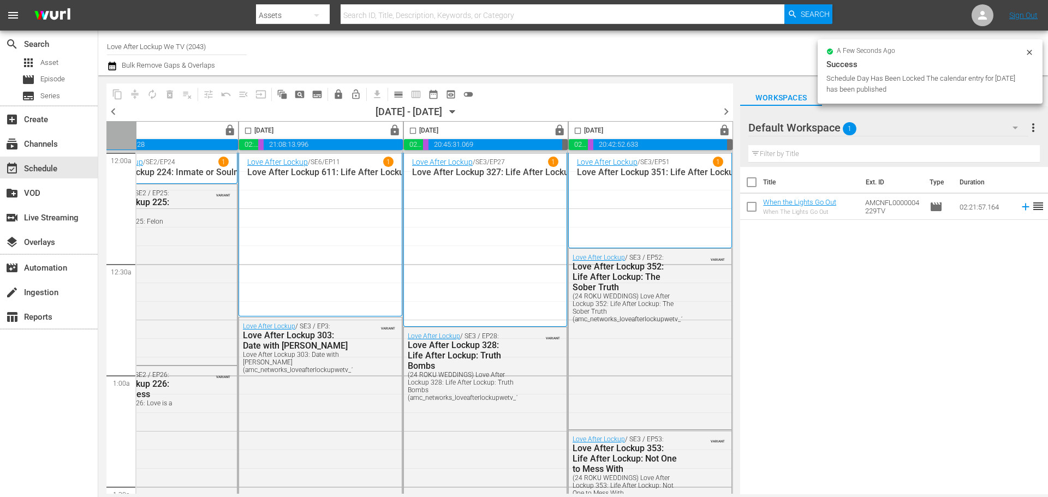
click at [723, 117] on span "chevron_right" at bounding box center [726, 112] width 14 height 14
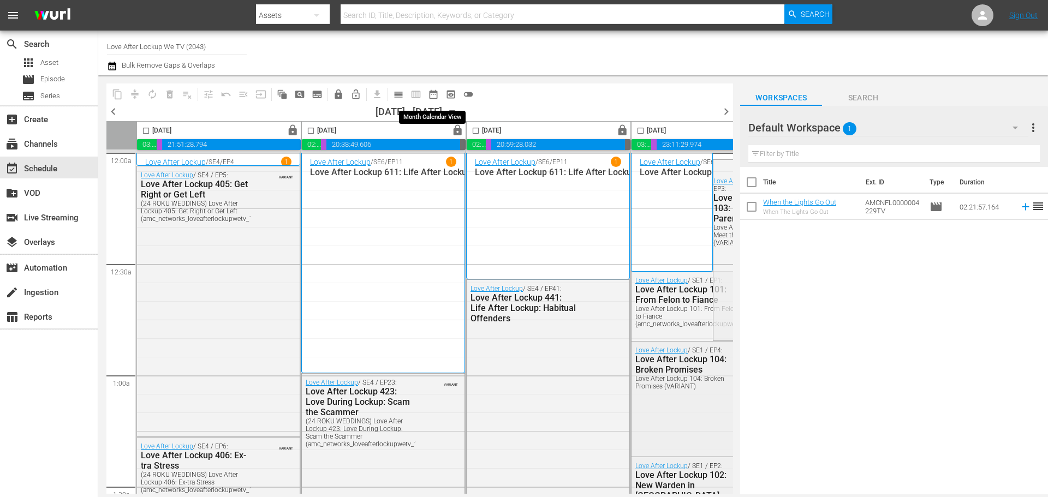
click at [432, 97] on span "date_range_outlined" at bounding box center [433, 94] width 11 height 11
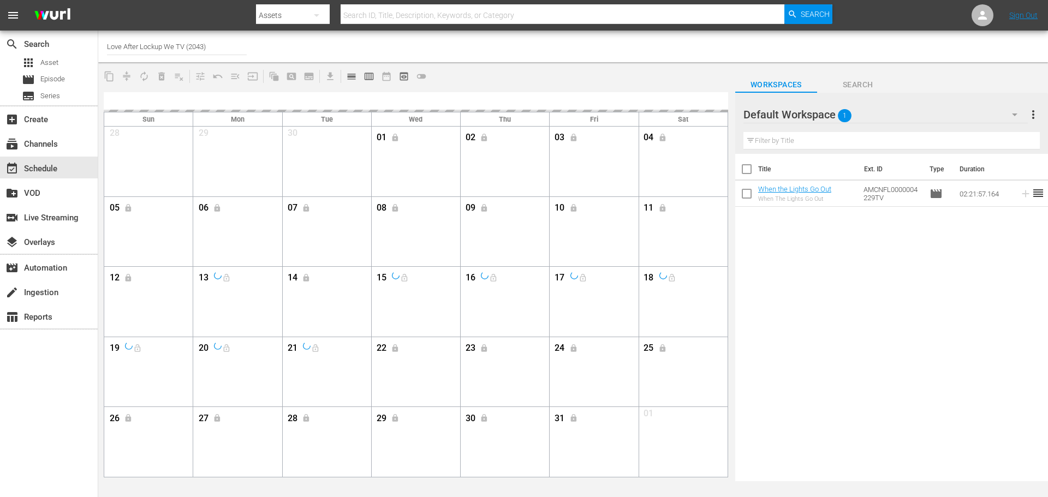
click at [514, 98] on div at bounding box center [416, 102] width 624 height 20
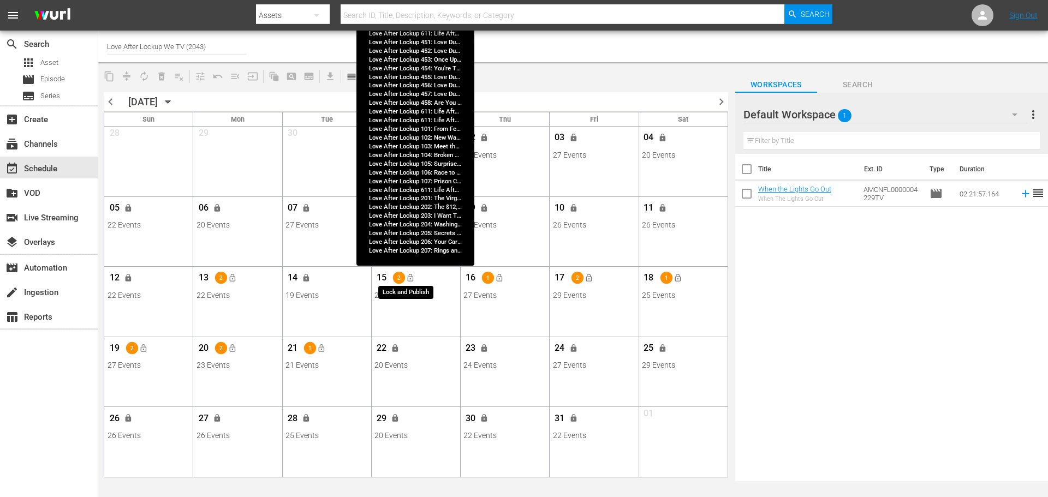
click at [412, 277] on span "lock_open" at bounding box center [410, 278] width 9 height 9
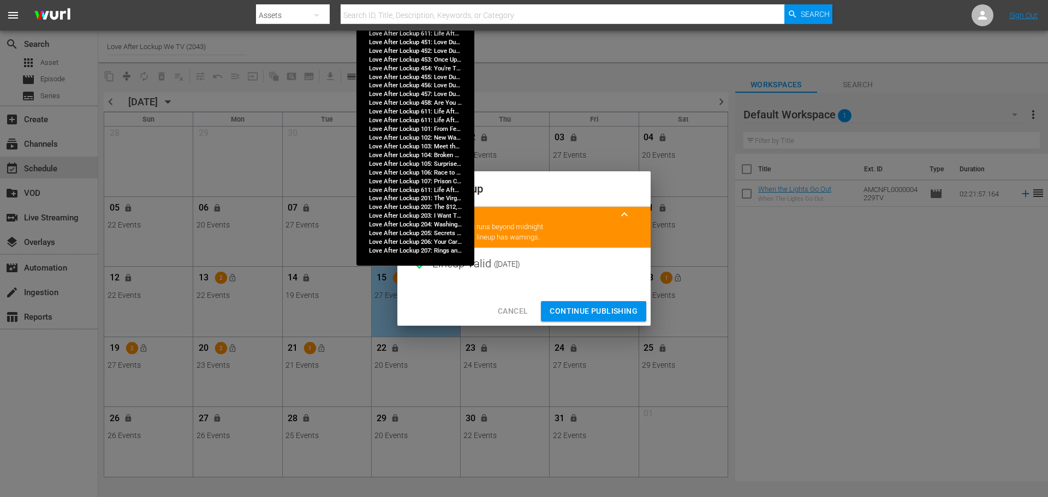
click at [580, 309] on span "Continue Publishing" at bounding box center [594, 312] width 88 height 14
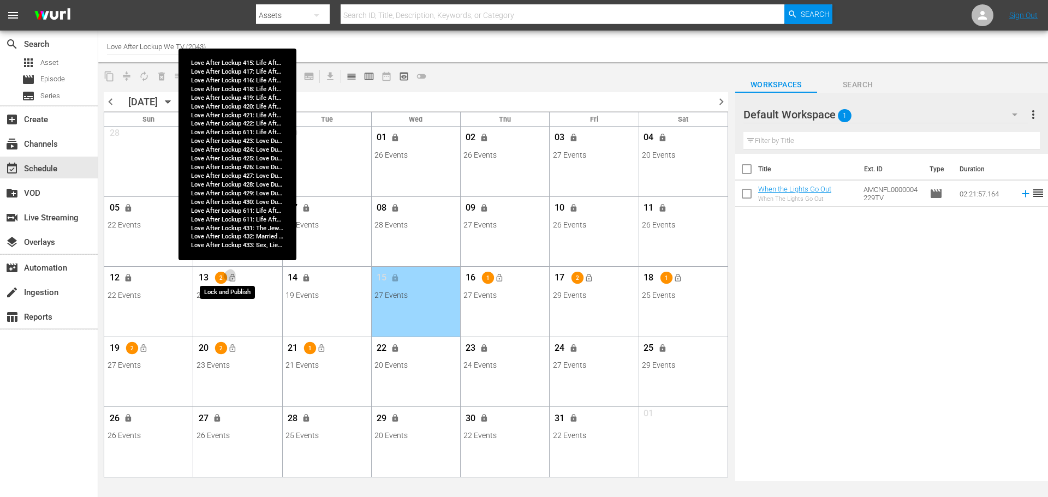
click at [231, 278] on span "lock_open" at bounding box center [232, 278] width 9 height 9
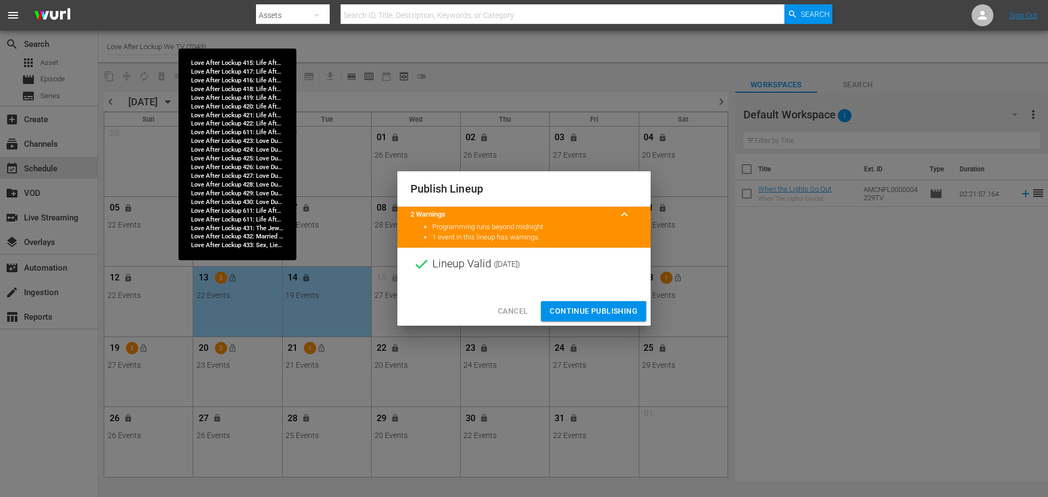
click at [584, 314] on span "Continue Publishing" at bounding box center [594, 312] width 88 height 14
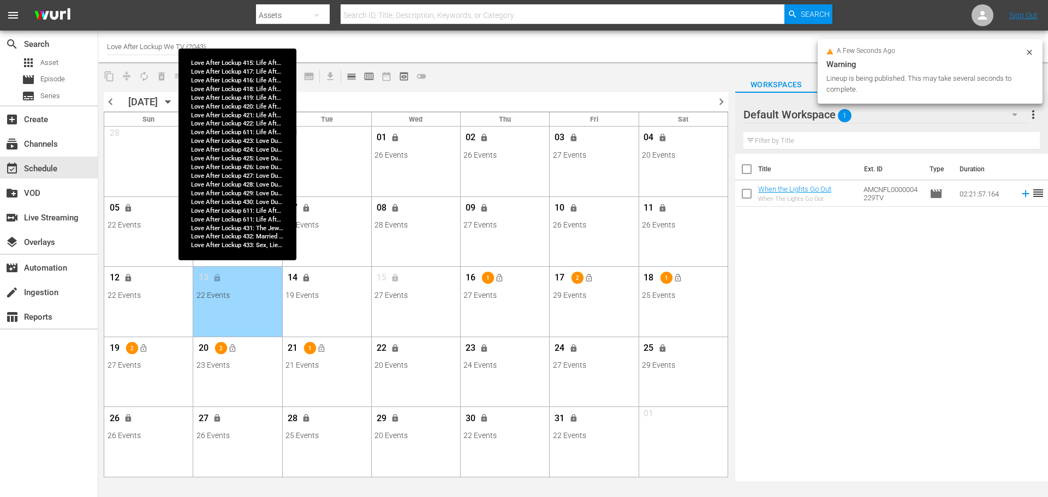
click at [846, 358] on div "Title Ext. ID Type Duration When the Lights Go Out When The Lights Go Out AMCNF…" at bounding box center [891, 318] width 313 height 329
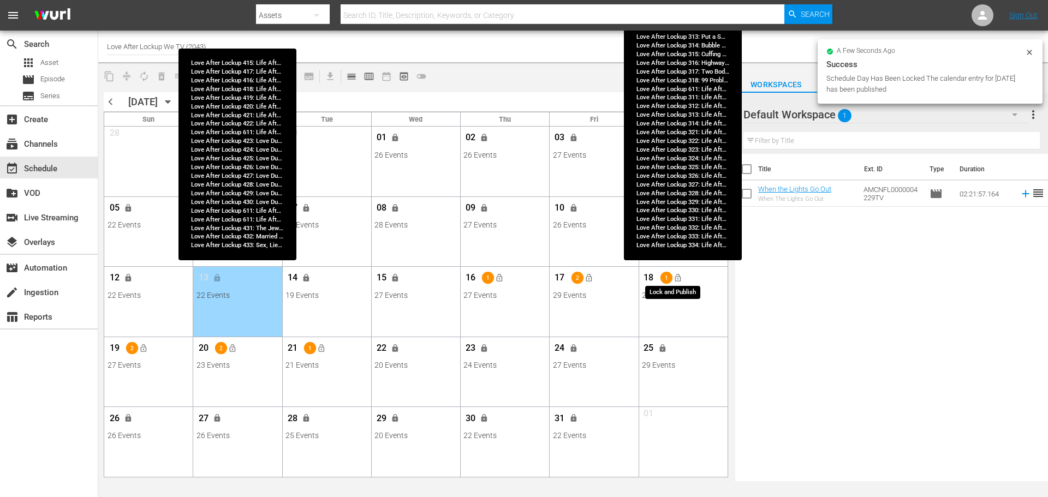
click at [680, 280] on span "lock_open" at bounding box center [677, 278] width 9 height 9
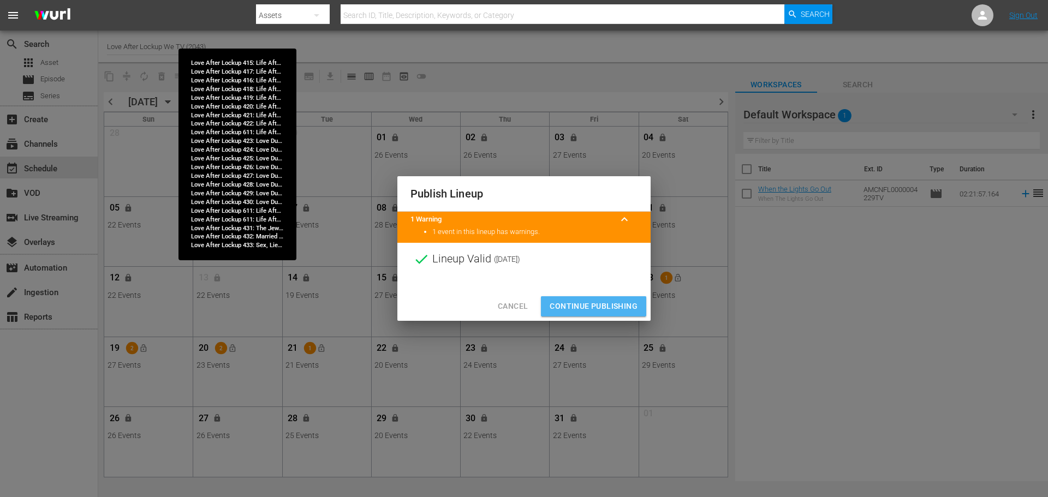
click at [589, 308] on span "Continue Publishing" at bounding box center [594, 307] width 88 height 14
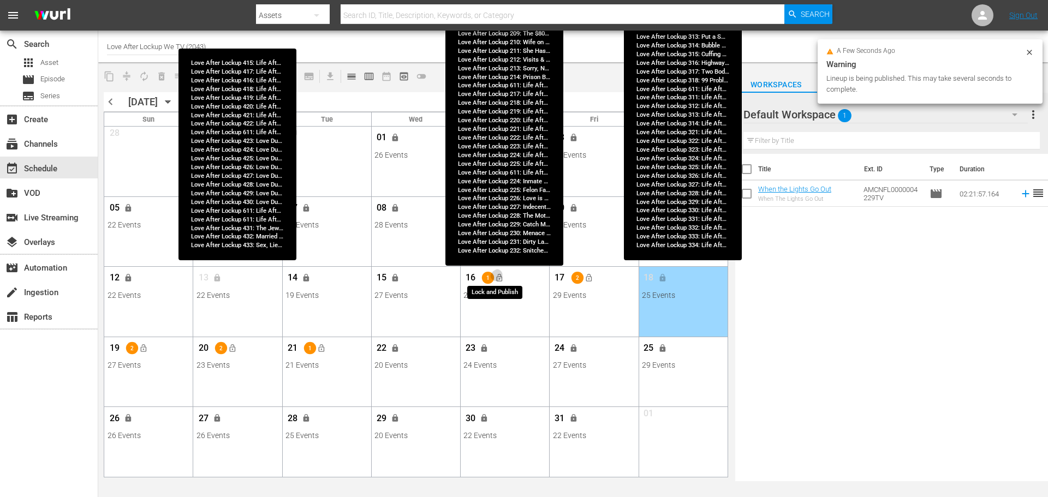
click at [499, 277] on span "lock_open" at bounding box center [499, 278] width 9 height 9
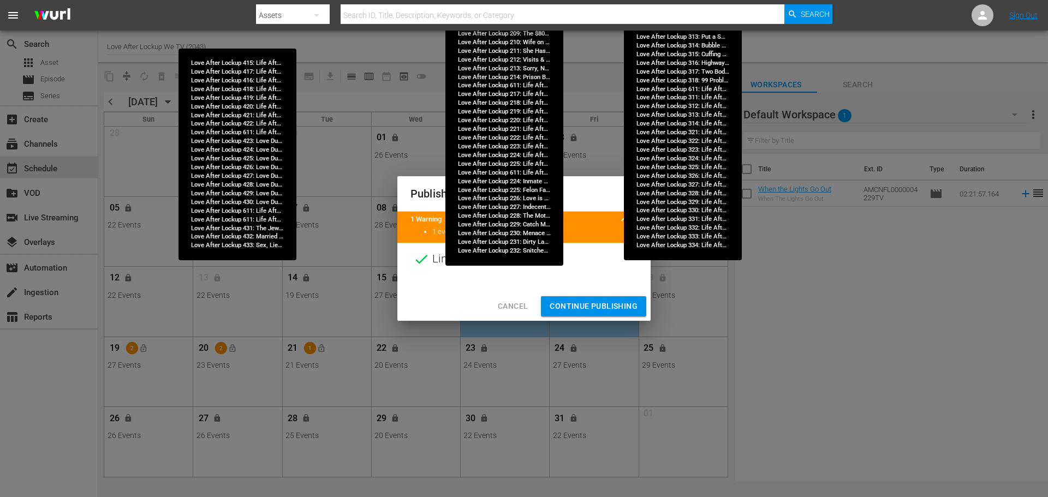
click at [578, 300] on span "Continue Publishing" at bounding box center [594, 307] width 88 height 14
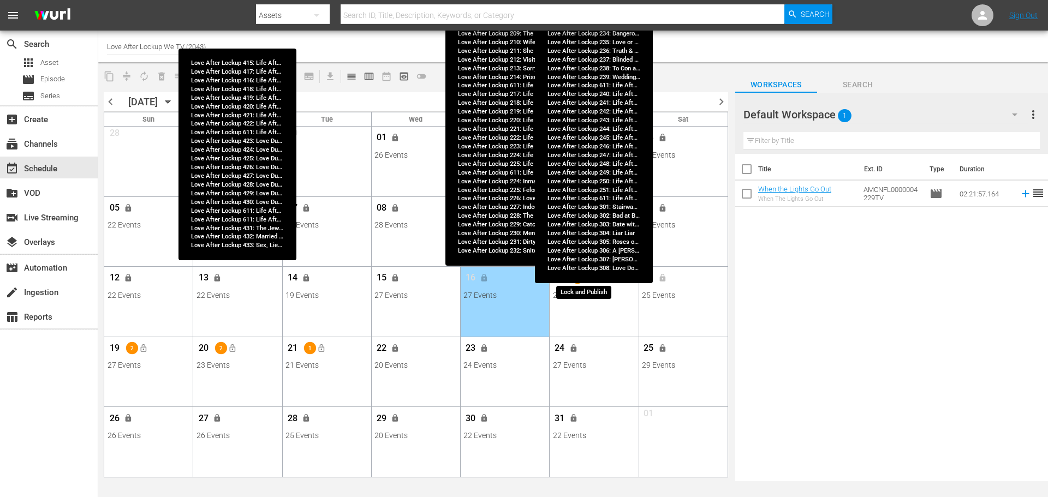
click at [587, 284] on button "lock_open" at bounding box center [589, 278] width 18 height 18
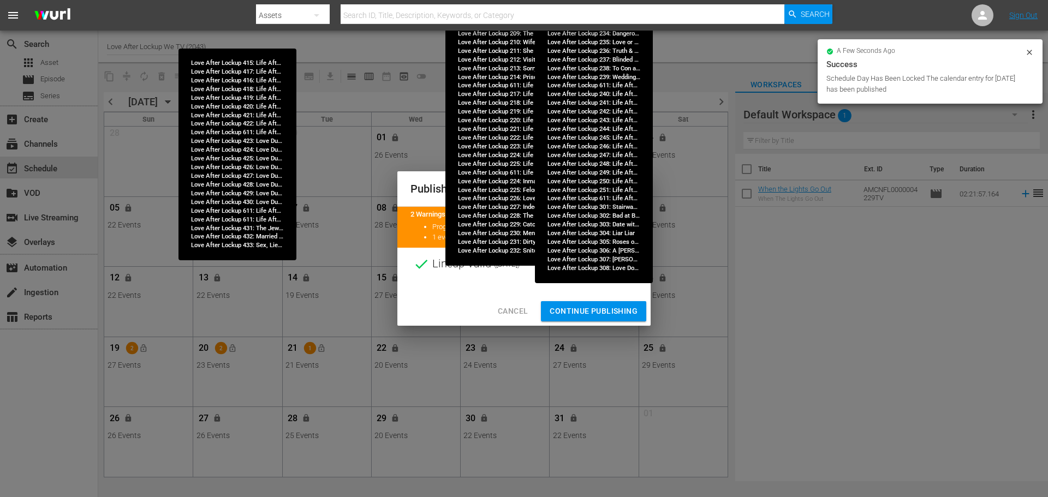
click at [586, 316] on span "Continue Publishing" at bounding box center [594, 312] width 88 height 14
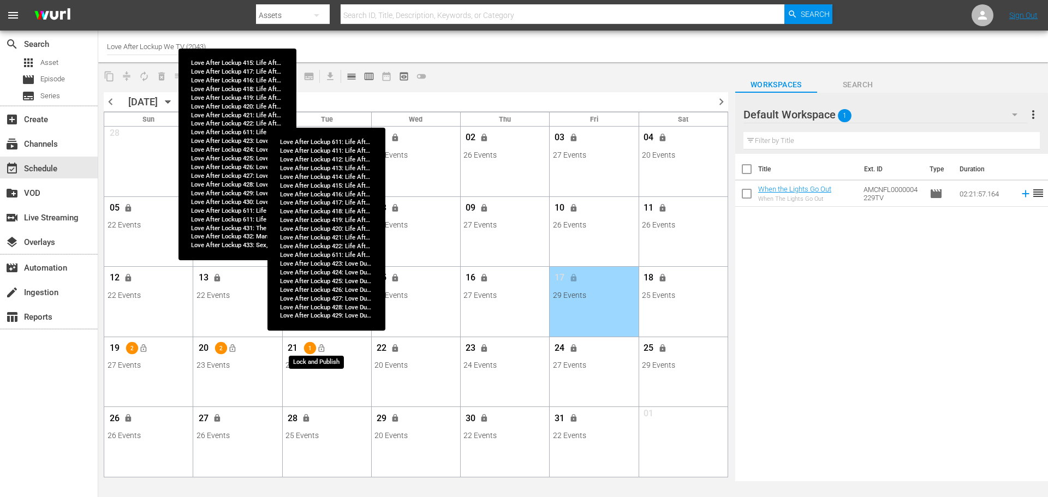
click at [323, 351] on span "lock_open" at bounding box center [321, 348] width 9 height 9
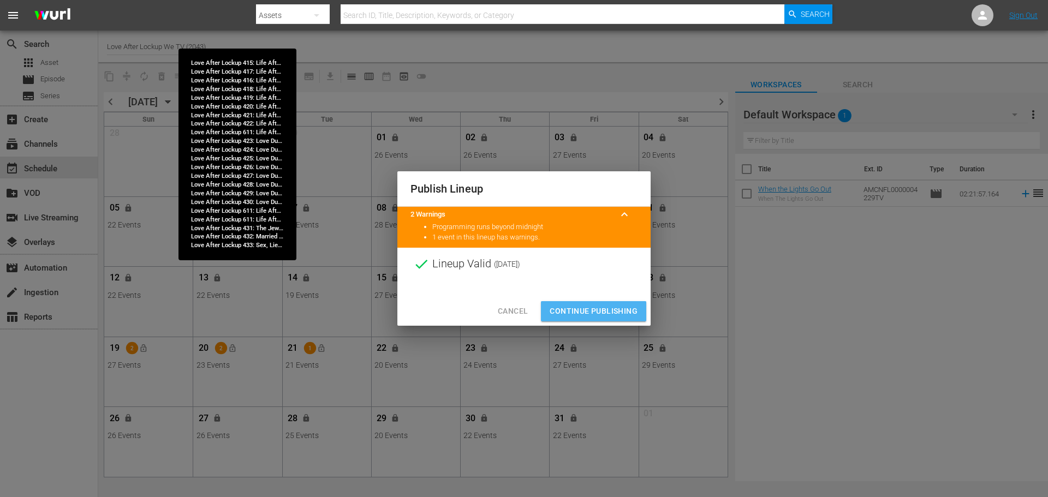
click at [611, 311] on span "Continue Publishing" at bounding box center [594, 312] width 88 height 14
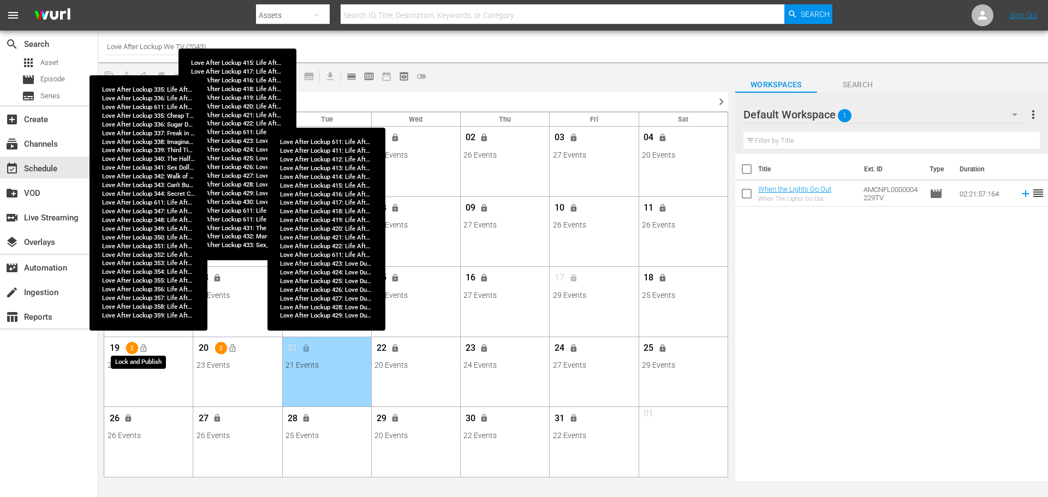
click at [144, 349] on span "lock_open" at bounding box center [143, 348] width 9 height 9
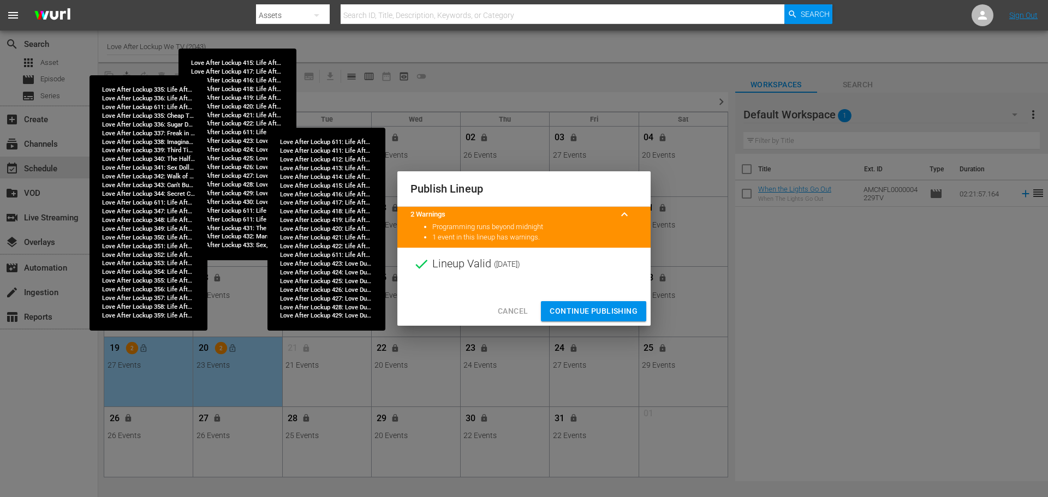
click at [576, 306] on span "Continue Publishing" at bounding box center [594, 312] width 88 height 14
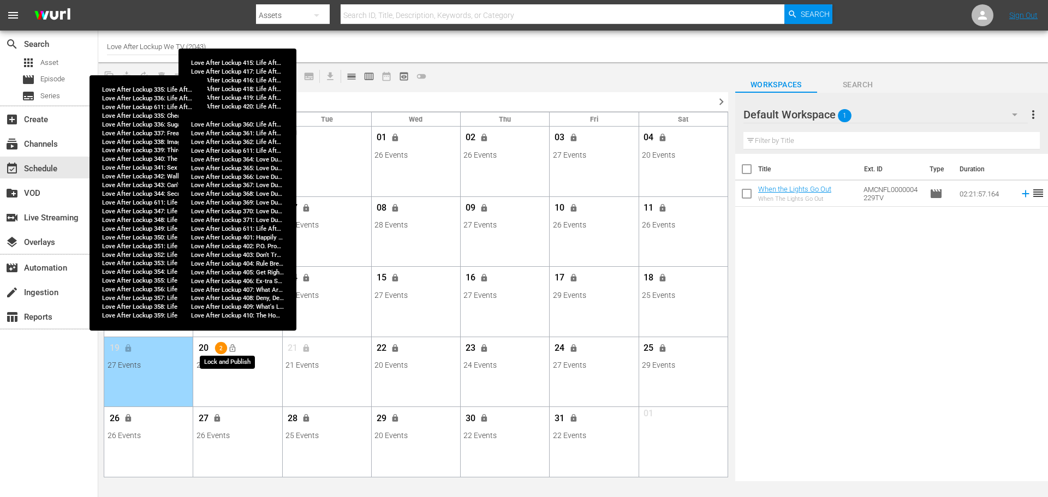
click at [233, 347] on span "lock_open" at bounding box center [232, 348] width 9 height 9
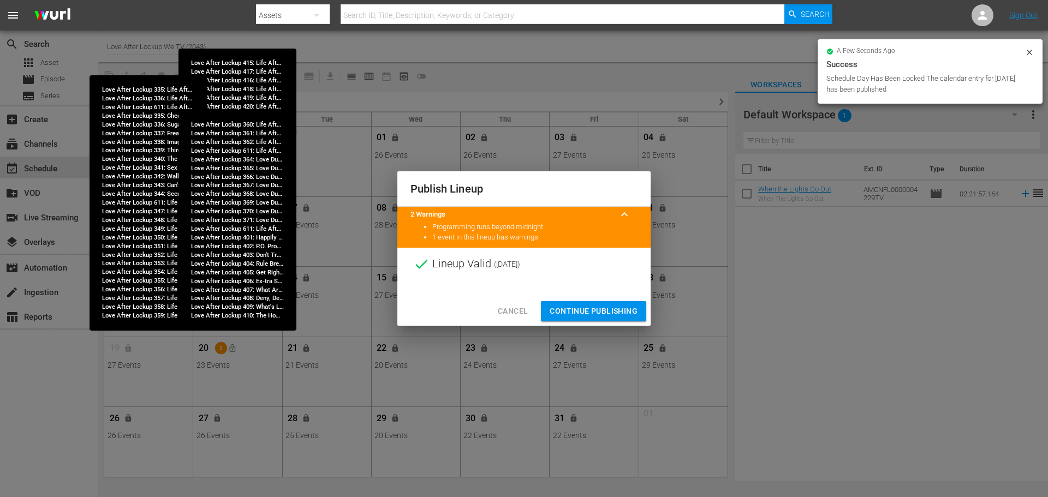
click at [596, 311] on span "Continue Publishing" at bounding box center [594, 312] width 88 height 14
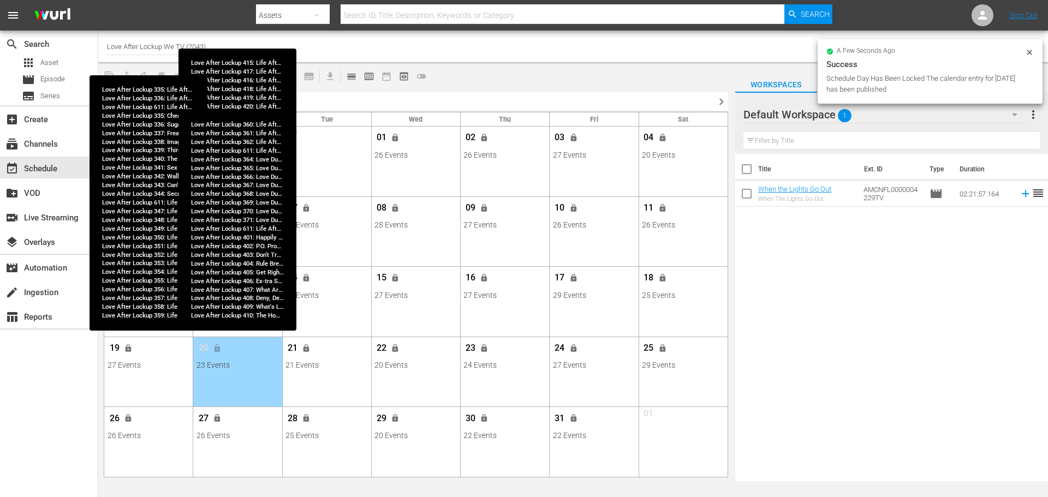
click at [879, 352] on div "Title Ext. ID Type Duration When the Lights Go Out When The Lights Go Out AMCNF…" at bounding box center [891, 318] width 313 height 329
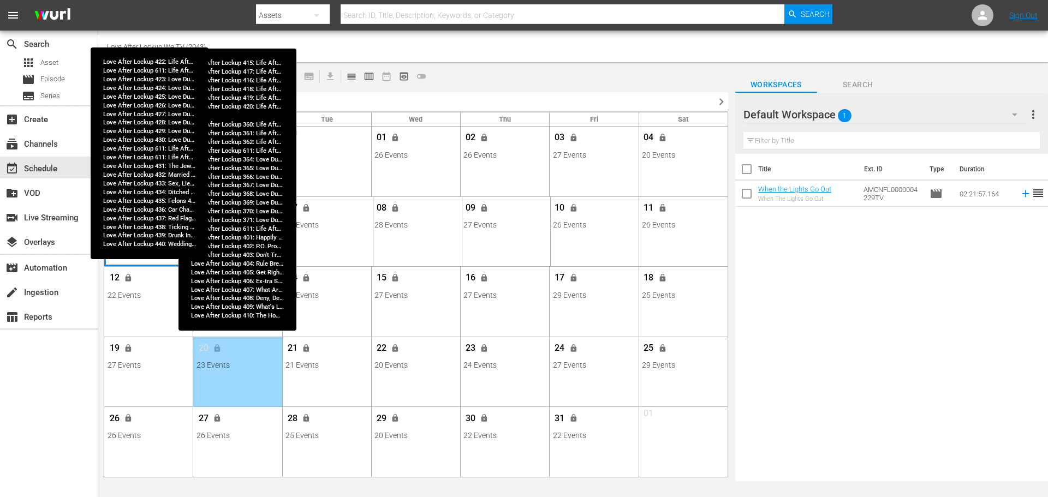
click at [146, 252] on div "Month View" at bounding box center [149, 232] width 91 height 70
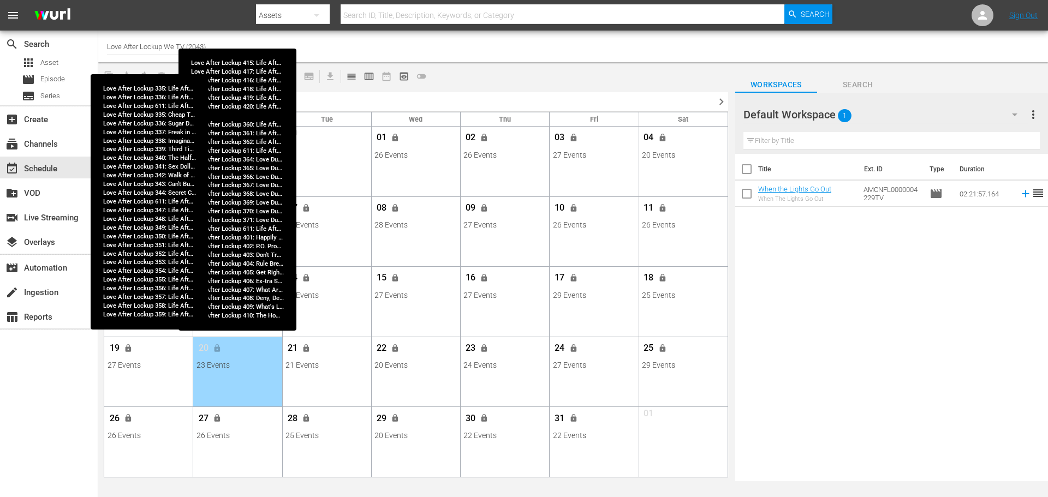
click at [282, 280] on div "13 lock 22 Events View Lineup Unlock Selected Day Lock Selected Day" at bounding box center [238, 284] width 88 height 34
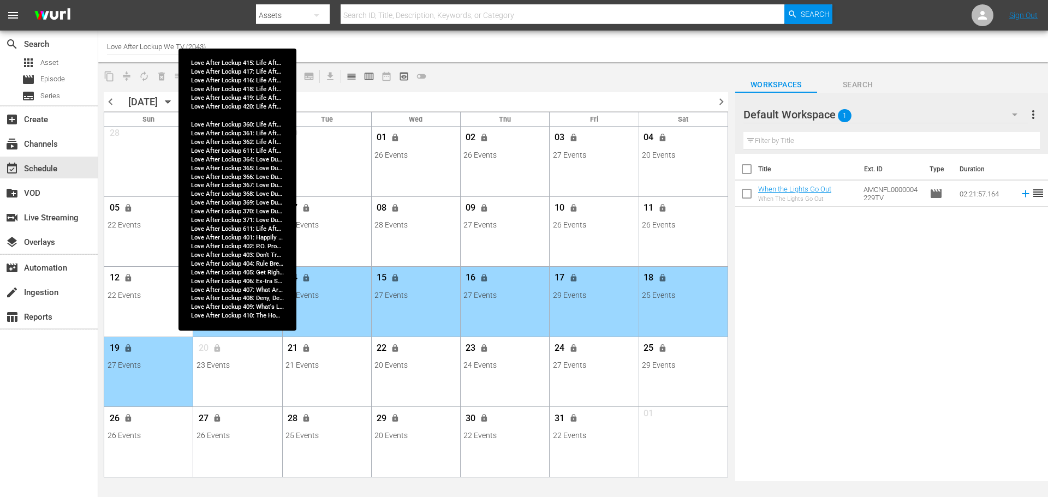
click at [237, 91] on div "chevron_left [DATE] [DATE] chevron_right Sun Mon Tue Wed Thu Fri Sat 28 View Li…" at bounding box center [415, 478] width 635 height 782
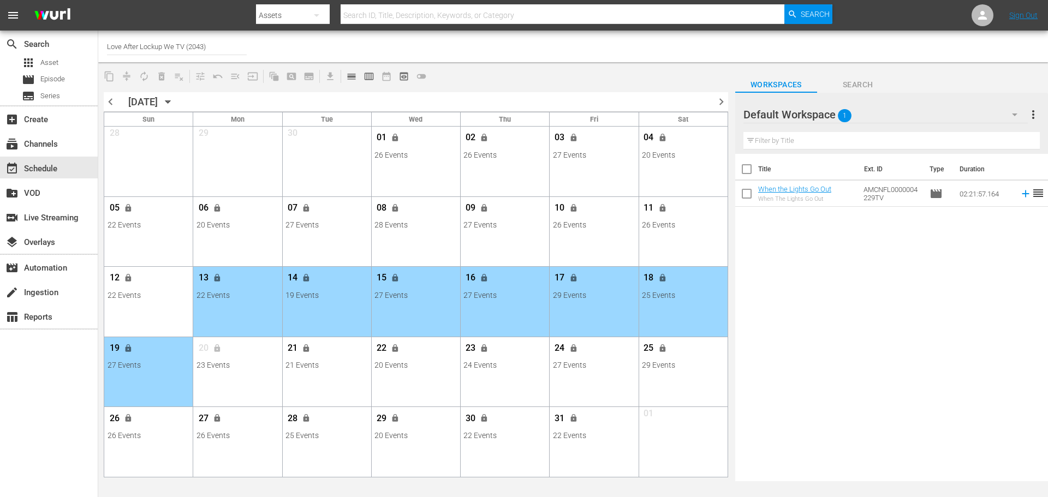
click at [901, 388] on div "Title Ext. ID Type Duration When the Lights Go Out When The Lights Go Out AMCNF…" at bounding box center [891, 318] width 313 height 329
click at [852, 405] on div "Title Ext. ID Type Duration When the Lights Go Out When The Lights Go Out AMCNF…" at bounding box center [891, 318] width 313 height 329
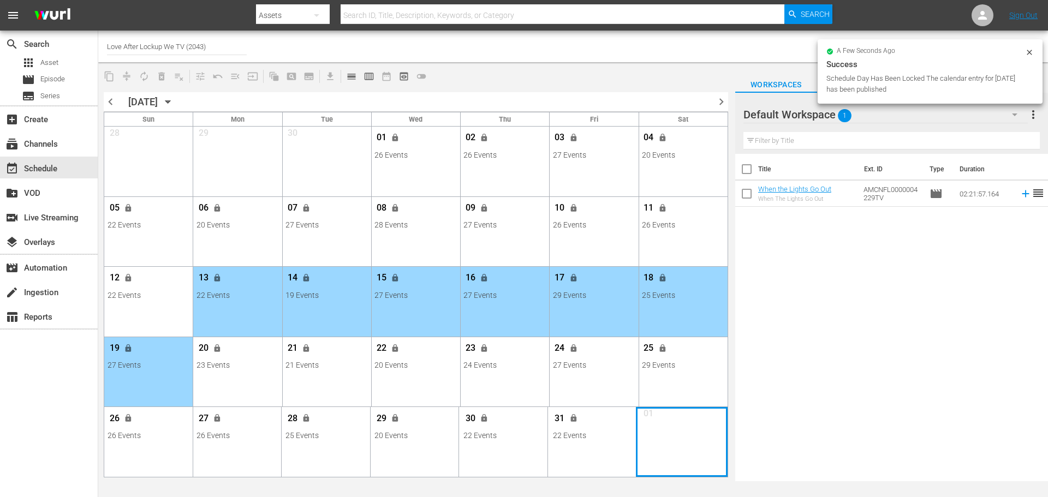
click at [701, 443] on div "Month View" at bounding box center [682, 442] width 92 height 70
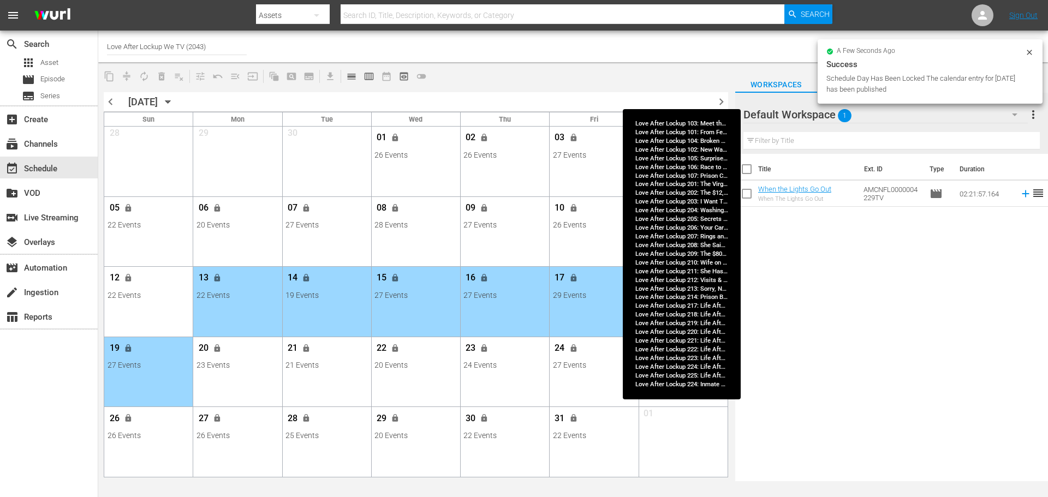
click at [908, 437] on div "Title Ext. ID Type Duration When the Lights Go Out When The Lights Go Out AMCNF…" at bounding box center [891, 318] width 313 height 329
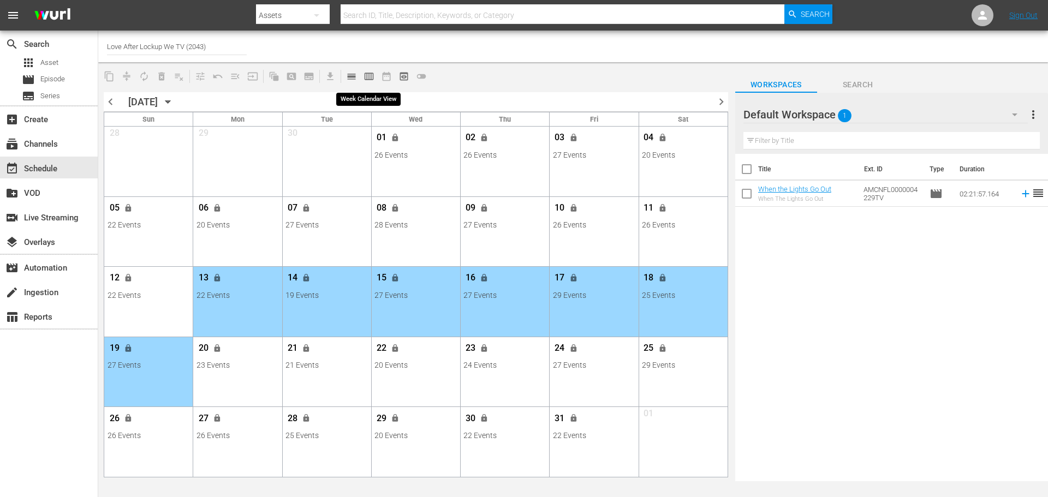
click at [367, 79] on span "calendar_view_week_outlined" at bounding box center [369, 76] width 11 height 11
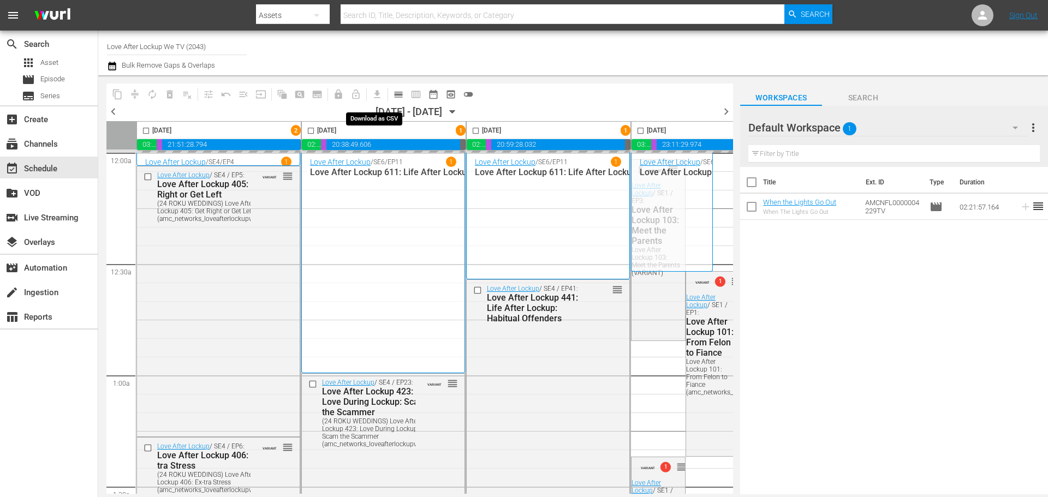
click at [431, 39] on div "Channel Title Love After Lockup We TV (2043) Bulk Remove Gaps & Overlaps" at bounding box center [361, 52] width 509 height 39
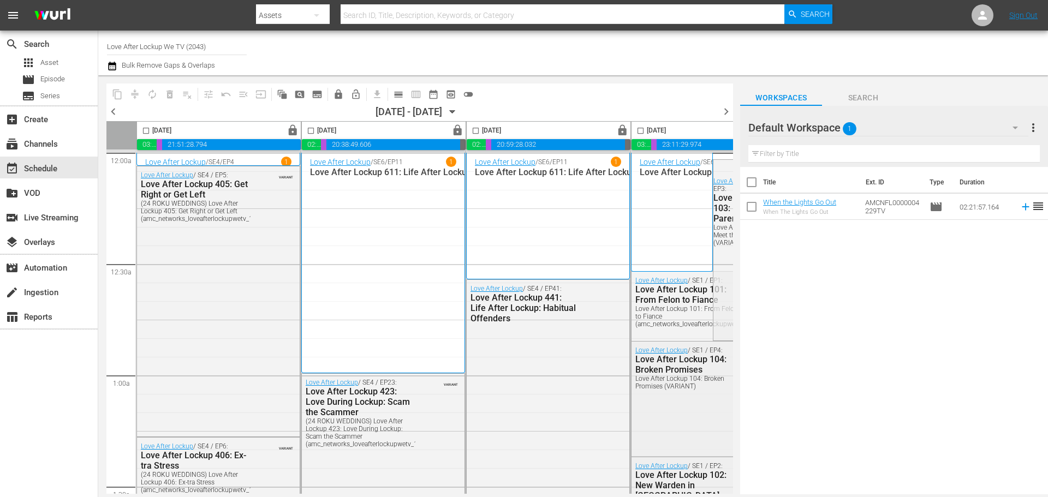
click at [109, 112] on span "chevron_left" at bounding box center [113, 112] width 14 height 14
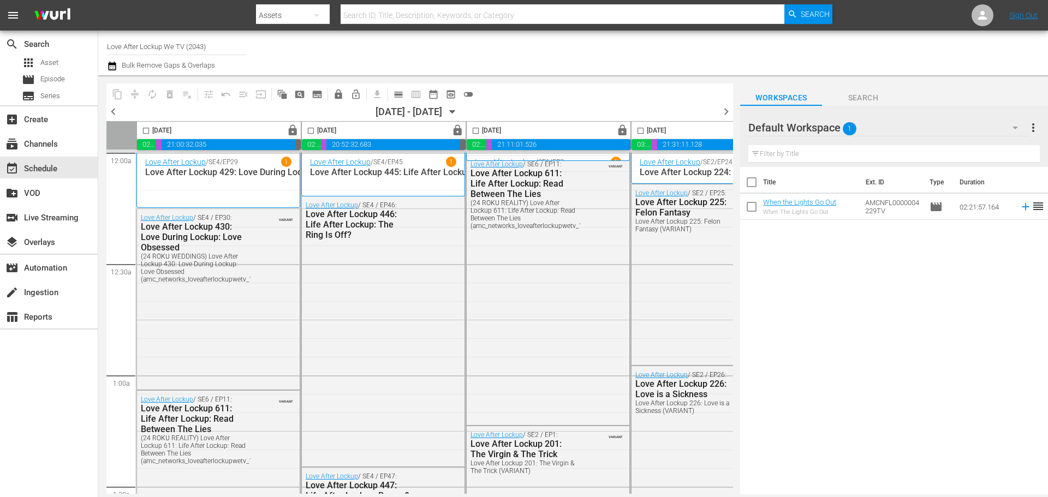
click at [114, 113] on span "chevron_left" at bounding box center [113, 112] width 14 height 14
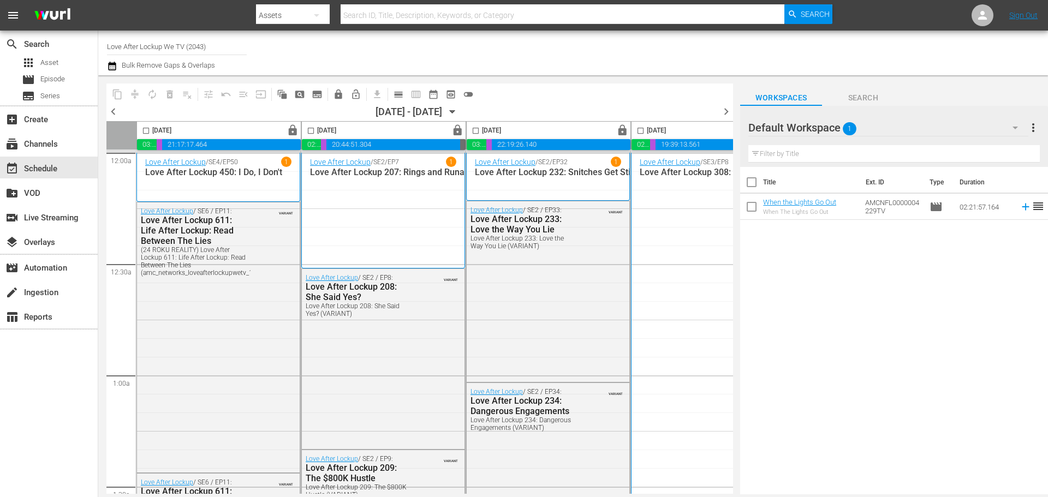
click at [116, 112] on span "chevron_left" at bounding box center [113, 112] width 14 height 14
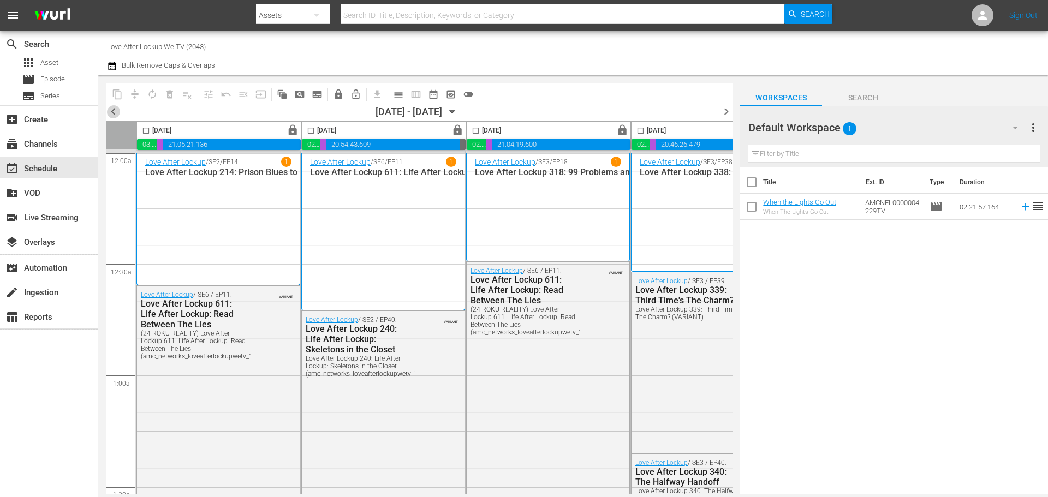
click at [114, 114] on span "chevron_left" at bounding box center [113, 112] width 14 height 14
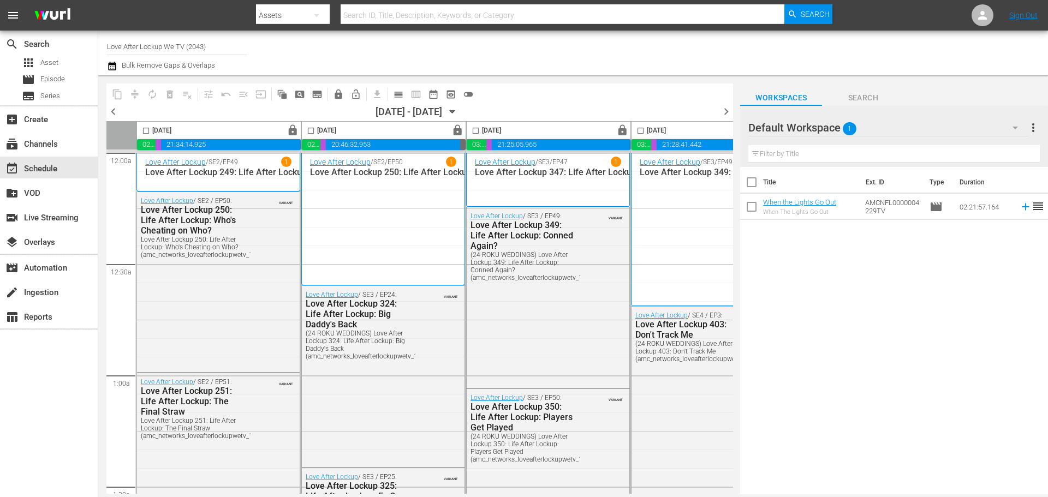
click at [459, 115] on icon "button" at bounding box center [453, 112] width 12 height 12
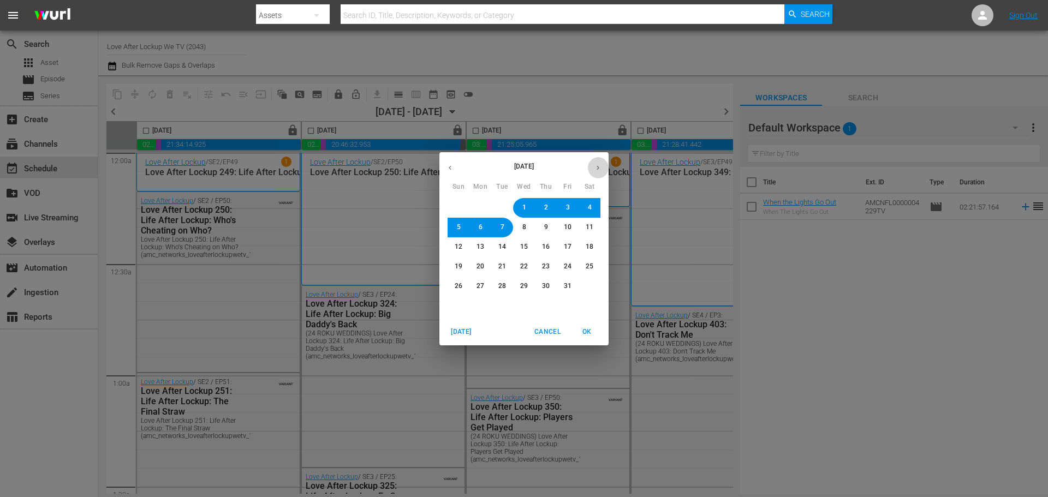
click at [599, 175] on button "button" at bounding box center [597, 167] width 21 height 21
click at [585, 204] on button "1" at bounding box center [590, 208] width 20 height 20
click at [583, 334] on span "OK" at bounding box center [587, 331] width 26 height 11
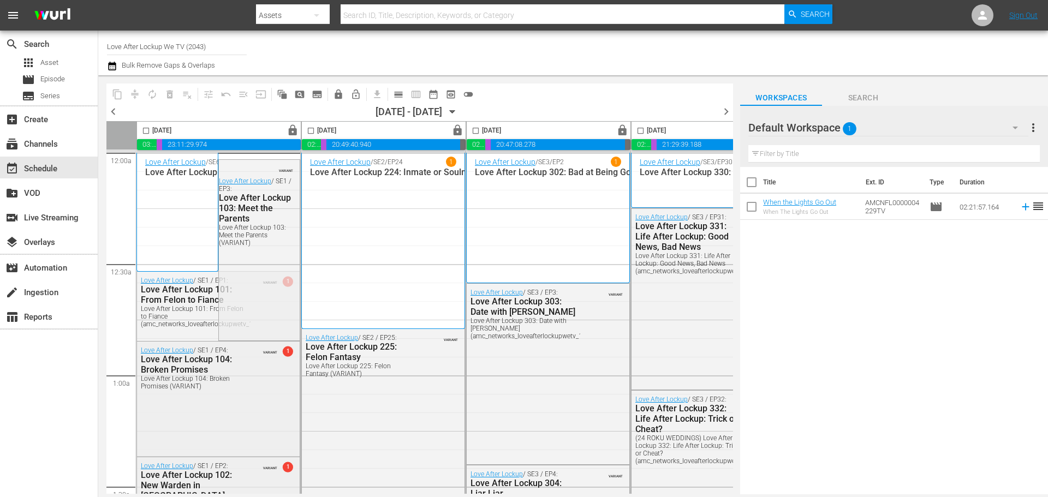
click at [498, 104] on div "content_copy compress autorenew_outlined delete_forever_outlined playlist_remov…" at bounding box center [419, 94] width 627 height 21
click at [201, 240] on div "Love After Lockup / SE6 / EP11 1 Love After Lockup 611: Life After Lockup: Read…" at bounding box center [177, 212] width 64 height 111
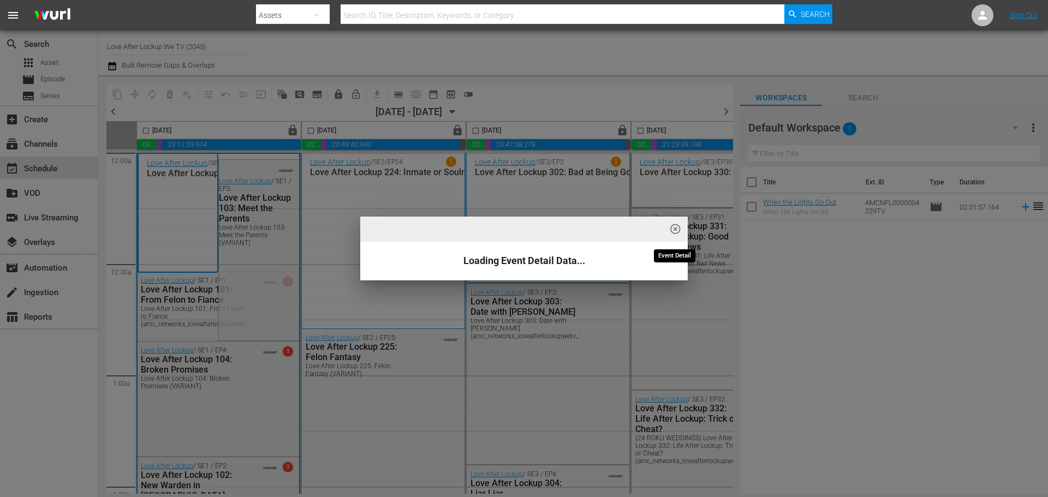
click at [677, 229] on span "highlight_off_icon" at bounding box center [675, 229] width 13 height 13
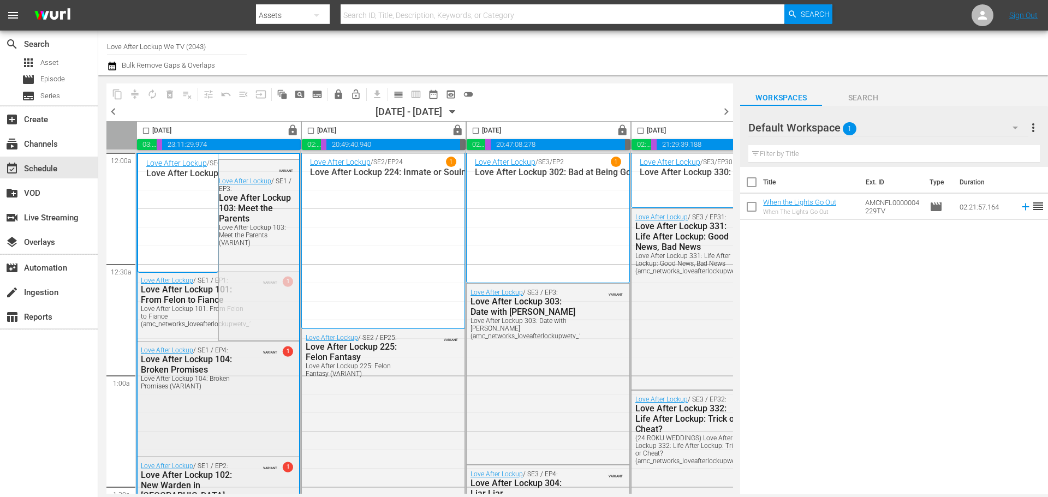
click at [147, 129] on input "checkbox" at bounding box center [146, 133] width 13 height 13
click at [233, 130] on div "Saturday, November 1st lock" at bounding box center [219, 130] width 164 height 17
click at [146, 131] on input "checkbox" at bounding box center [146, 133] width 13 height 13
checkbox input "false"
click at [251, 132] on div "Saturday, November 1st lock" at bounding box center [219, 130] width 164 height 17
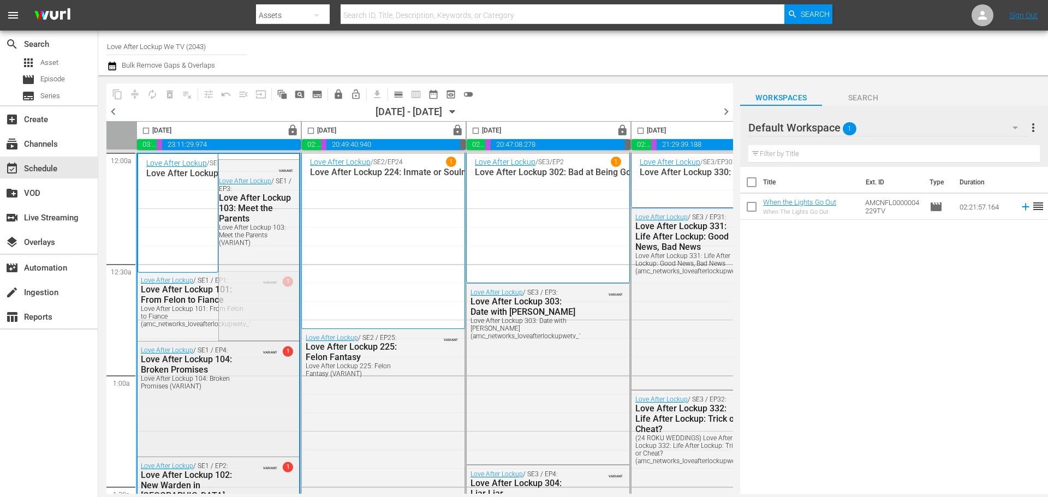
click at [336, 124] on div "[DATE]" at bounding box center [319, 130] width 34 height 13
click at [501, 133] on div "[DATE]" at bounding box center [484, 130] width 34 height 13
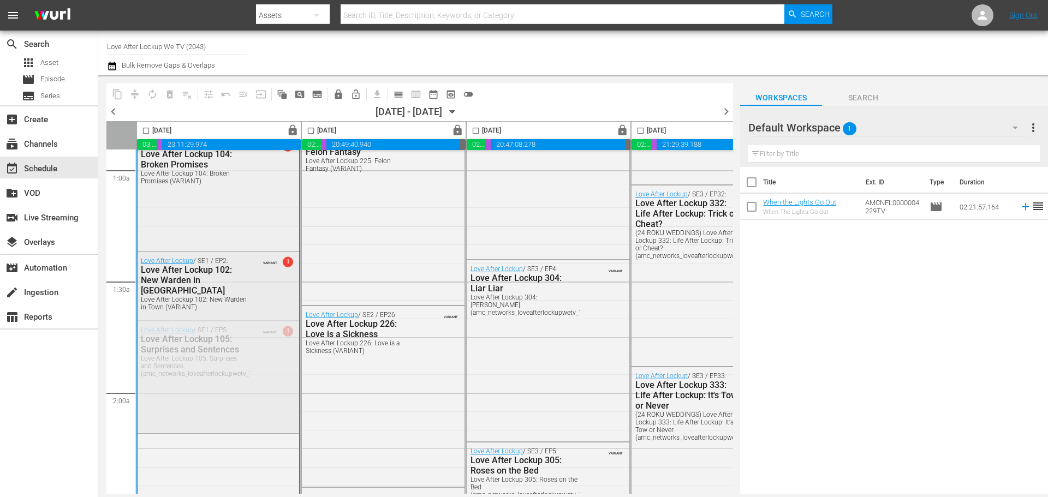
scroll to position [218, 0]
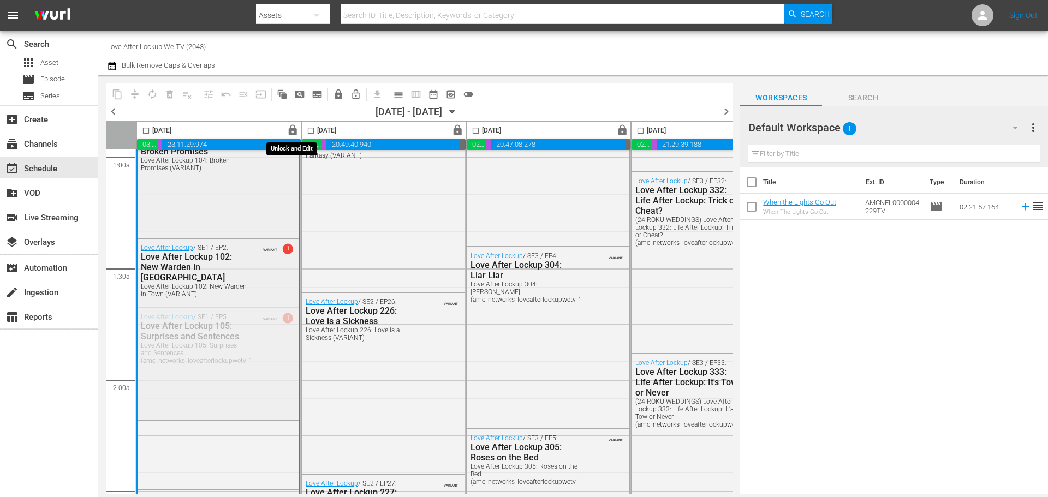
click at [291, 132] on span "lock" at bounding box center [293, 130] width 13 height 13
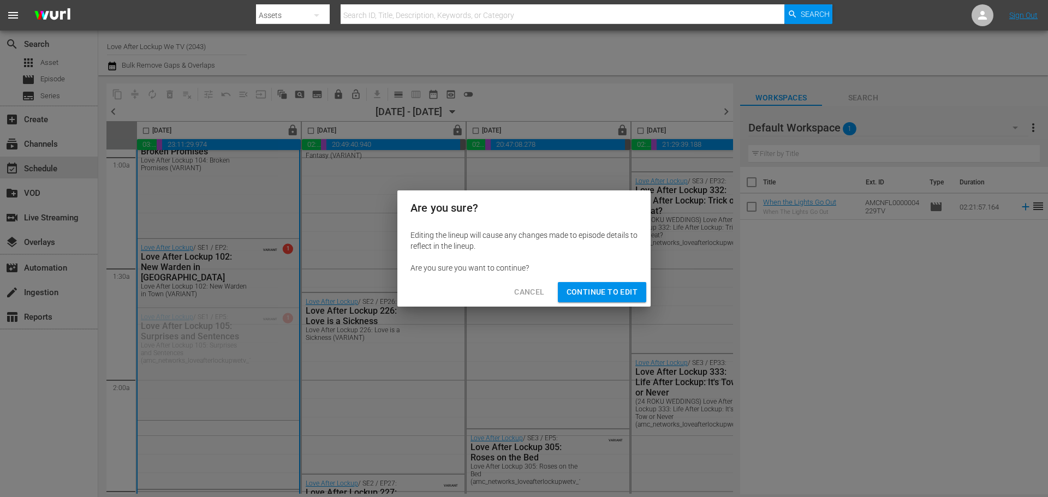
click at [534, 296] on span "Cancel" at bounding box center [529, 292] width 30 height 14
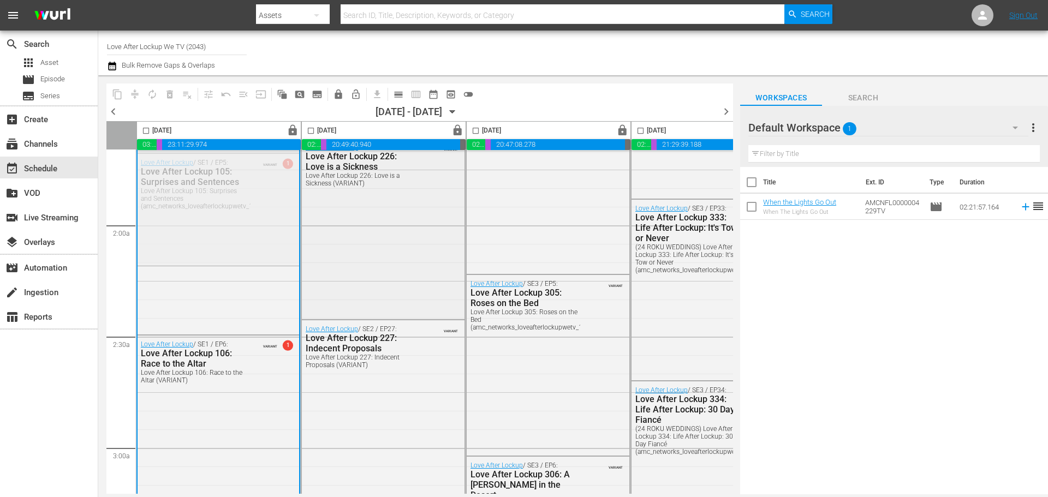
scroll to position [382, 0]
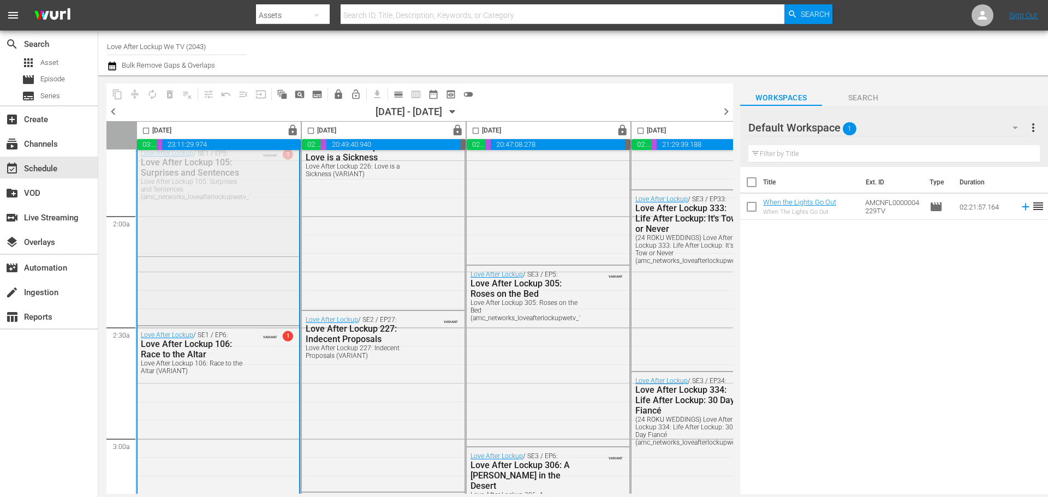
click at [235, 308] on div "Love After Lockup / SE1 / EP5: Love After Lockup 105: Surprises and Sentences L…" at bounding box center [218, 234] width 163 height 179
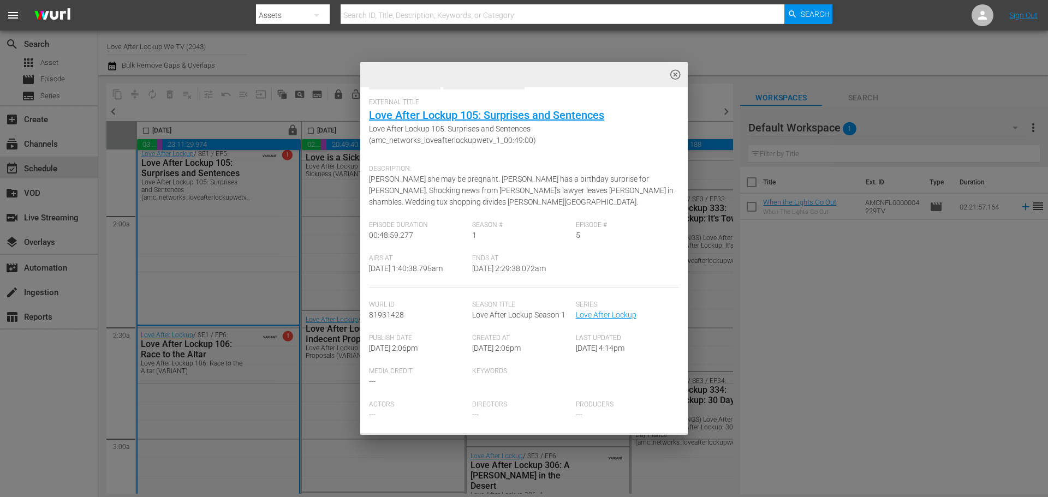
scroll to position [0, 0]
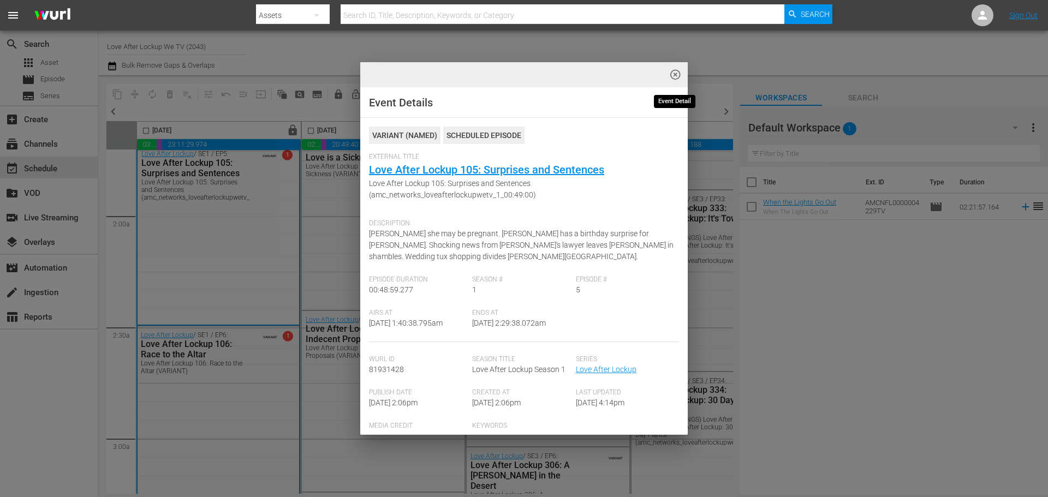
drag, startPoint x: 679, startPoint y: 75, endPoint x: 360, endPoint y: 354, distance: 423.2
click at [679, 75] on span "highlight_off_icon" at bounding box center [675, 75] width 13 height 13
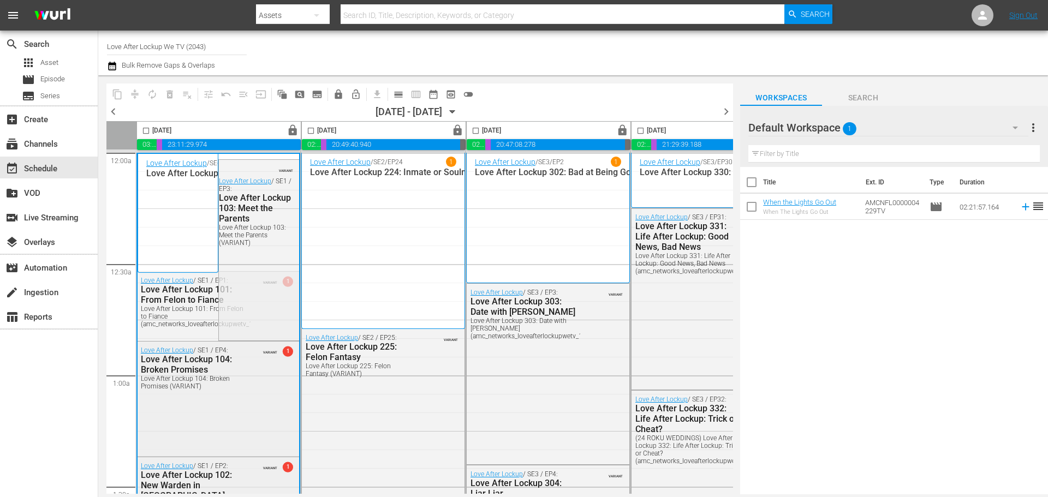
click at [459, 109] on icon "button" at bounding box center [453, 112] width 12 height 12
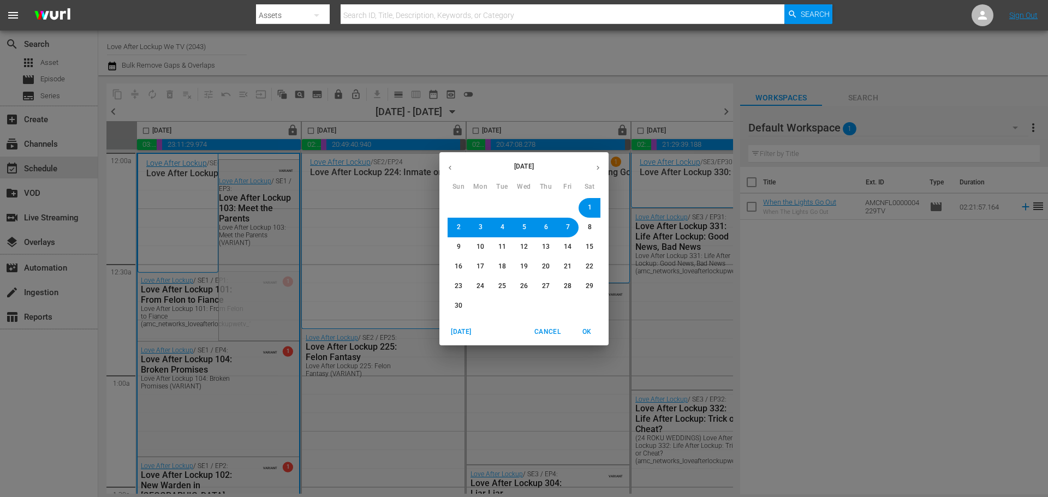
click at [448, 170] on icon "button" at bounding box center [450, 168] width 8 height 8
click at [526, 204] on span "1" at bounding box center [524, 207] width 4 height 9
click at [453, 168] on icon "button" at bounding box center [450, 168] width 8 height 8
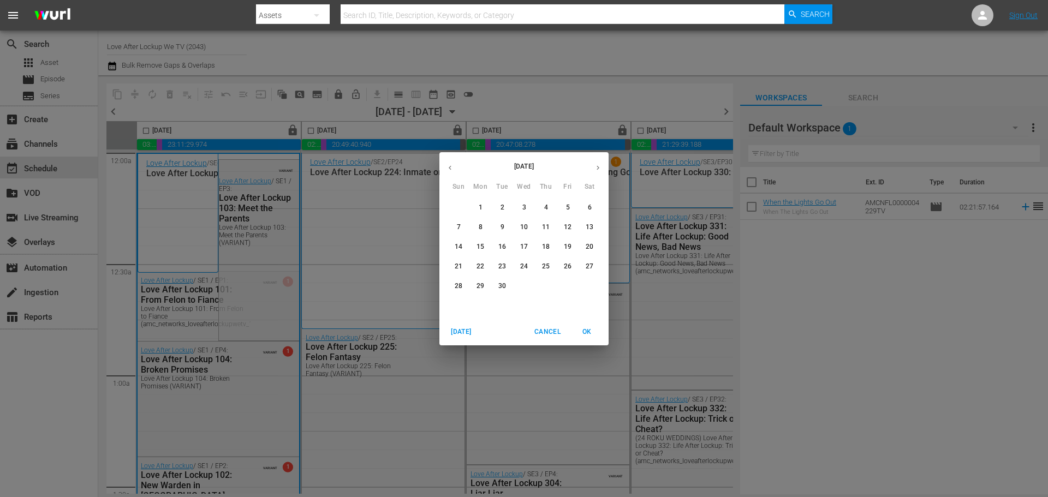
click at [567, 266] on span "26" at bounding box center [568, 266] width 8 height 9
click at [580, 331] on span "OK" at bounding box center [587, 331] width 26 height 11
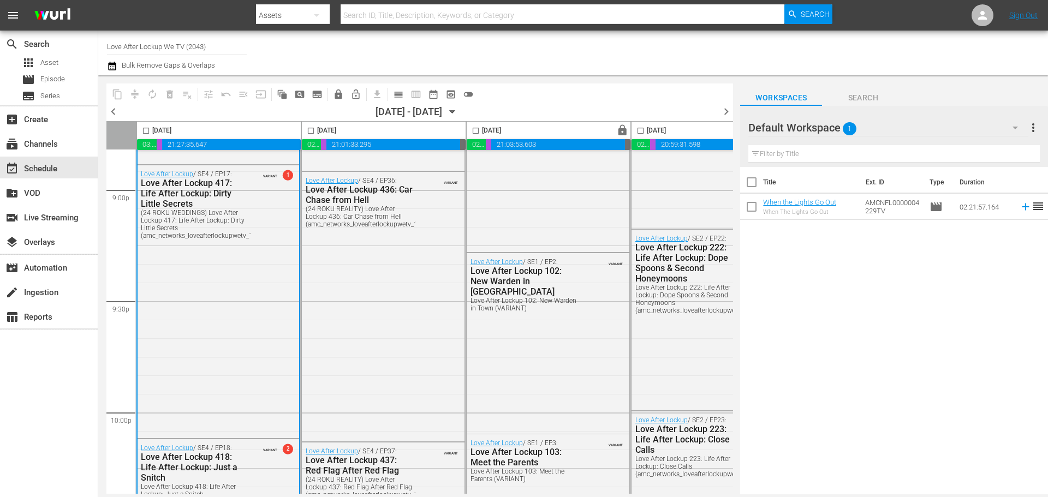
scroll to position [4804, 0]
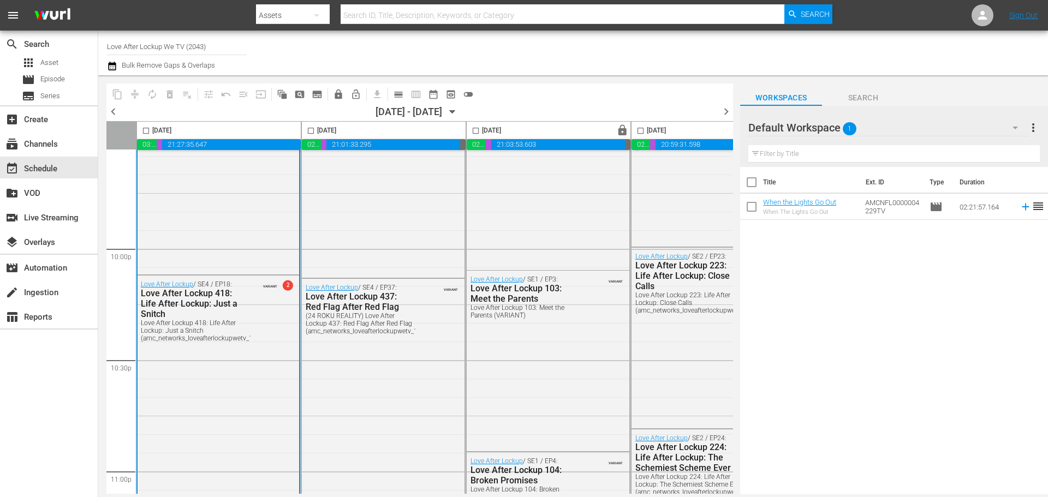
click at [253, 126] on div "Friday, September 26th" at bounding box center [219, 130] width 164 height 17
click at [398, 94] on span "calendar_view_day_outlined" at bounding box center [398, 94] width 11 height 11
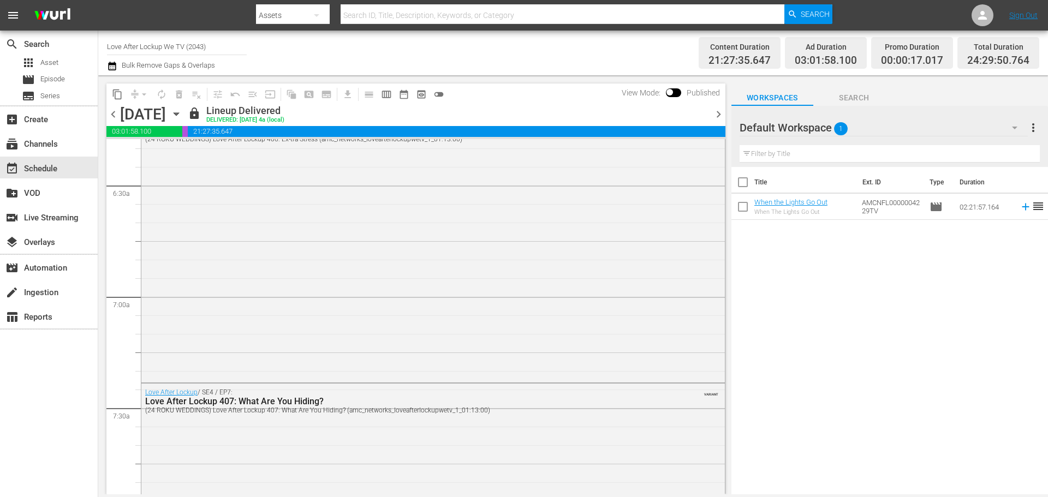
scroll to position [1419, 0]
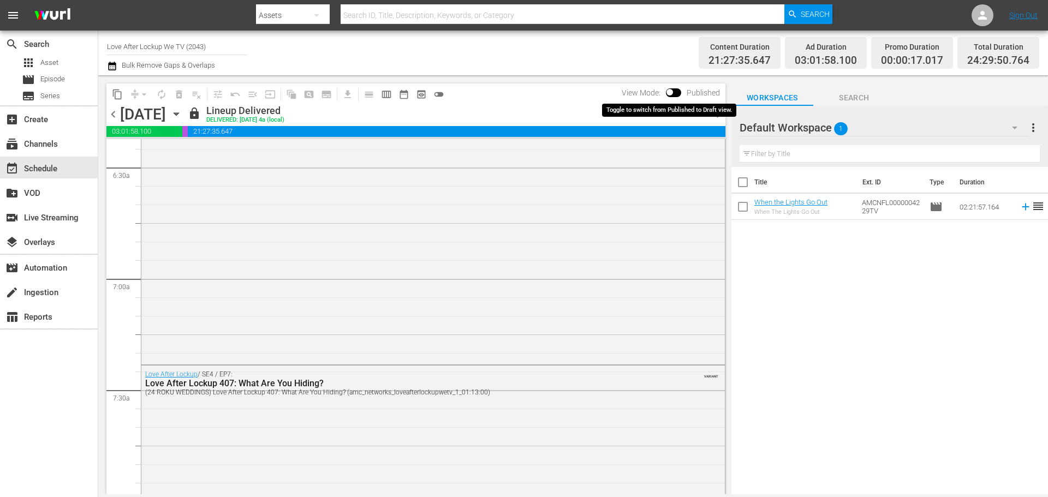
click at [671, 93] on input "checkbox" at bounding box center [669, 95] width 23 height 8
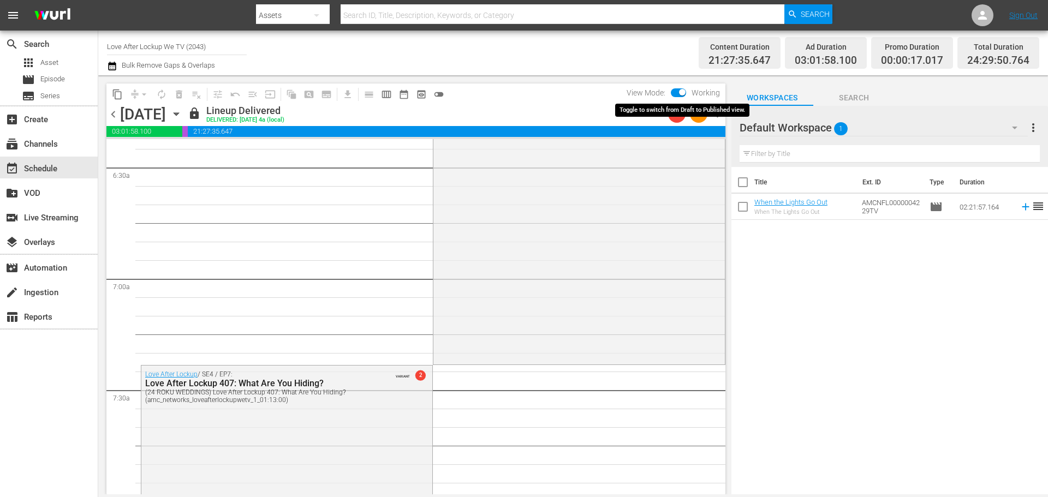
click at [681, 92] on input "checkbox" at bounding box center [682, 95] width 23 height 8
checkbox input "false"
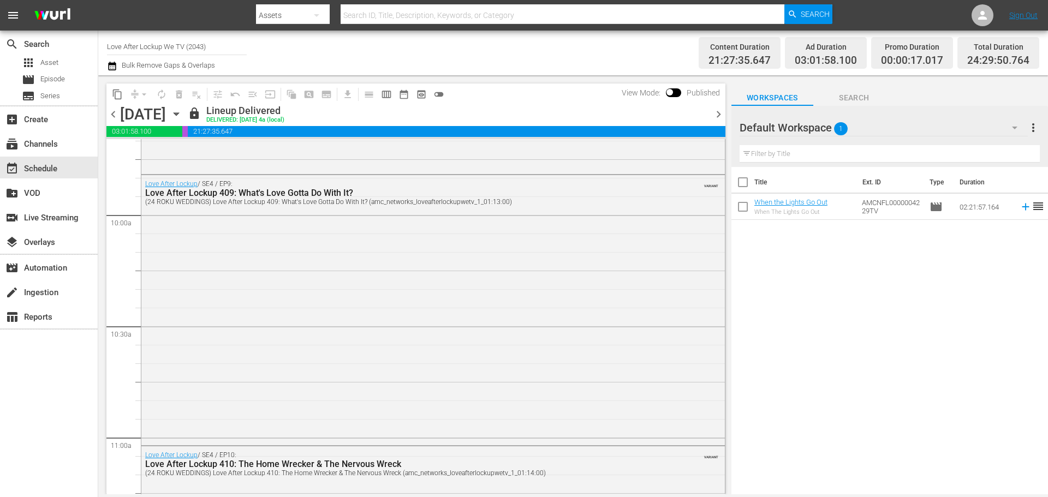
scroll to position [0, 0]
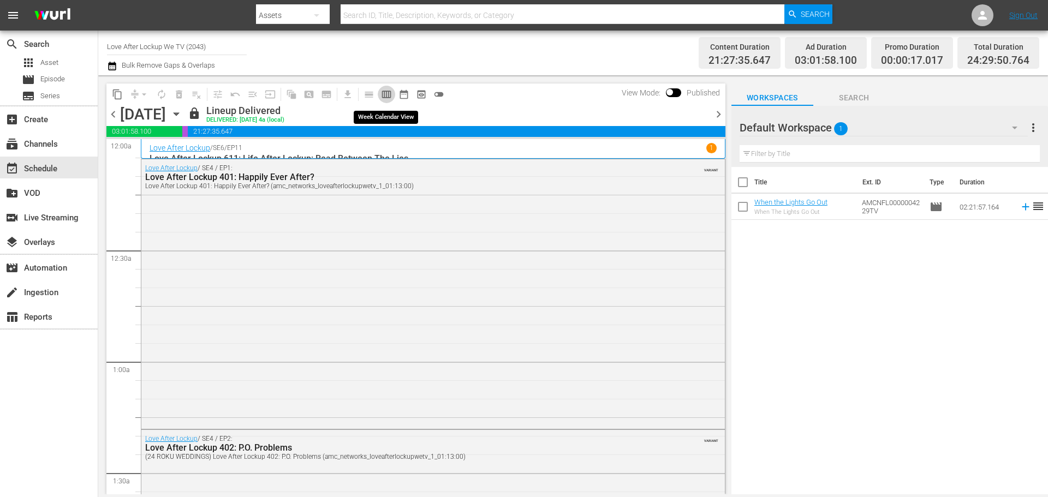
click at [383, 94] on span "calendar_view_week_outlined" at bounding box center [386, 94] width 11 height 11
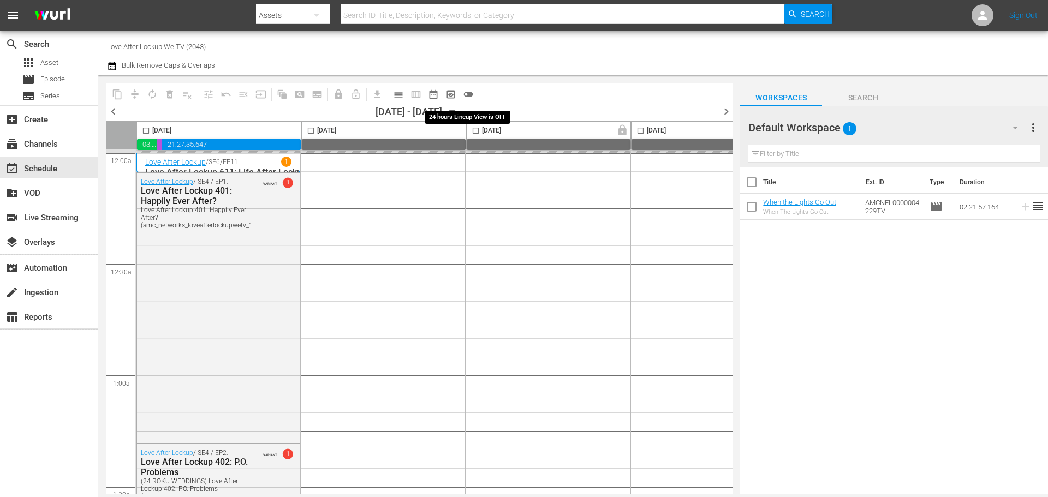
click at [469, 94] on span "toggle_off" at bounding box center [468, 94] width 11 height 11
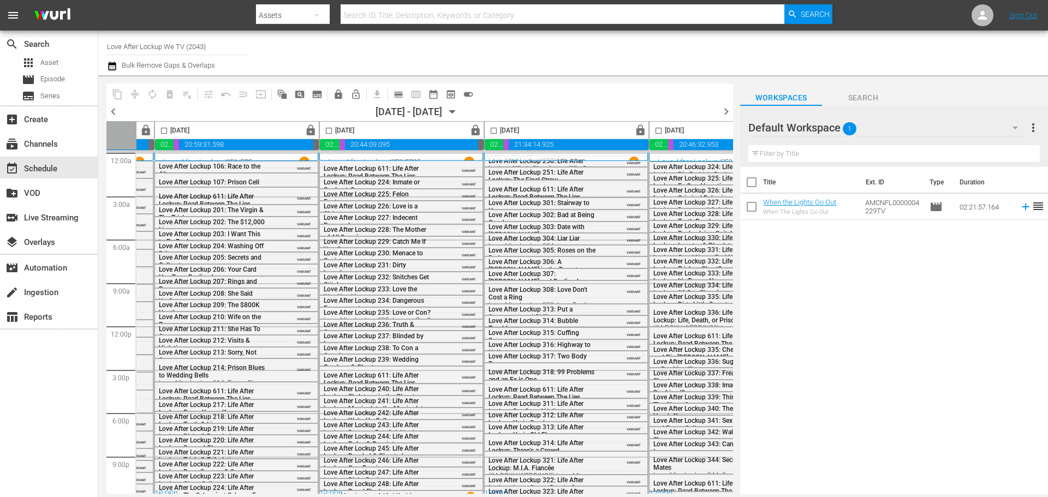
scroll to position [0, 562]
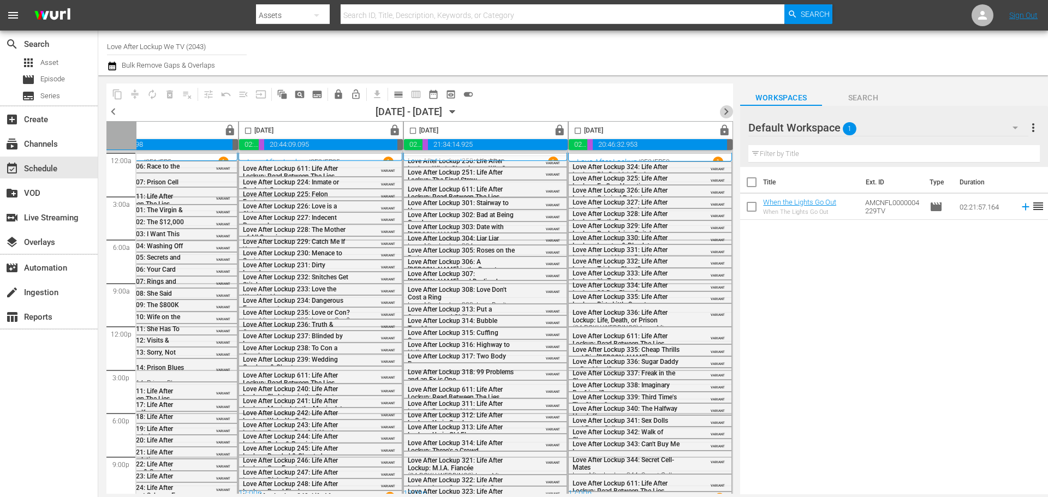
click at [731, 110] on span "chevron_right" at bounding box center [726, 112] width 14 height 14
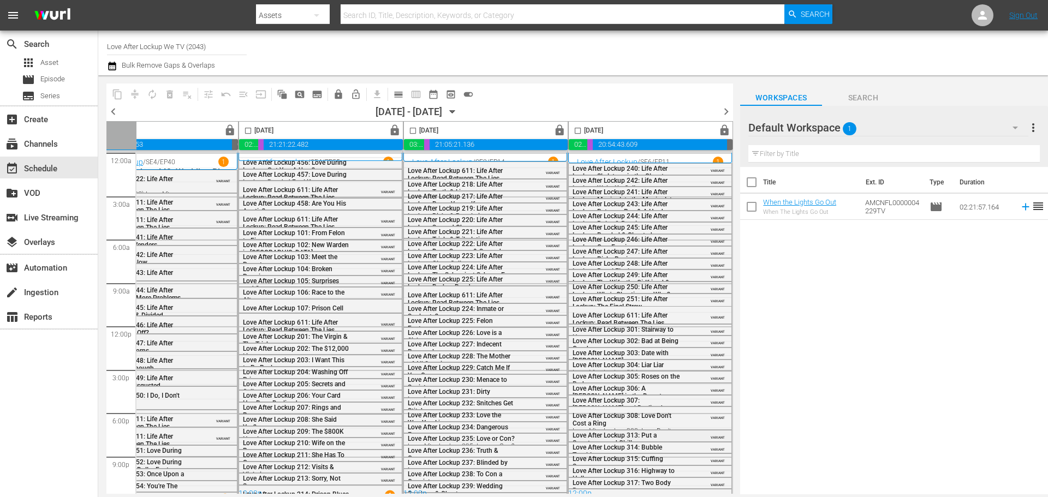
scroll to position [10, 562]
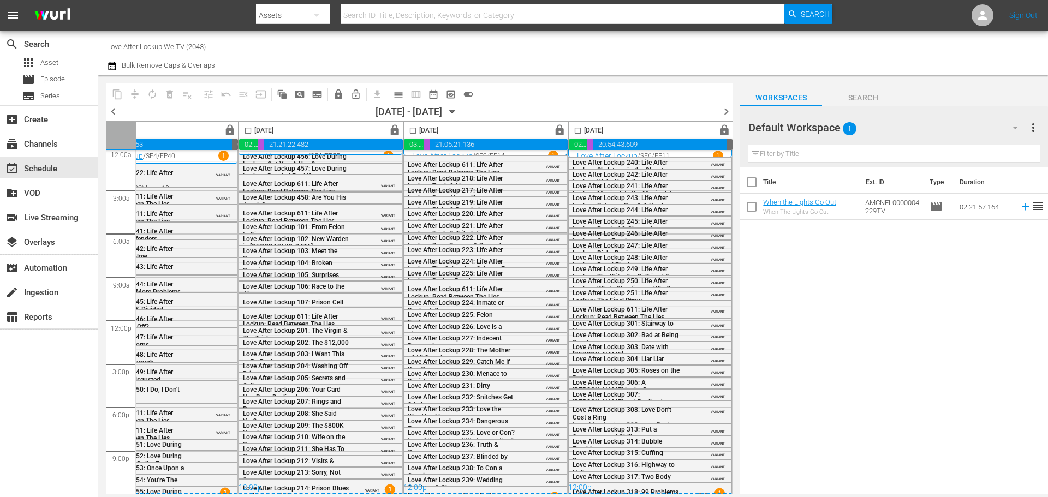
click at [728, 111] on span "chevron_right" at bounding box center [726, 112] width 14 height 14
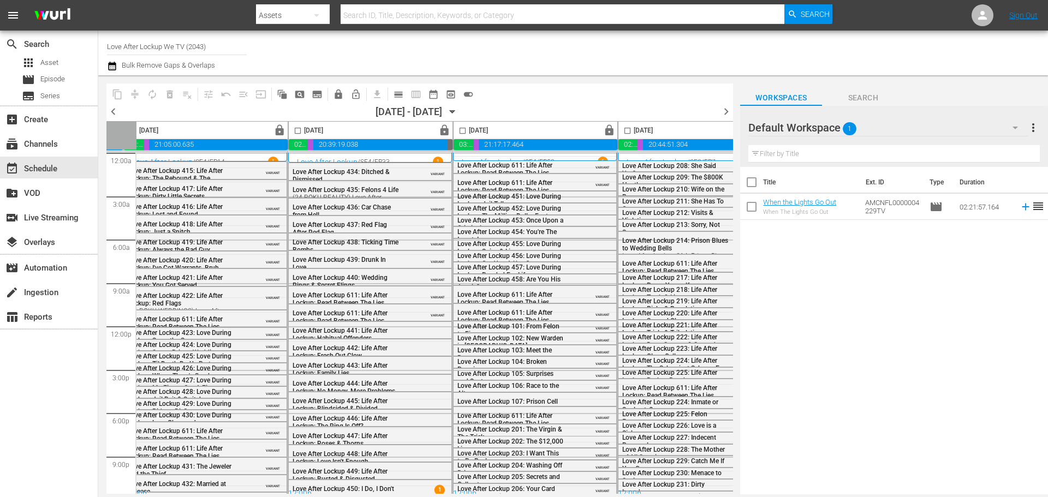
scroll to position [0, 562]
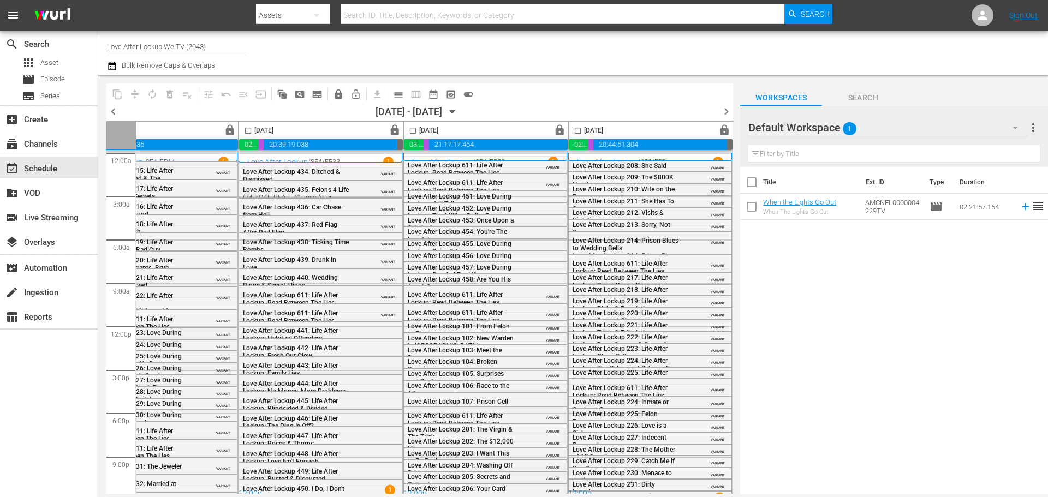
click at [337, 51] on div "Channel Title Love After Lockup We TV (2043) Bulk Remove Gaps & Overlaps" at bounding box center [361, 52] width 509 height 39
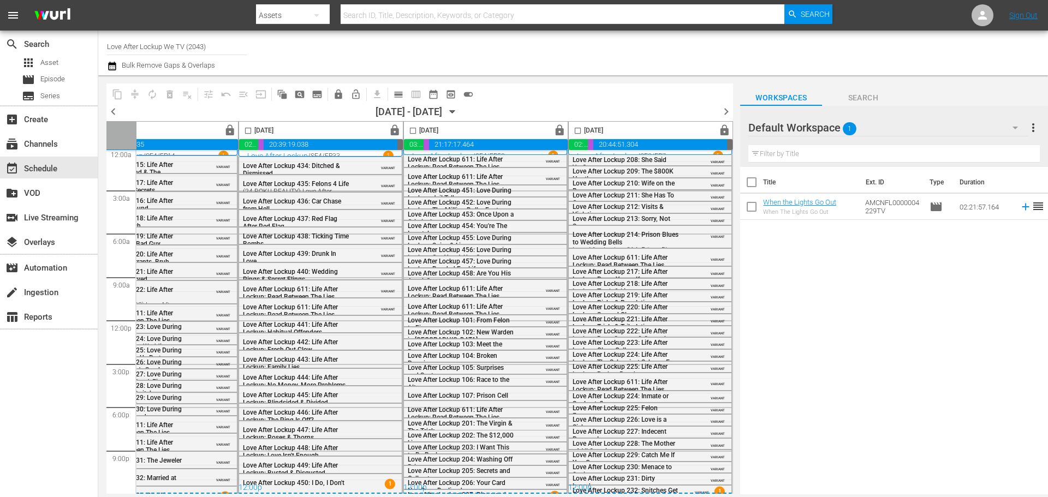
click at [720, 110] on span "chevron_right" at bounding box center [726, 112] width 14 height 14
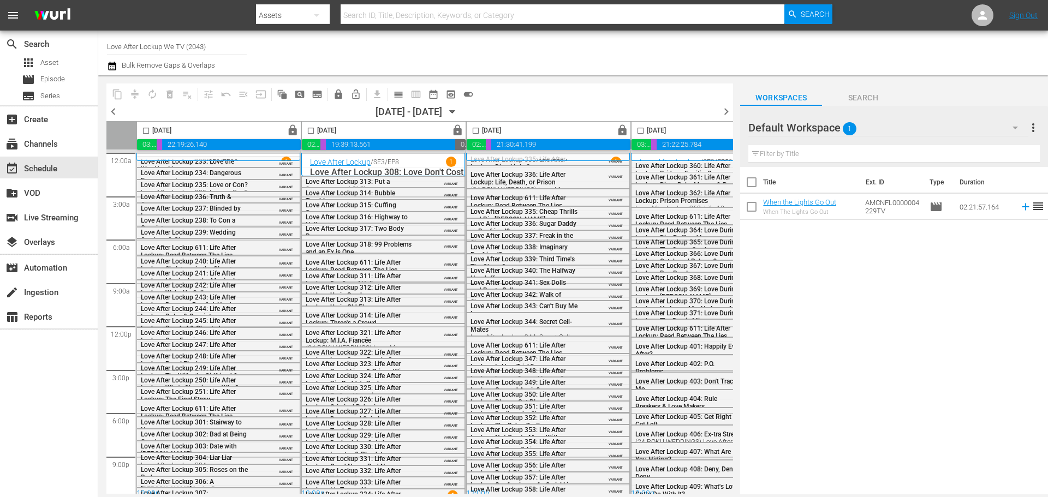
click at [519, 104] on div "content_copy compress autorenew_outlined delete_forever_outlined playlist_remov…" at bounding box center [419, 94] width 627 height 21
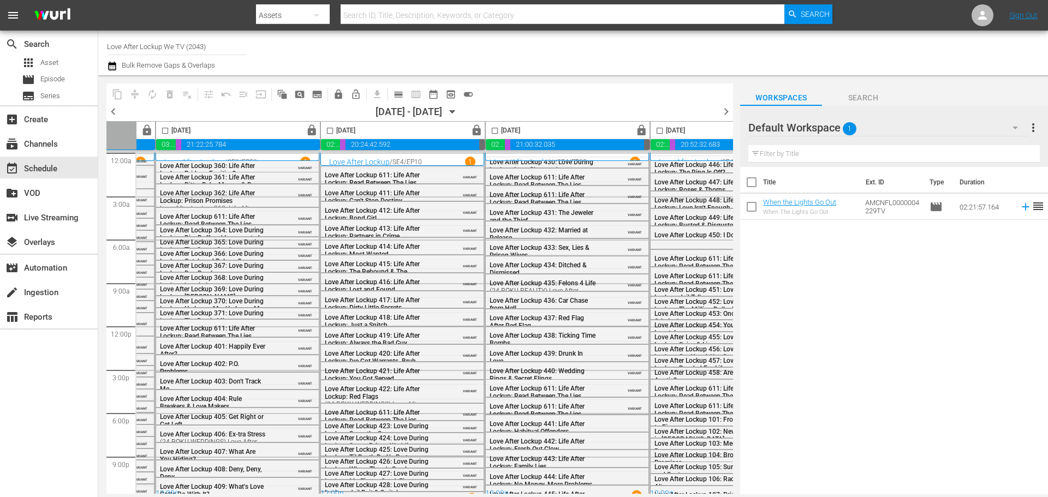
scroll to position [0, 562]
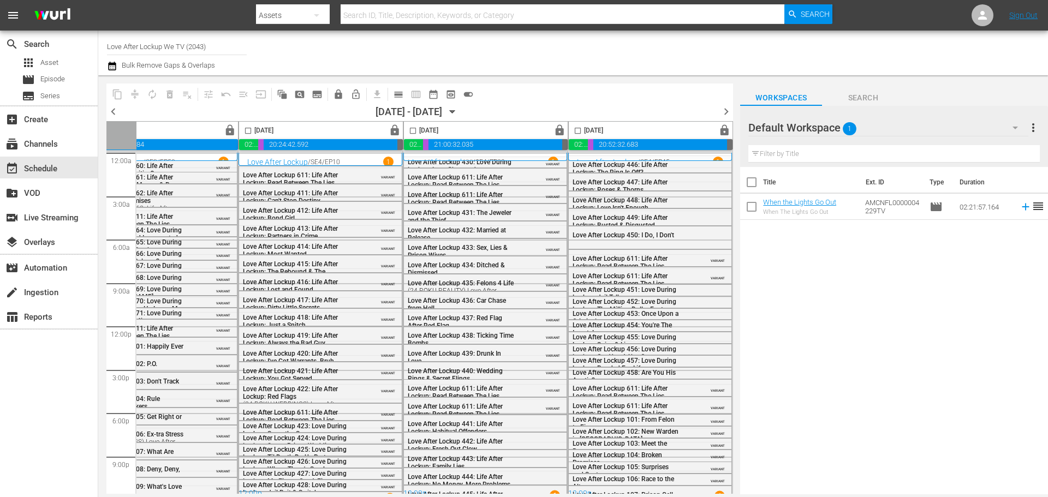
click at [727, 117] on span "chevron_right" at bounding box center [726, 112] width 14 height 14
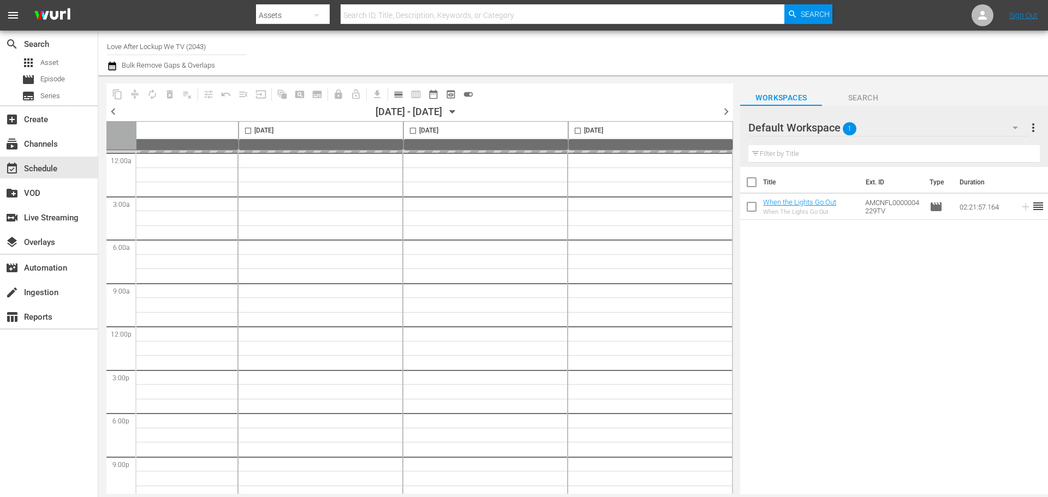
click at [723, 109] on span "chevron_right" at bounding box center [726, 112] width 14 height 14
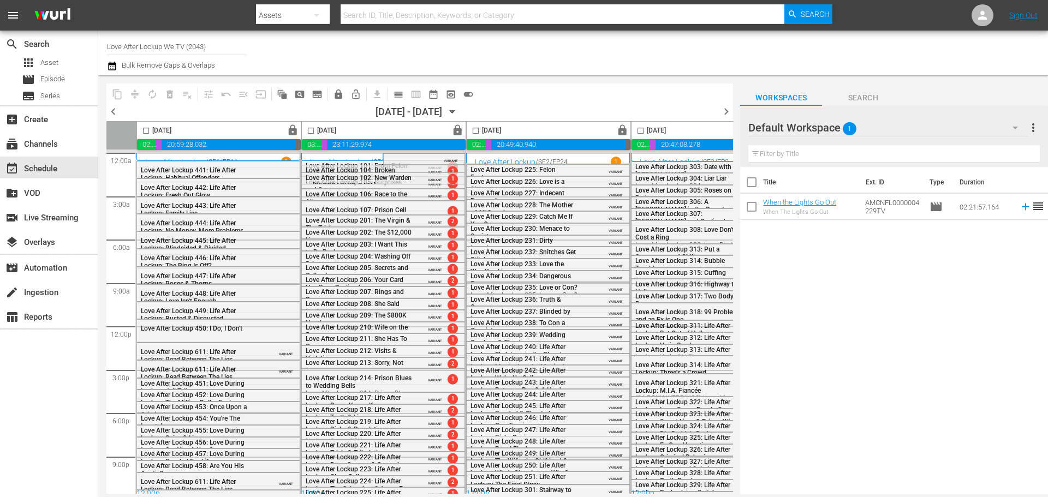
scroll to position [0, 562]
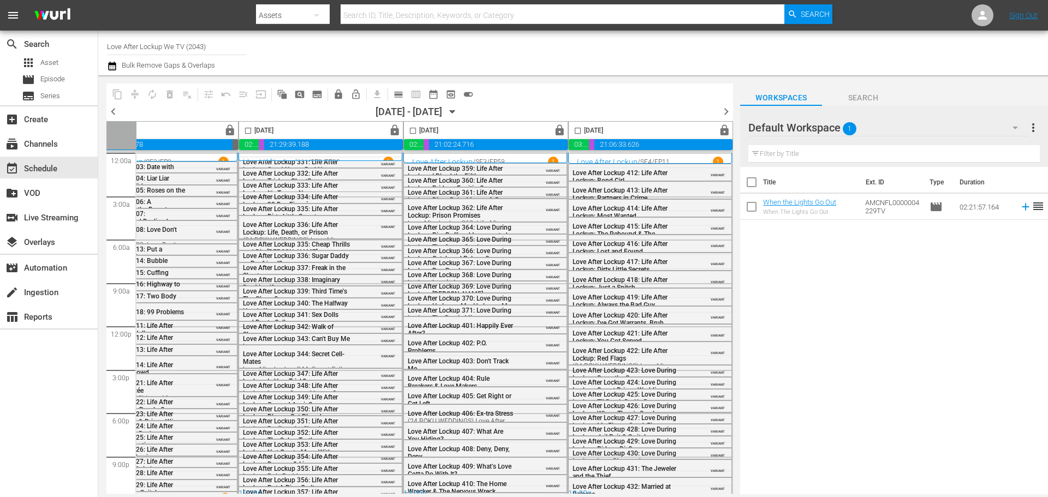
click at [576, 132] on input "checkbox" at bounding box center [578, 133] width 13 height 13
checkbox input "true"
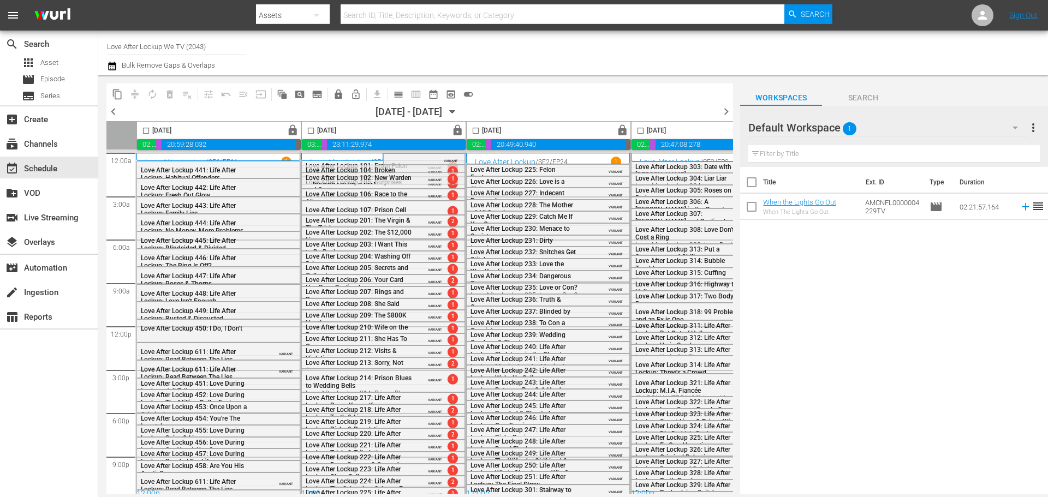
click at [25, 442] on div "search Search apps Asset movie Episode subtitles Series add_box Create subscrip…" at bounding box center [49, 279] width 98 height 497
